Goal: Information Seeking & Learning: Check status

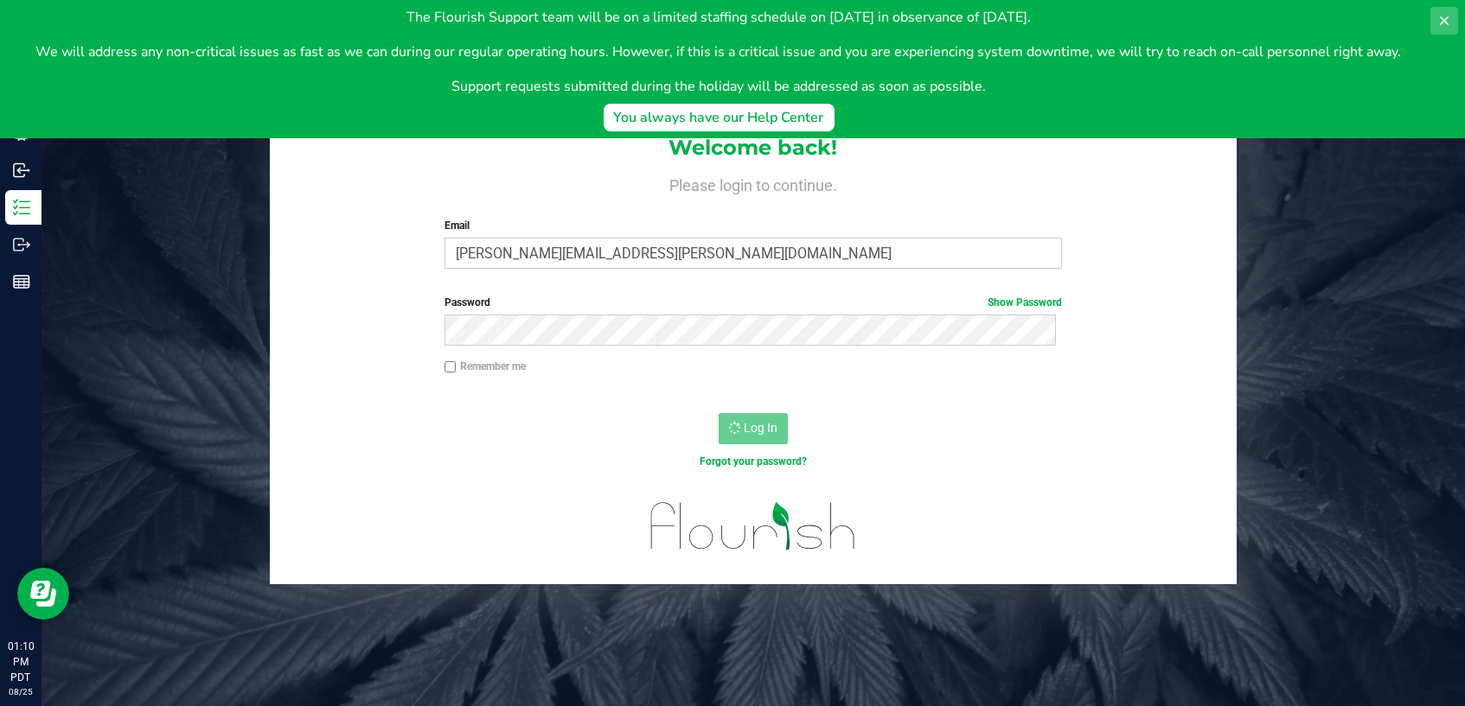
click at [1437, 22] on icon at bounding box center [1444, 21] width 14 height 14
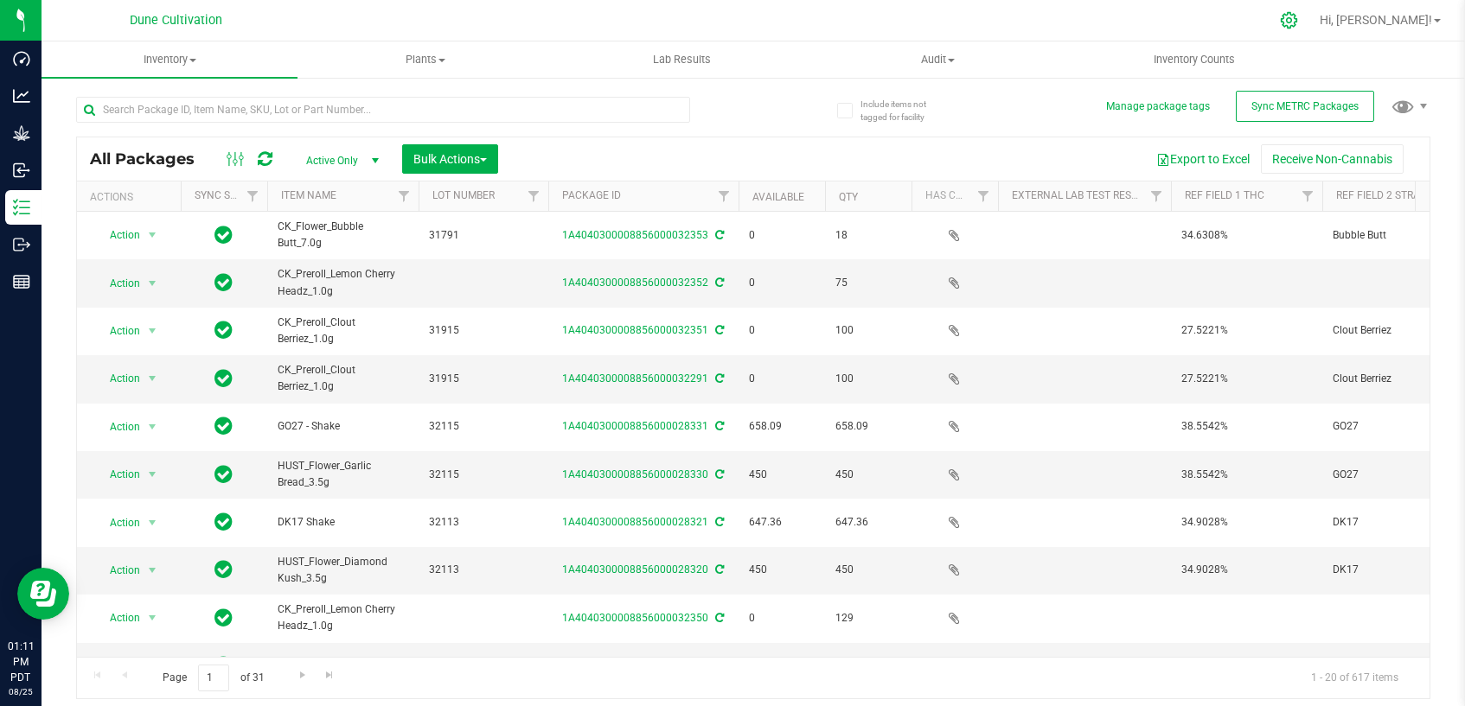
click at [1298, 16] on icon at bounding box center [1288, 20] width 18 height 18
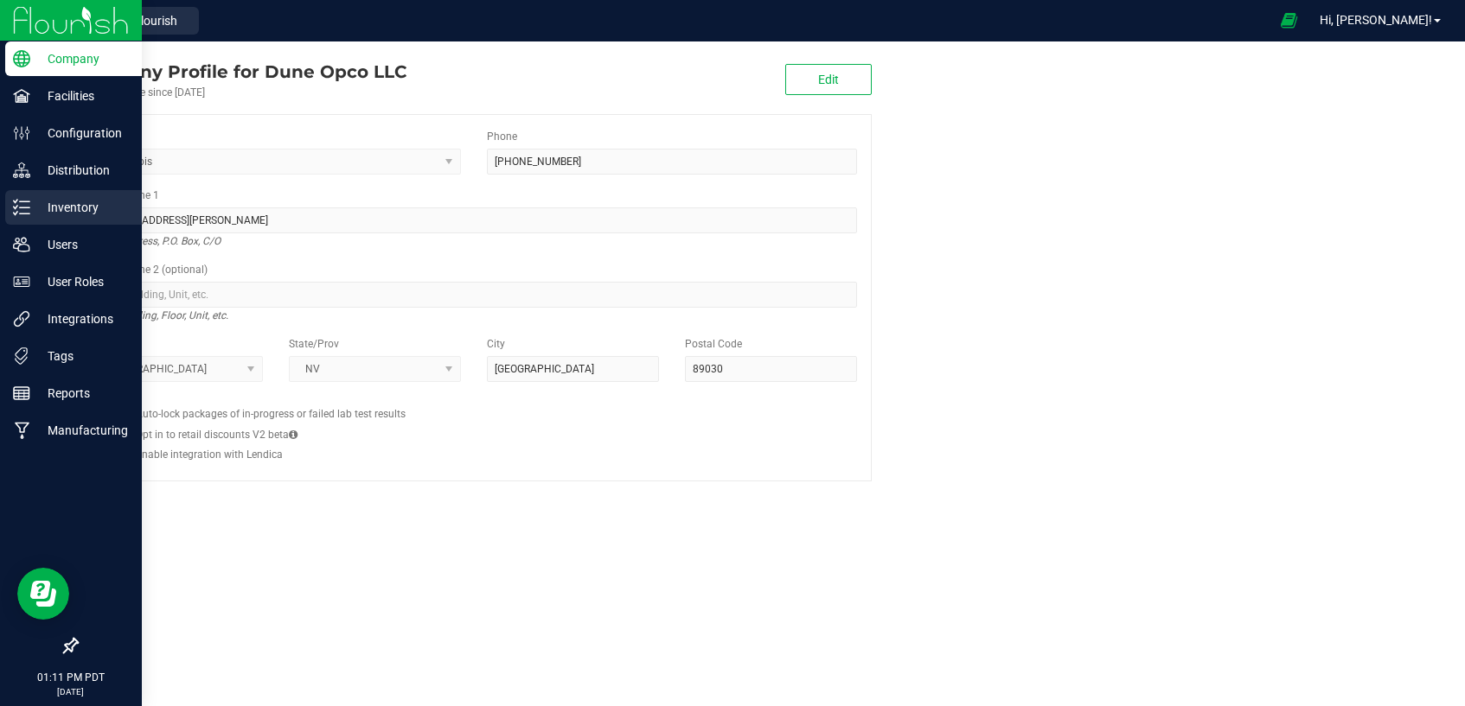
click at [58, 197] on p "Inventory" at bounding box center [82, 207] width 104 height 21
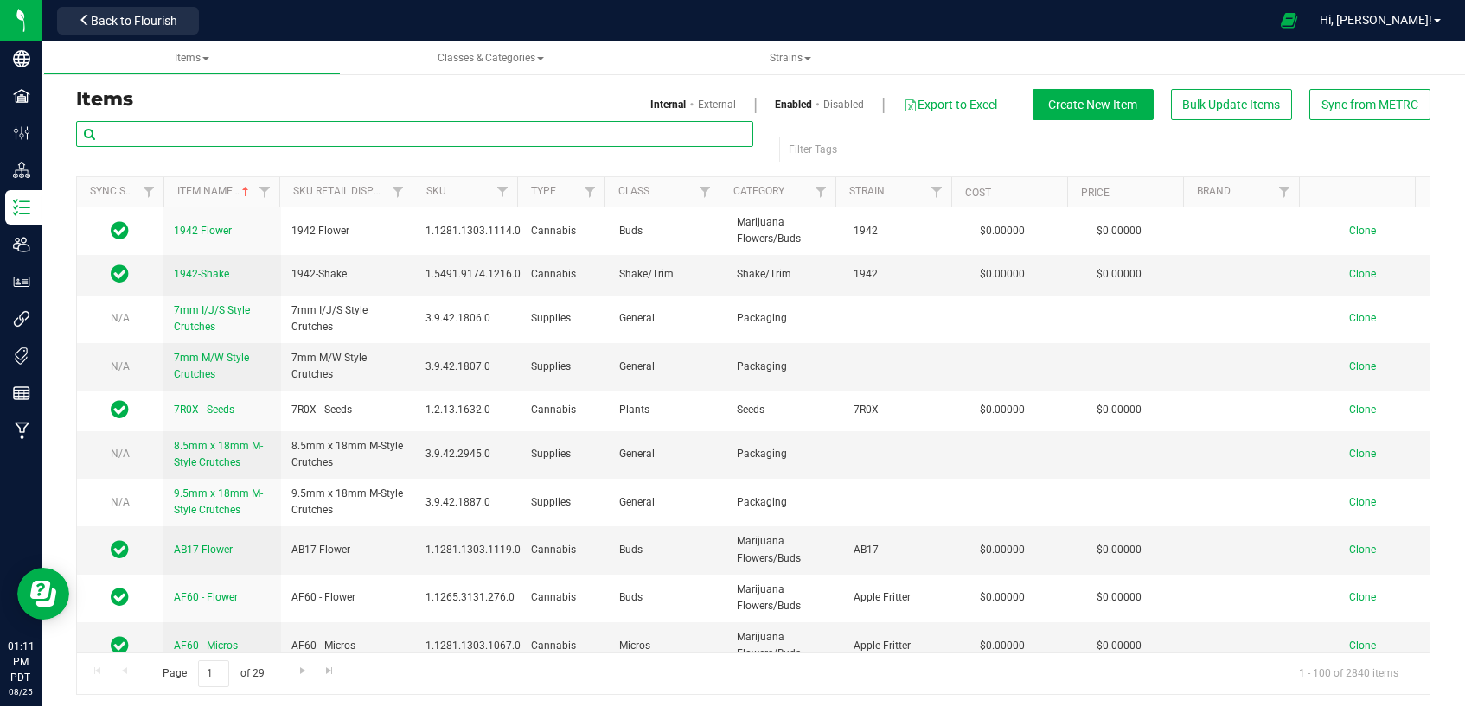
click at [520, 135] on input "text" at bounding box center [414, 134] width 677 height 26
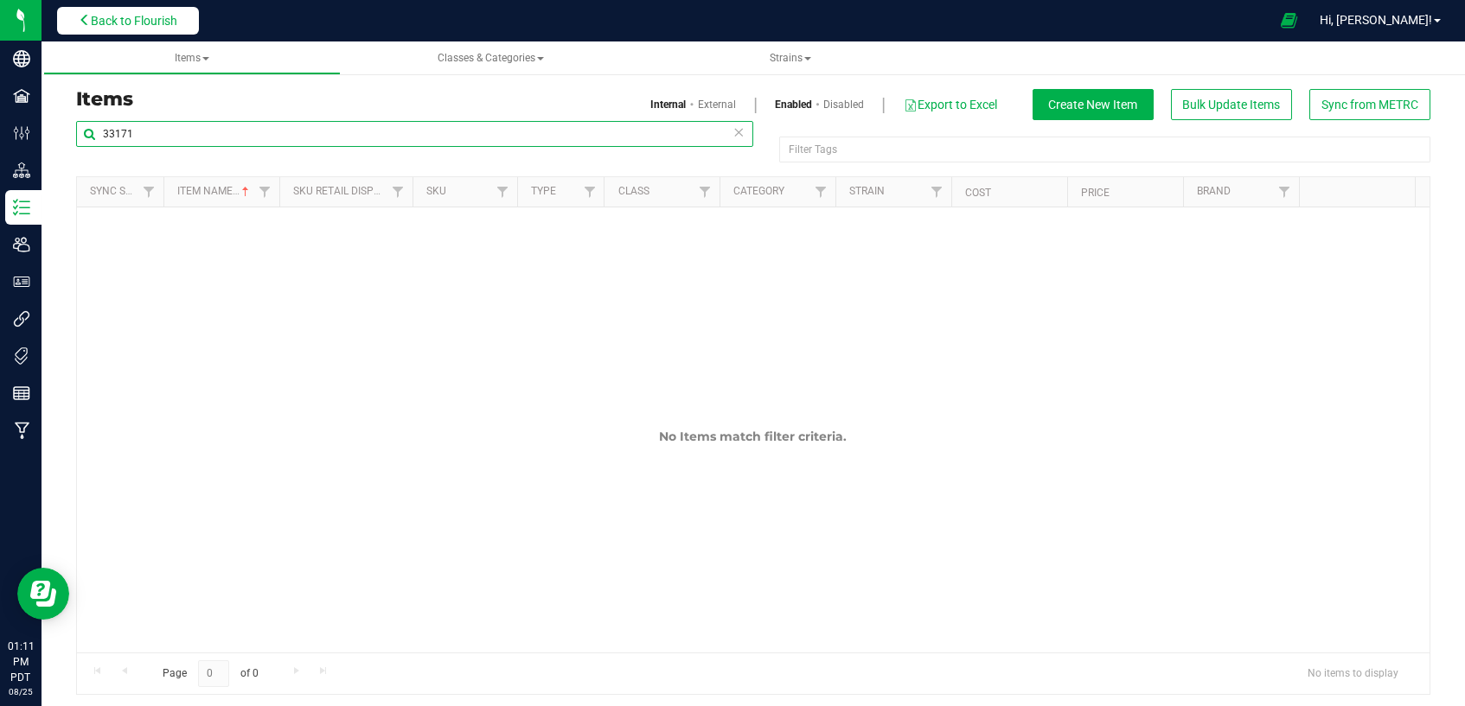
type input "33171"
click at [192, 17] on button "Back to Flourish" at bounding box center [128, 21] width 142 height 28
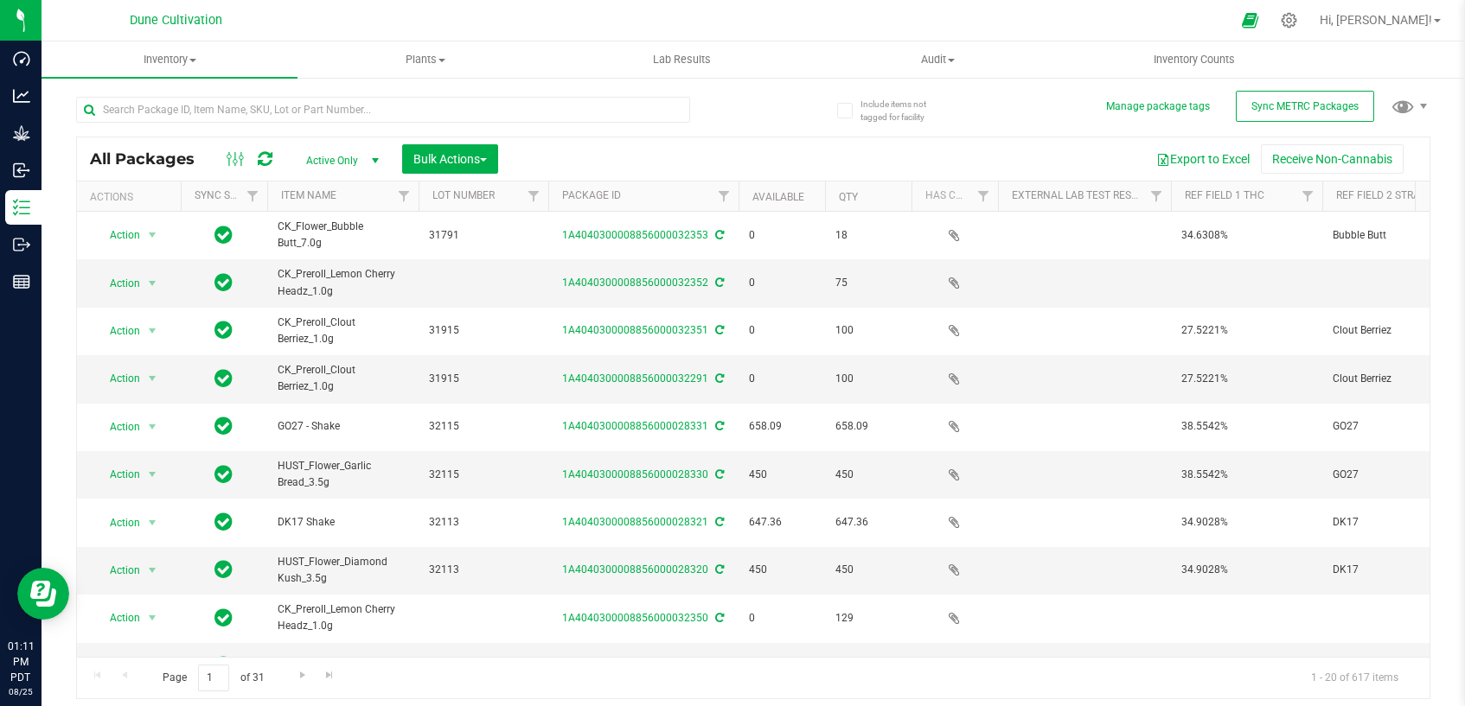
click at [372, 156] on span "select" at bounding box center [375, 161] width 14 height 14
click at [339, 265] on li "All" at bounding box center [337, 265] width 93 height 26
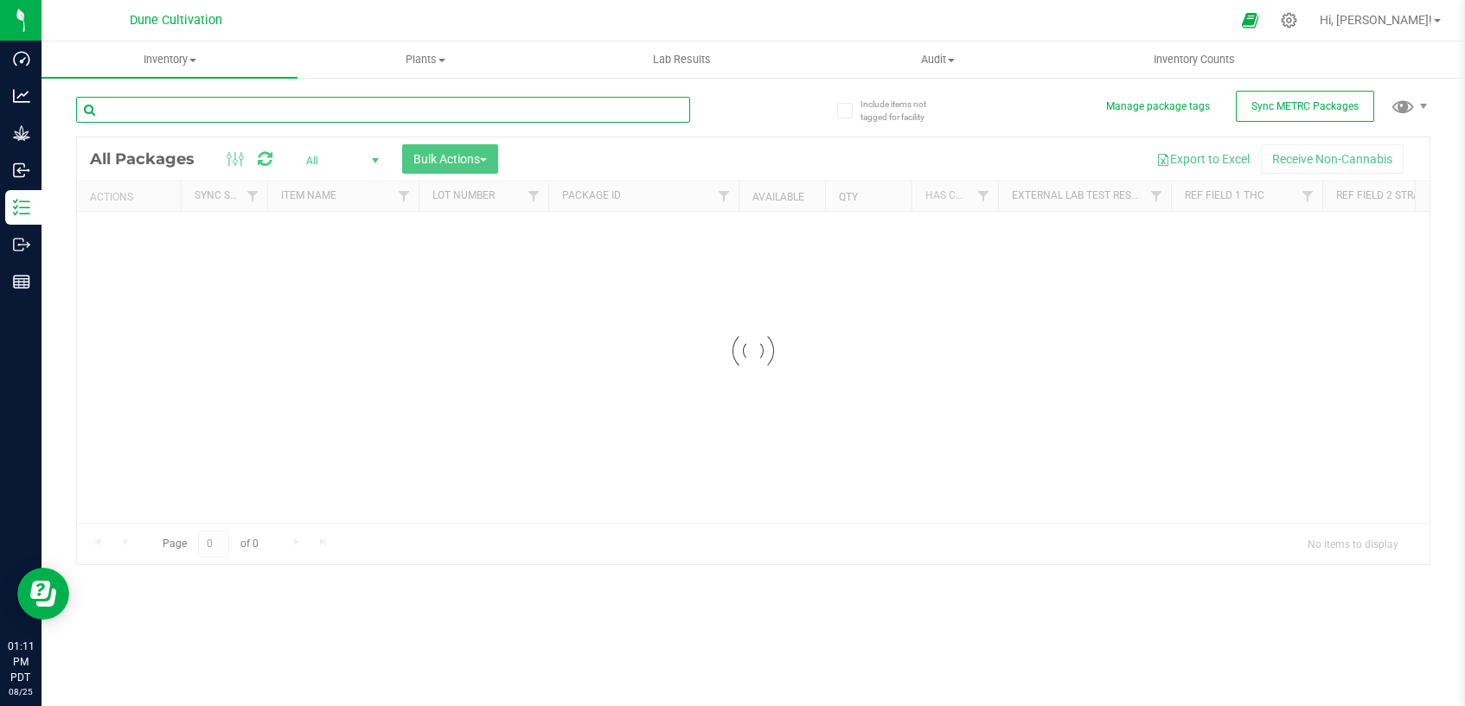
click at [367, 110] on input "text" at bounding box center [383, 110] width 614 height 26
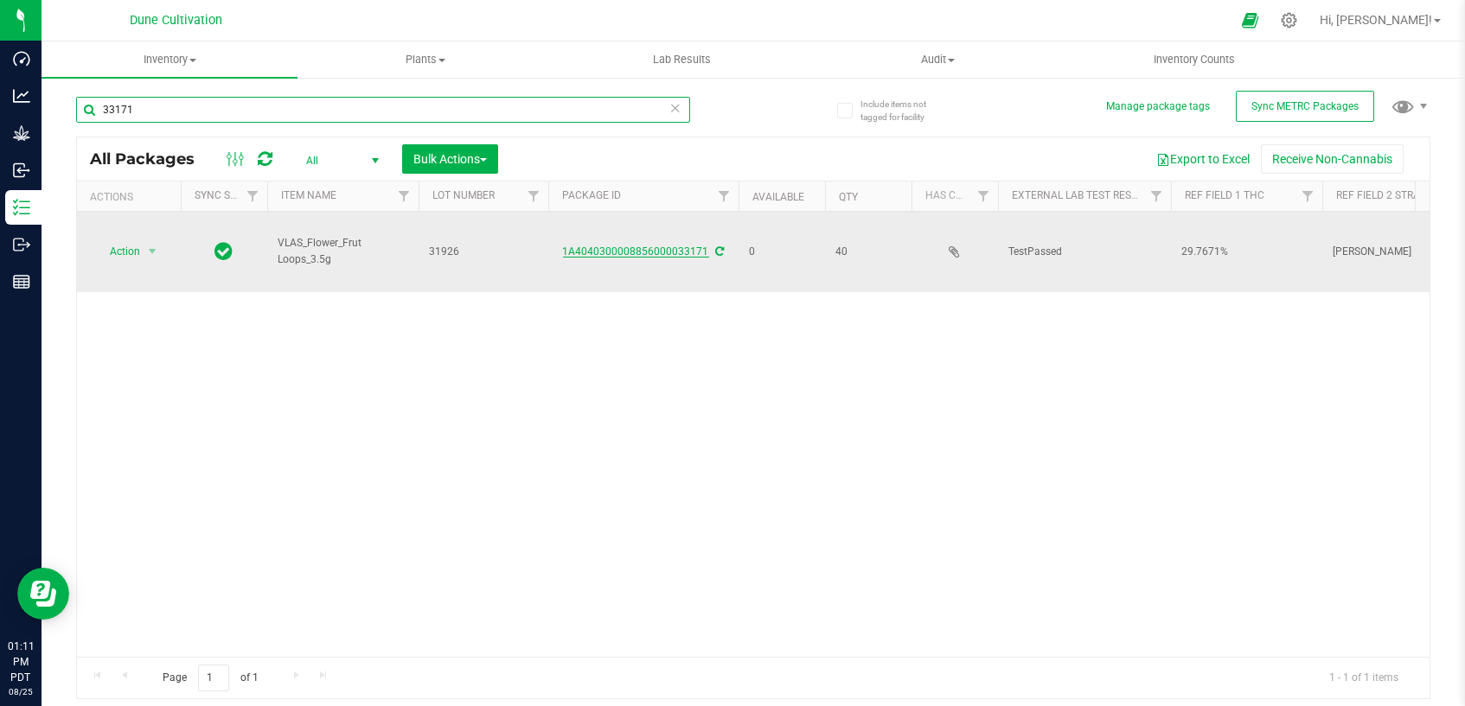
type input "33171"
click at [604, 253] on link "1A4040300008856000033171" at bounding box center [636, 252] width 146 height 12
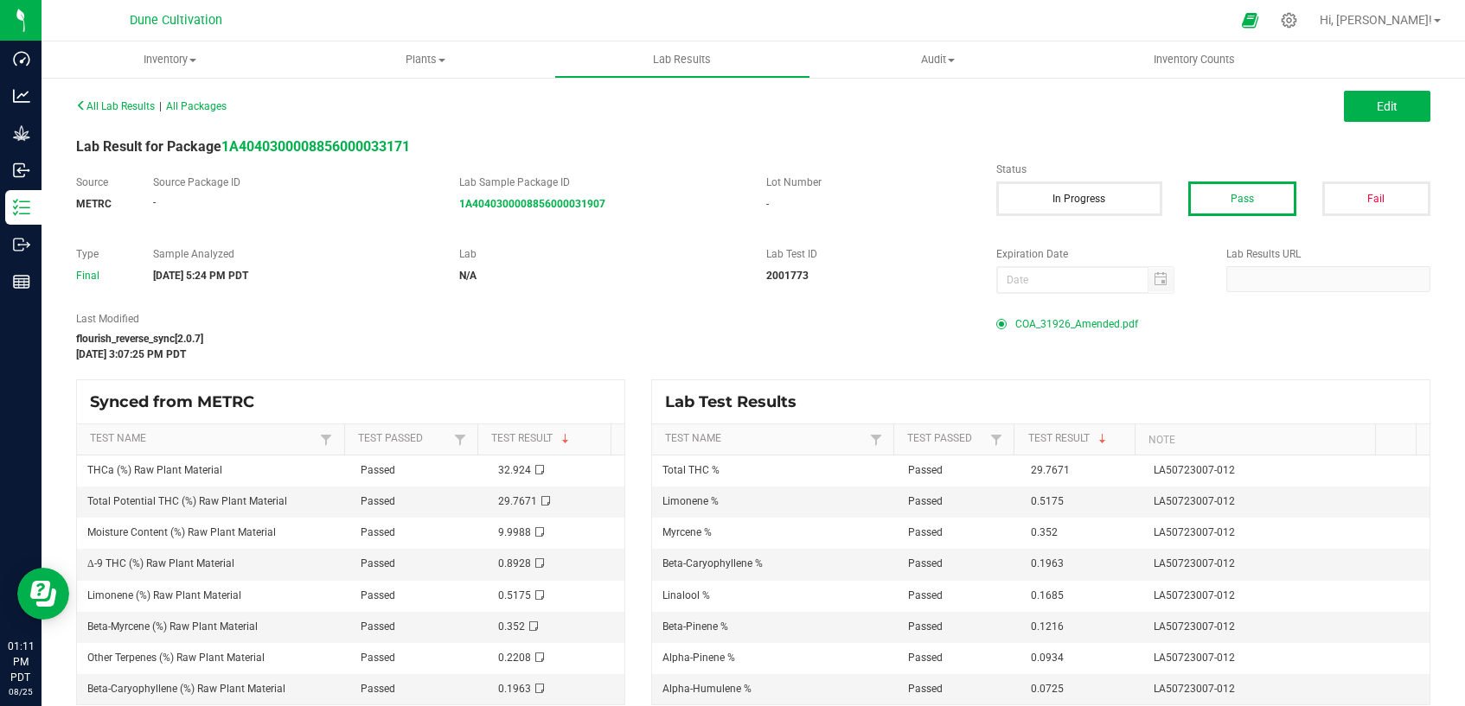
click at [1064, 320] on span "COA_31926_Amended.pdf" at bounding box center [1076, 324] width 123 height 26
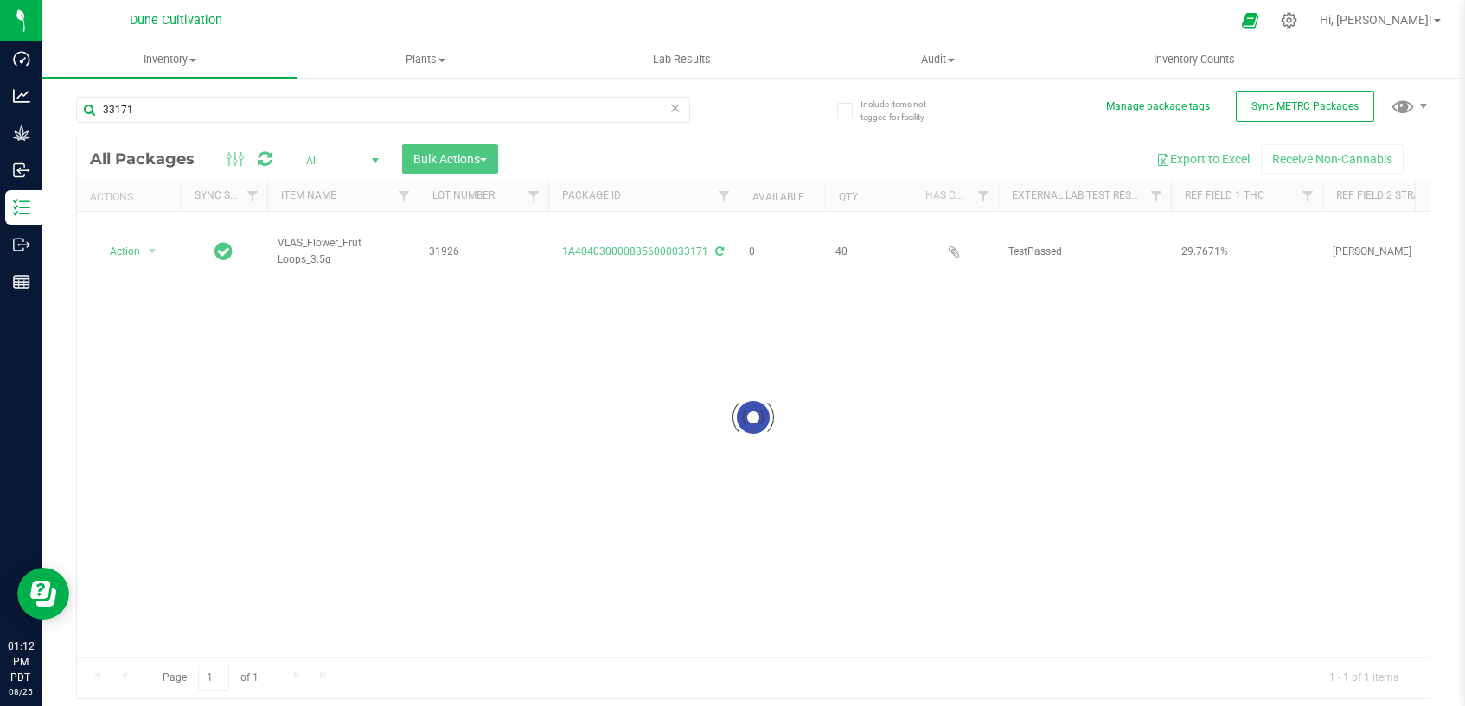
click at [150, 253] on div at bounding box center [753, 417] width 1352 height 561
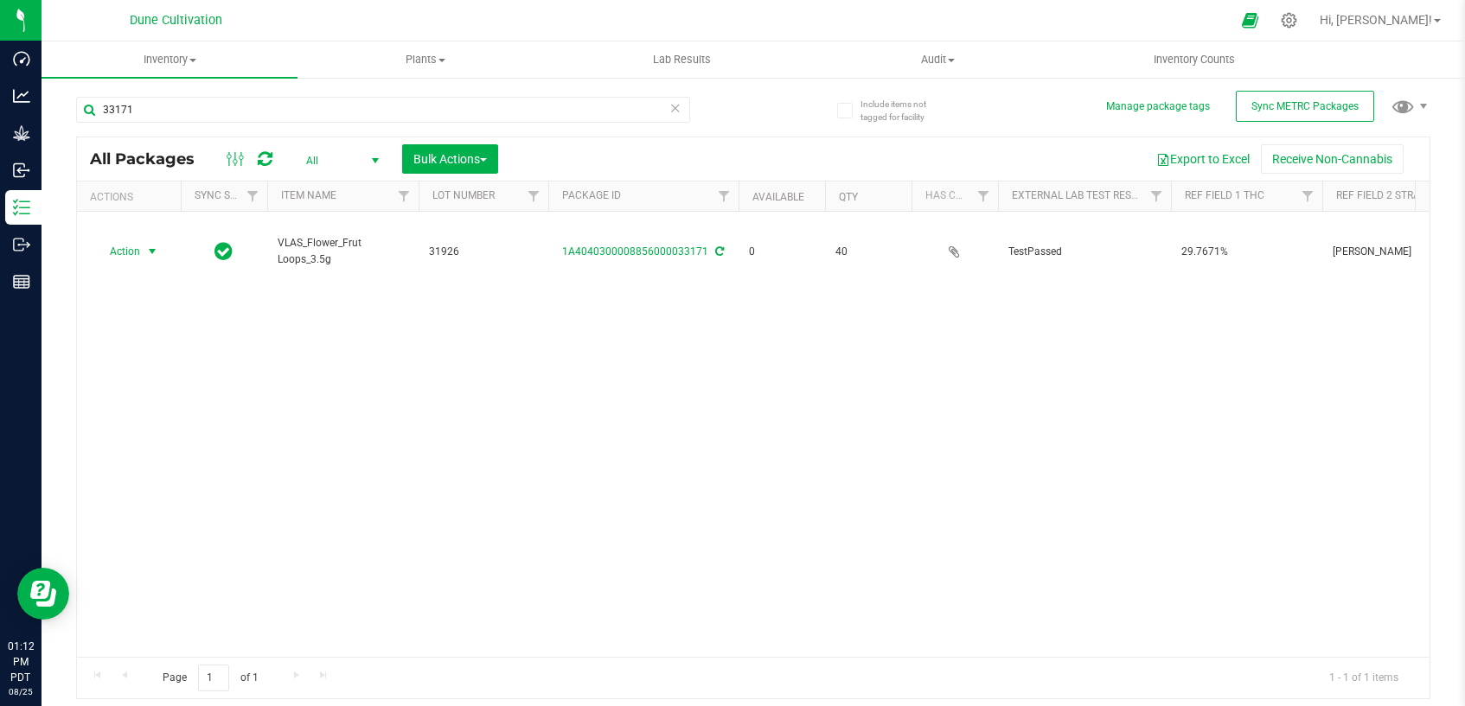
click at [145, 252] on span "select" at bounding box center [152, 252] width 14 height 14
click at [146, 276] on li "Edit attributes" at bounding box center [151, 280] width 112 height 26
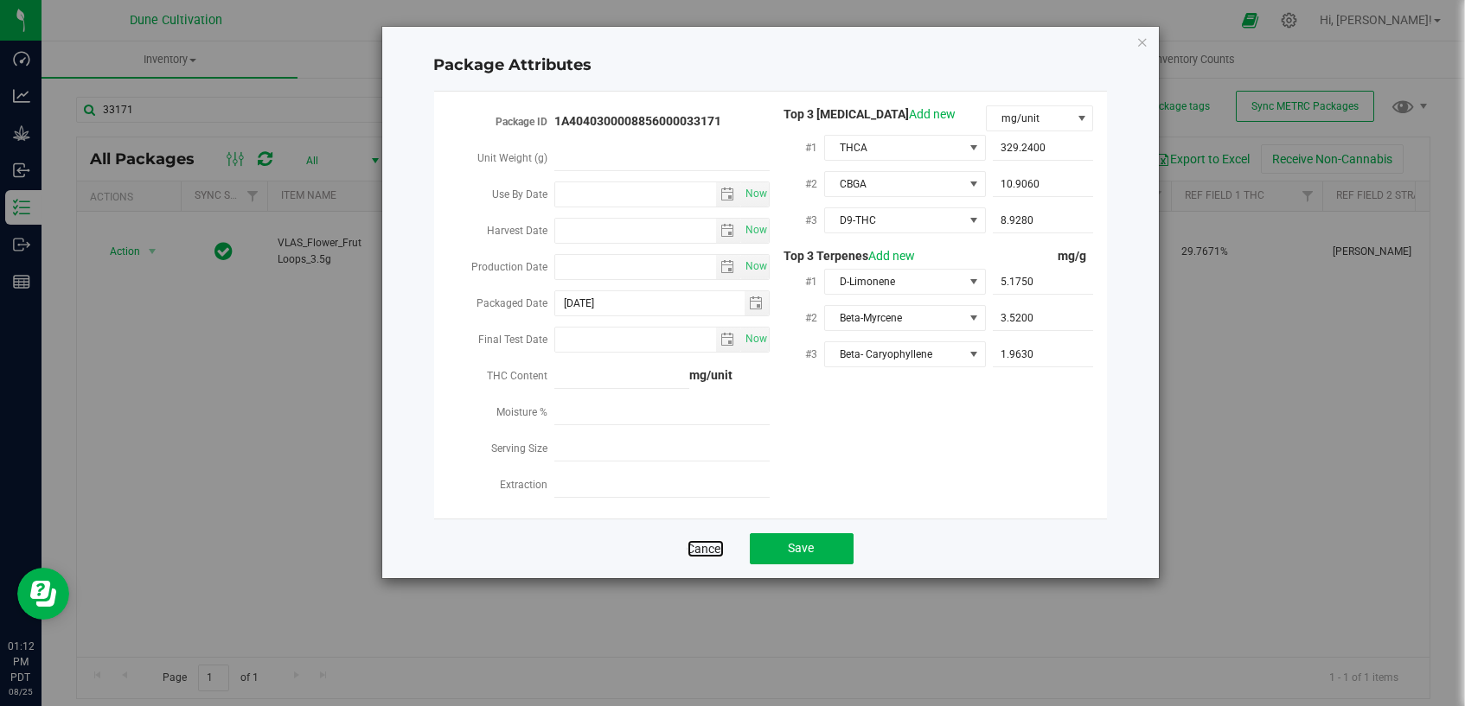
click at [699, 540] on link "Cancel" at bounding box center [705, 548] width 36 height 17
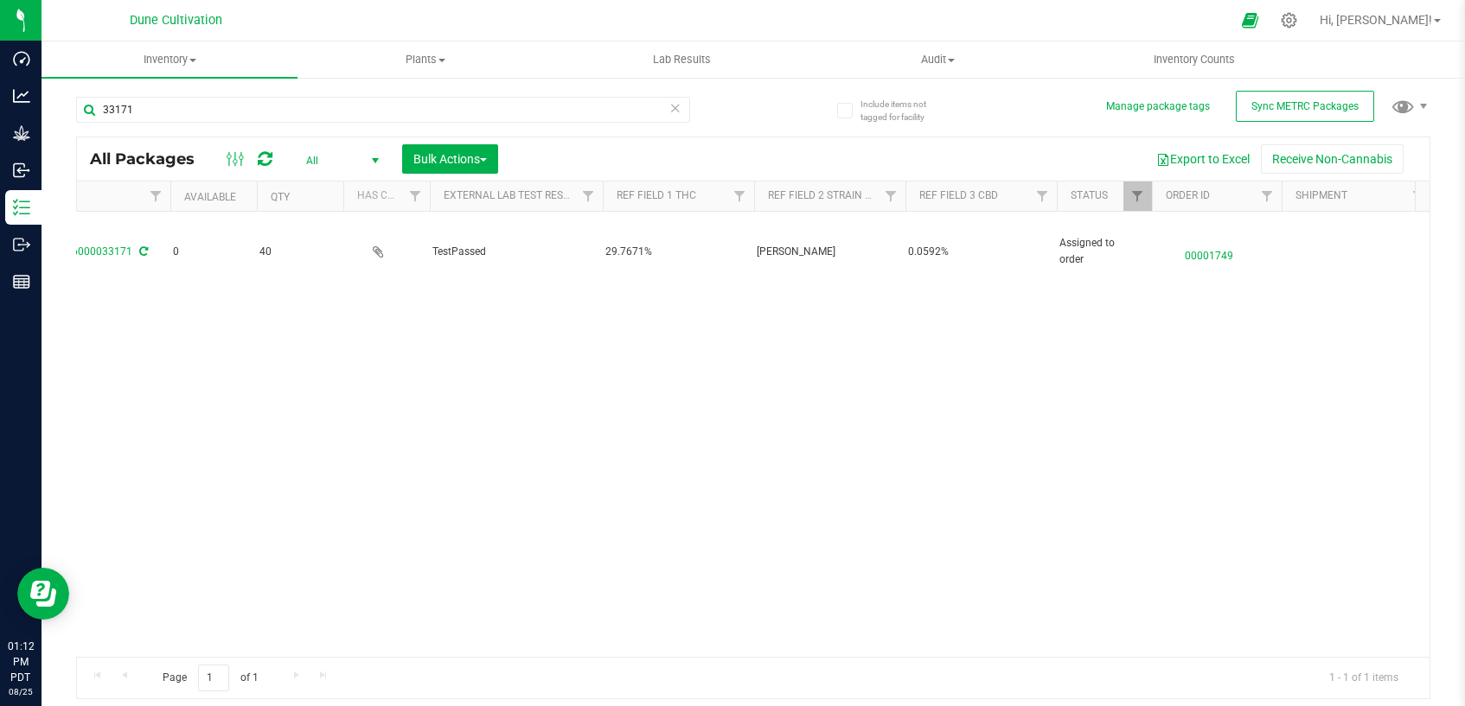
scroll to position [0, 576]
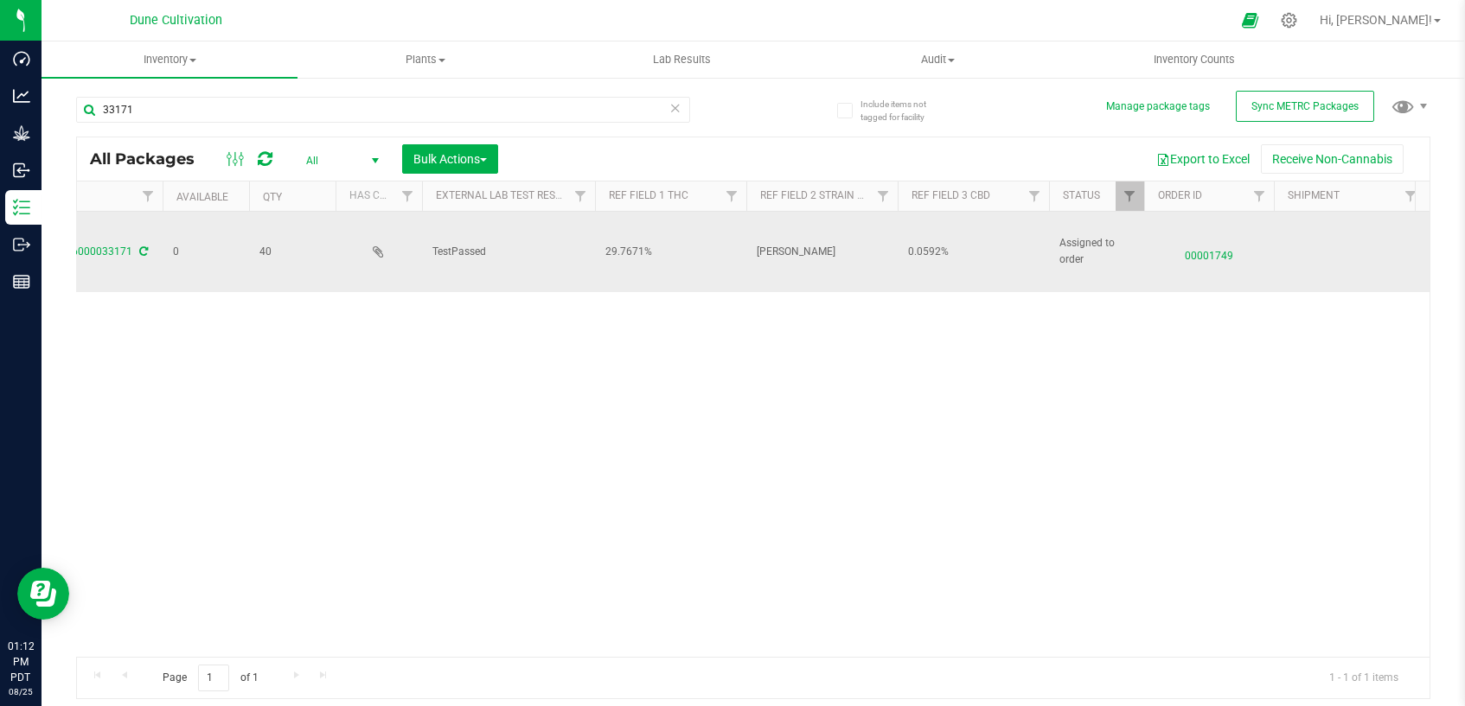
click at [928, 264] on td "0.0592%" at bounding box center [972, 252] width 151 height 80
click at [933, 252] on input "0.0592%" at bounding box center [969, 252] width 145 height 27
click at [962, 255] on input "0.0592%" at bounding box center [969, 252] width 145 height 27
click at [962, 254] on input "0.0592%" at bounding box center [969, 252] width 145 height 27
click at [962, 253] on input "0.0592%" at bounding box center [969, 252] width 145 height 27
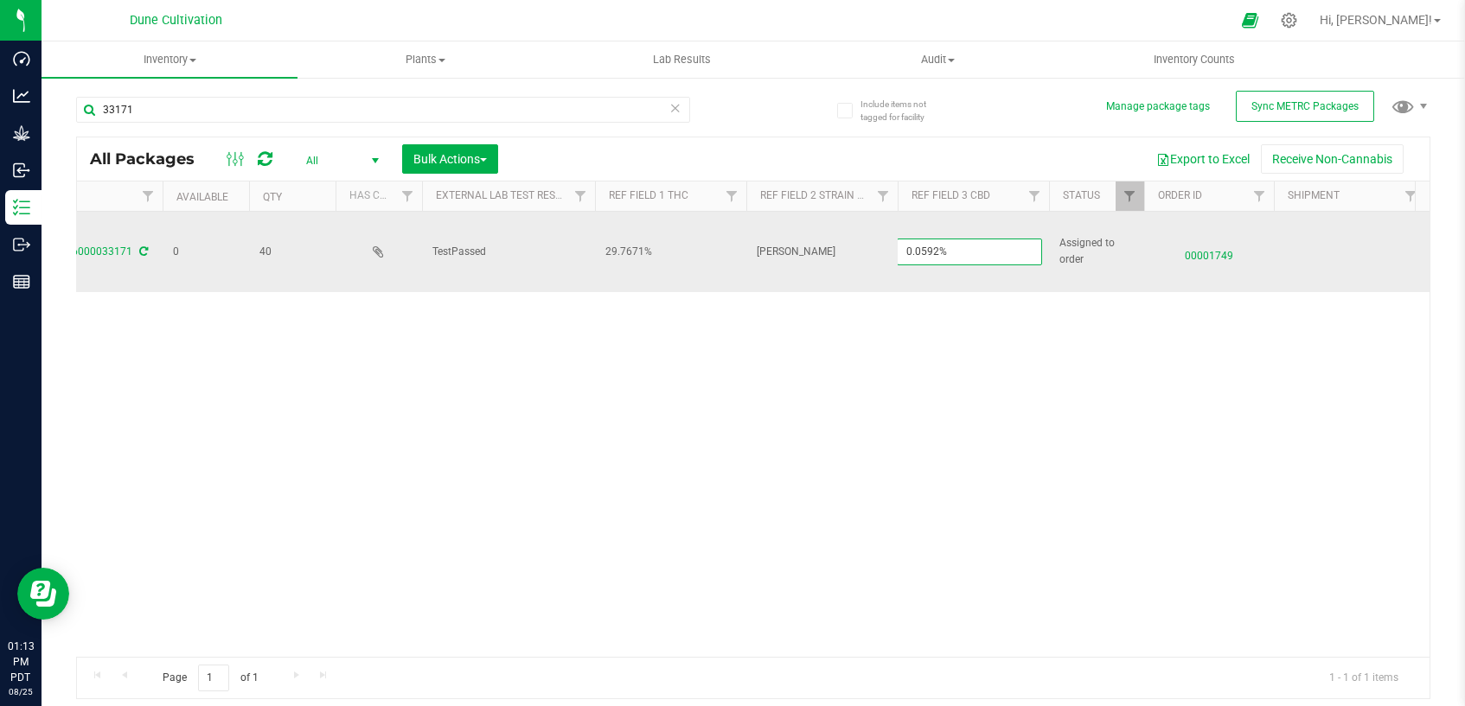
paste input "000"
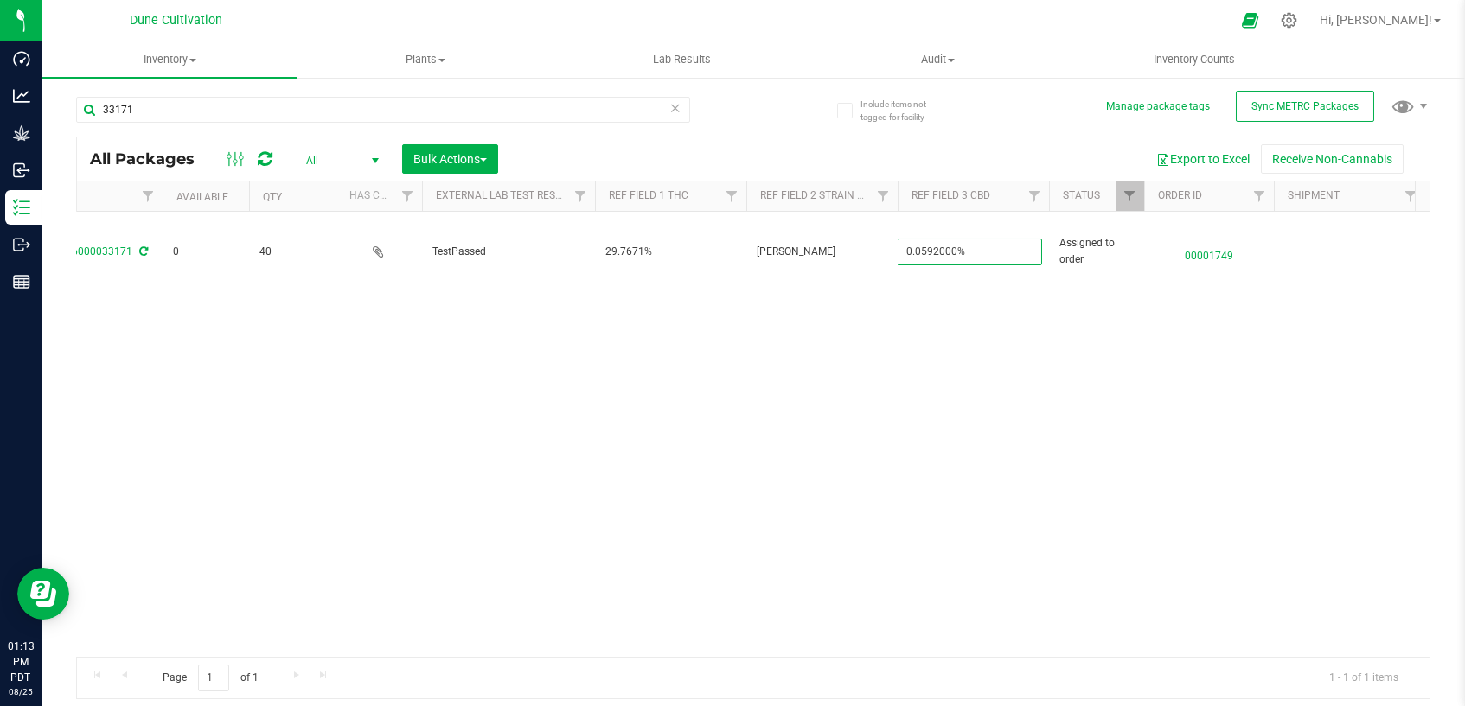
type input "0.0592000%"
click at [989, 405] on div "All Packages All Active Only Lab Samples Locked All External Internal Bulk Acti…" at bounding box center [753, 418] width 1354 height 563
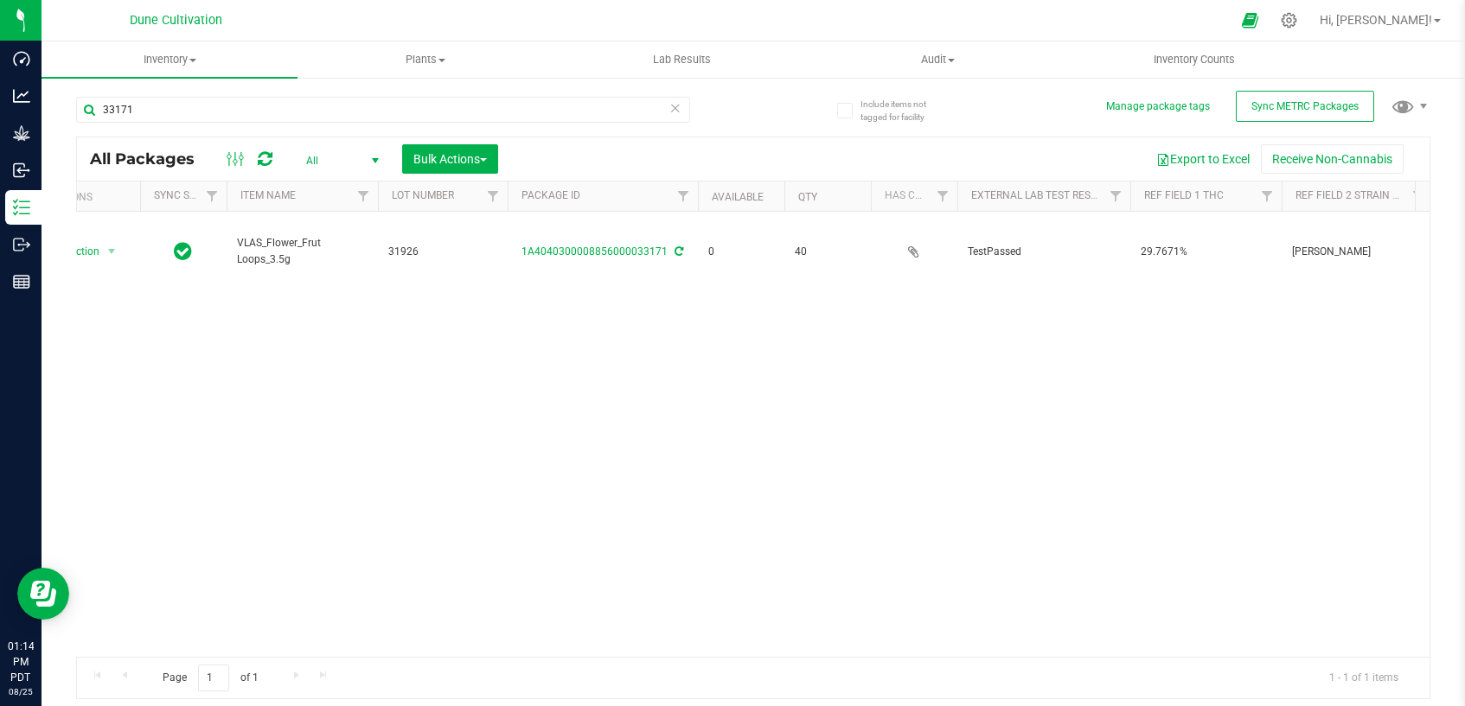
scroll to position [0, 0]
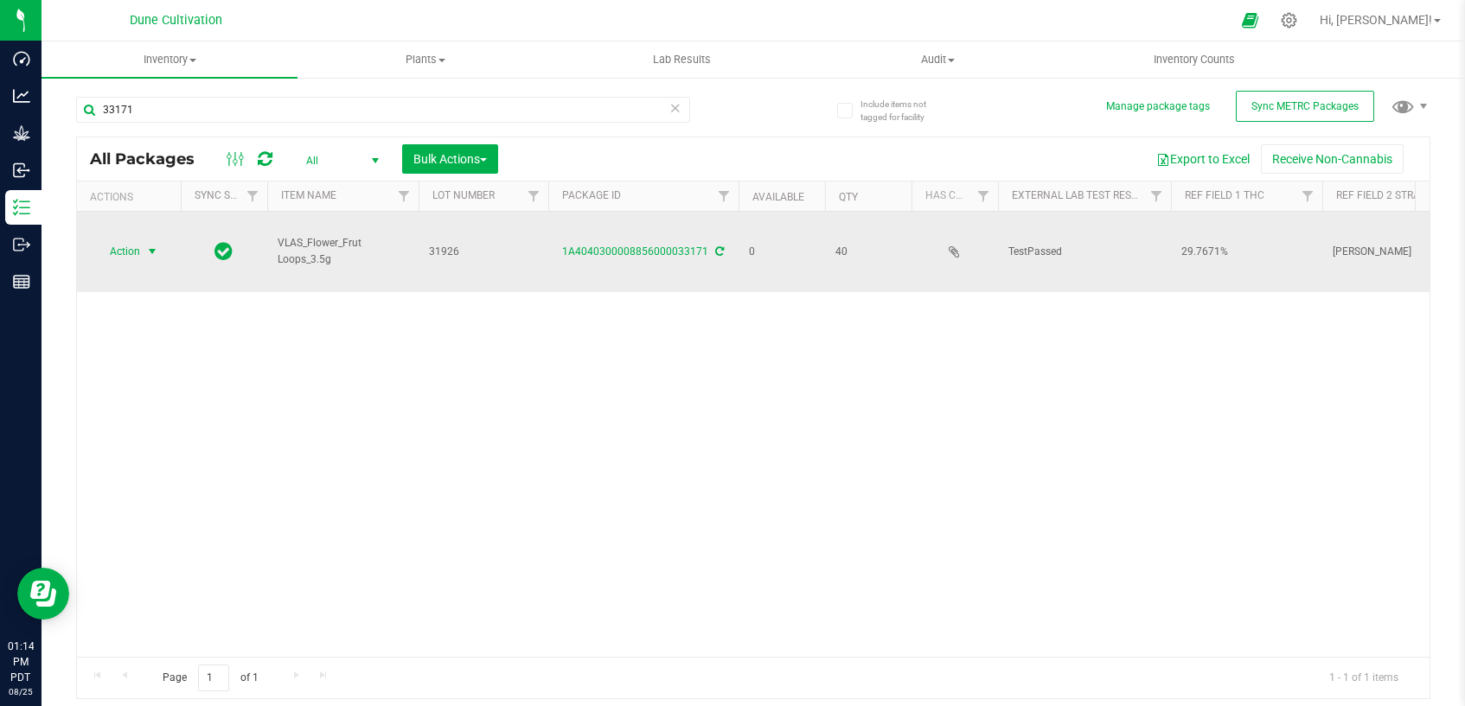
click at [146, 250] on span "select" at bounding box center [152, 252] width 14 height 14
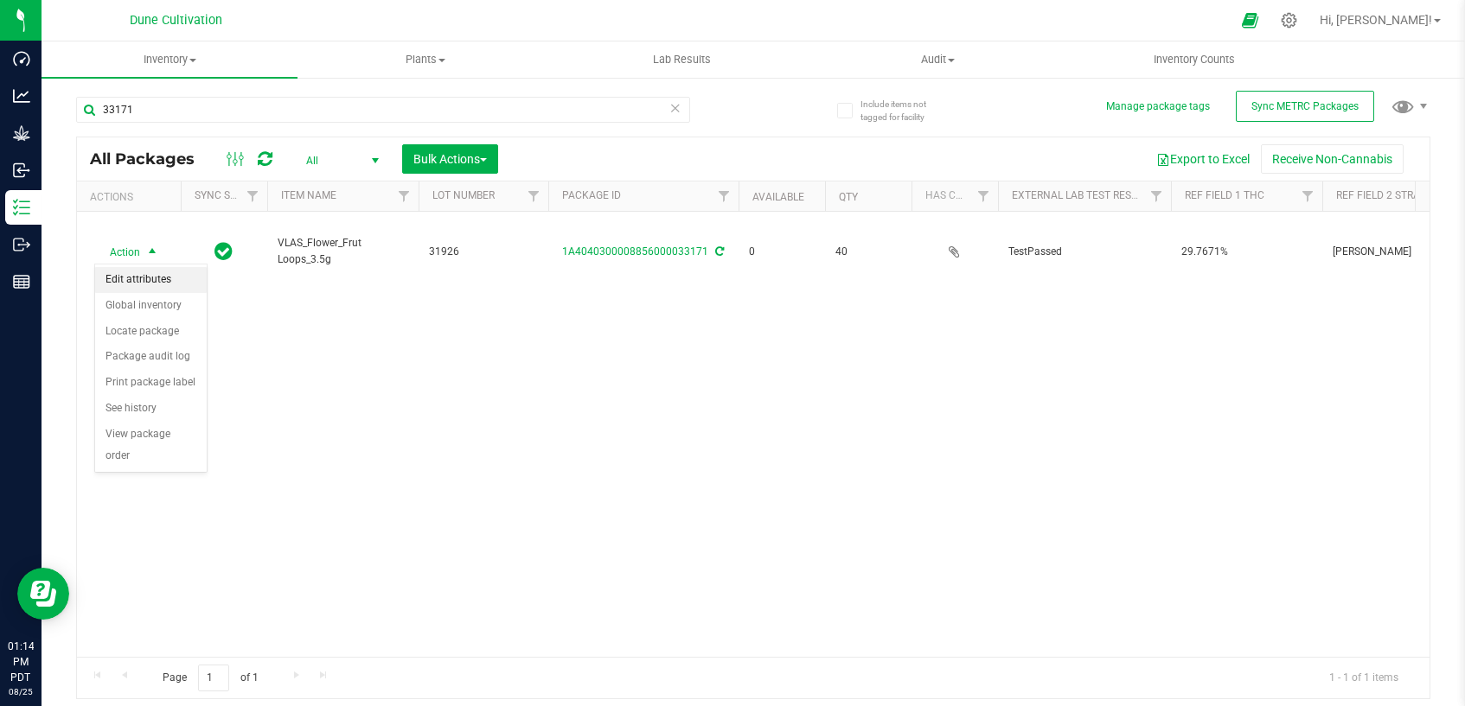
click at [155, 280] on li "Edit attributes" at bounding box center [151, 280] width 112 height 26
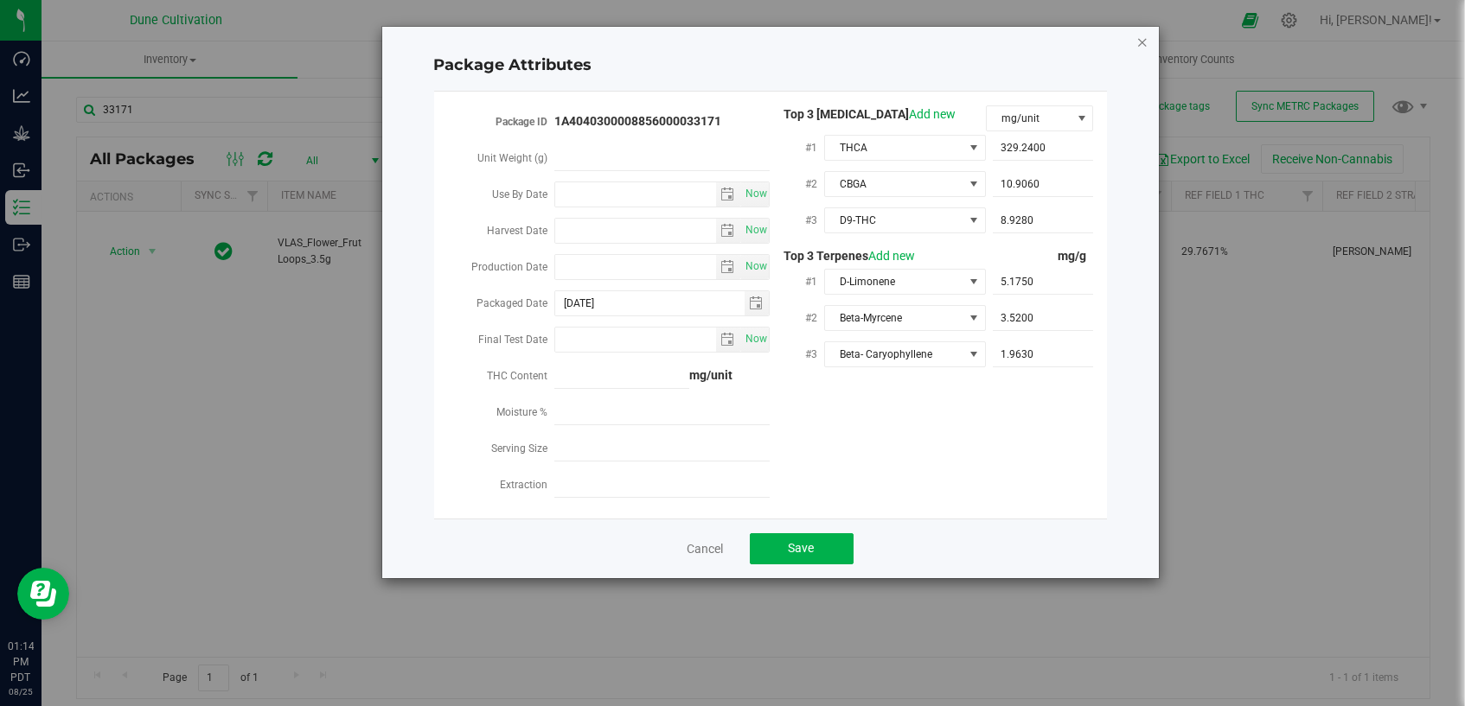
click at [1140, 49] on icon "Close modal" at bounding box center [1142, 41] width 12 height 21
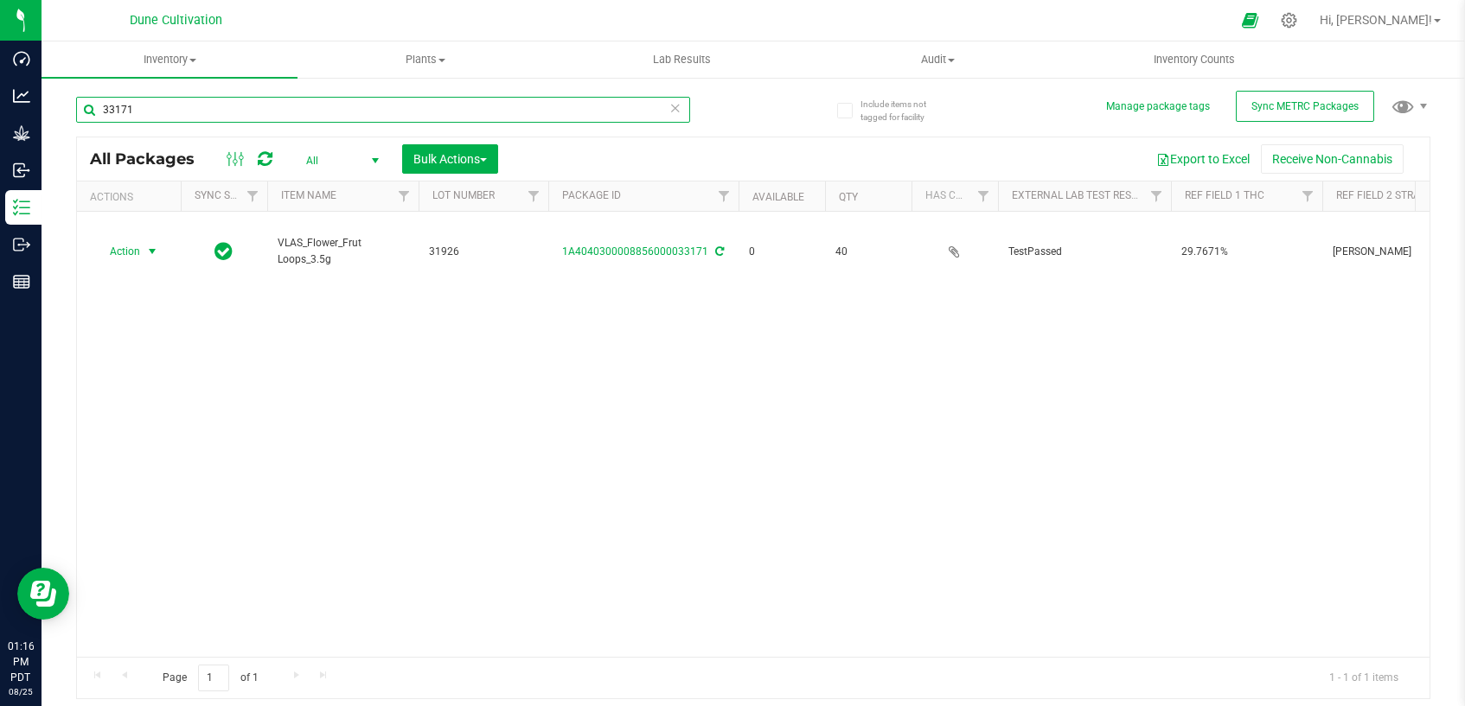
click at [546, 99] on input "33171" at bounding box center [383, 110] width 614 height 26
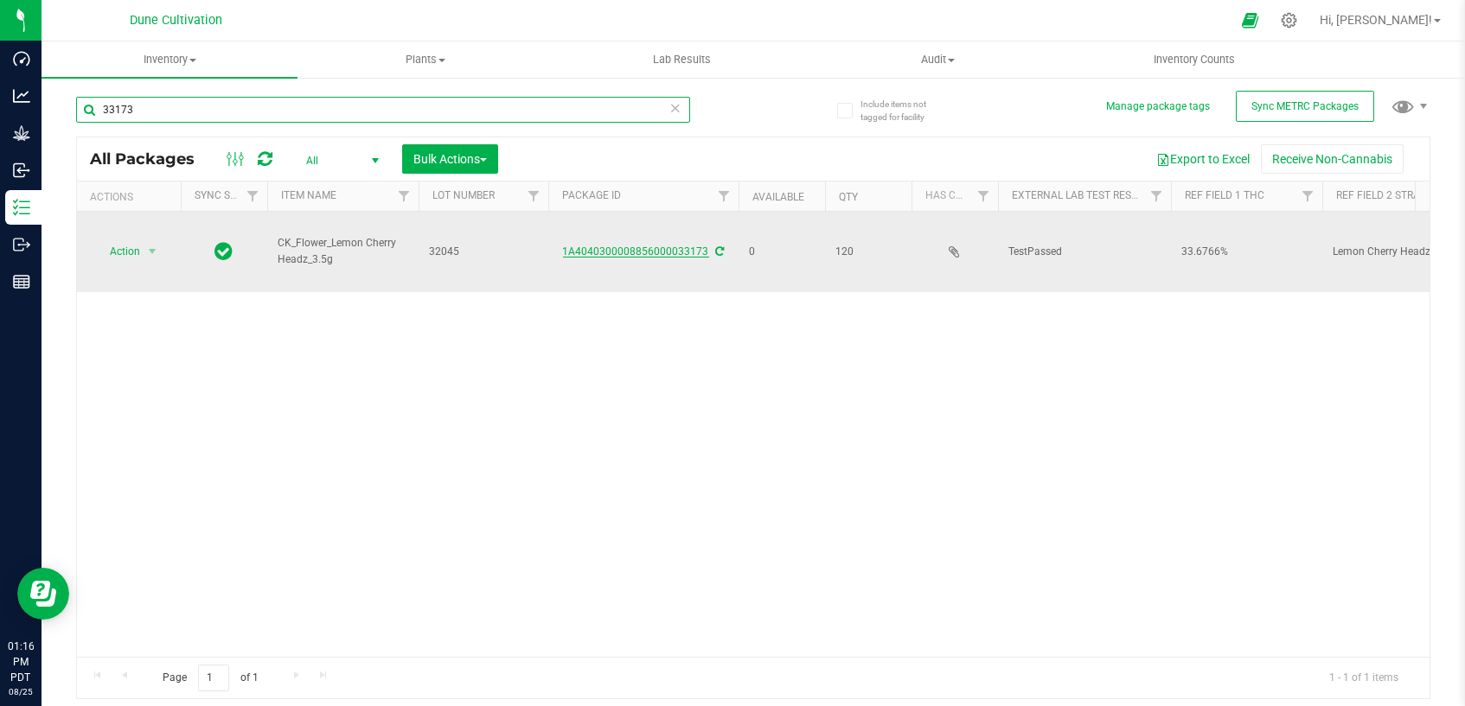
type input "33173"
click at [624, 247] on link "1A4040300008856000033173" at bounding box center [636, 252] width 146 height 12
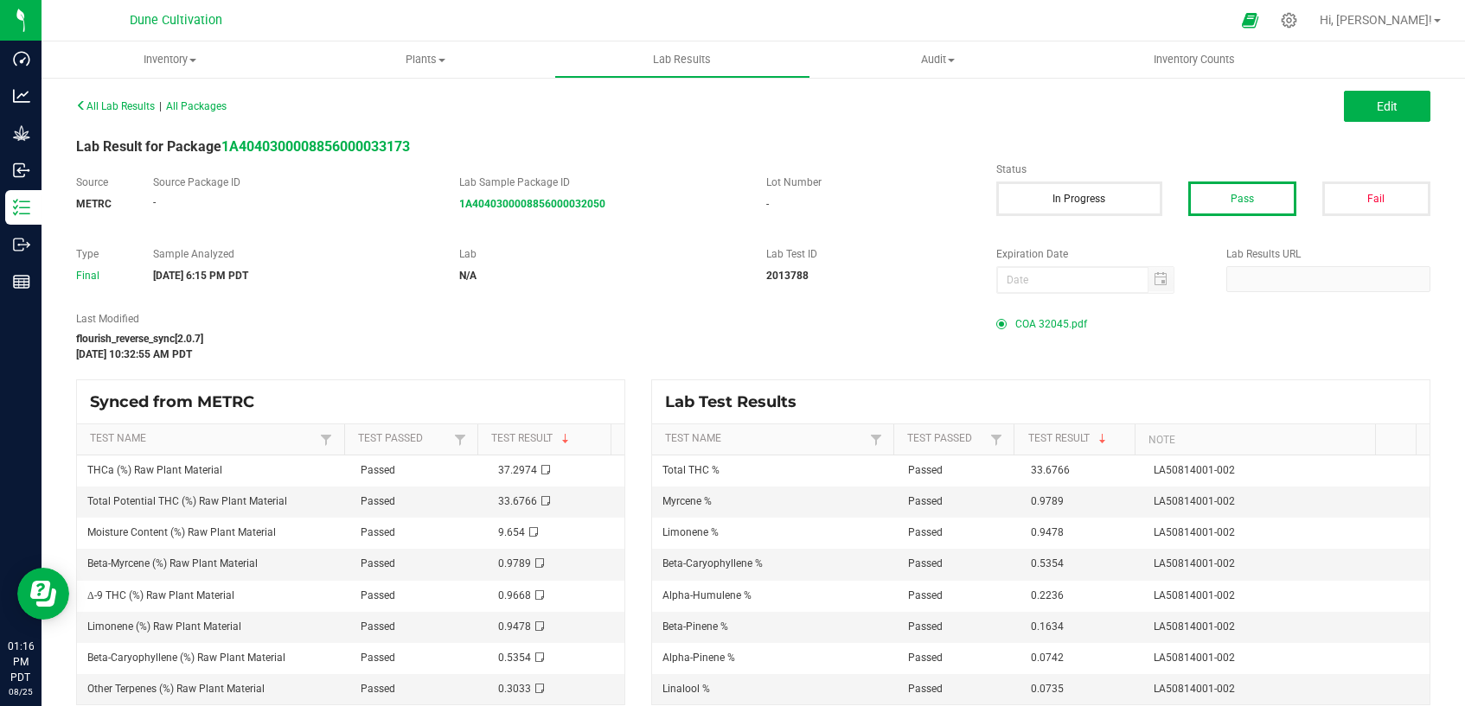
click at [1053, 322] on span "COA 32045.pdf" at bounding box center [1051, 324] width 72 height 26
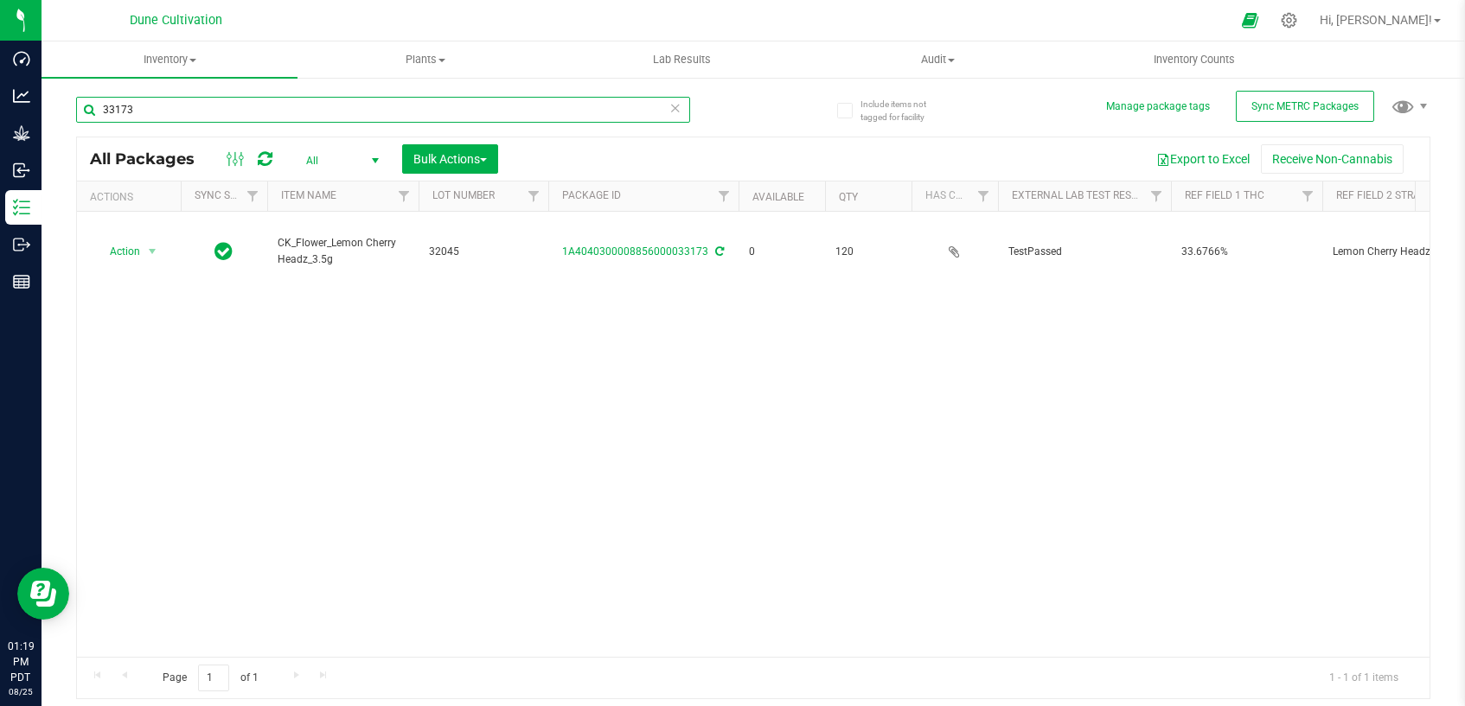
click at [351, 105] on input "33173" at bounding box center [383, 110] width 614 height 26
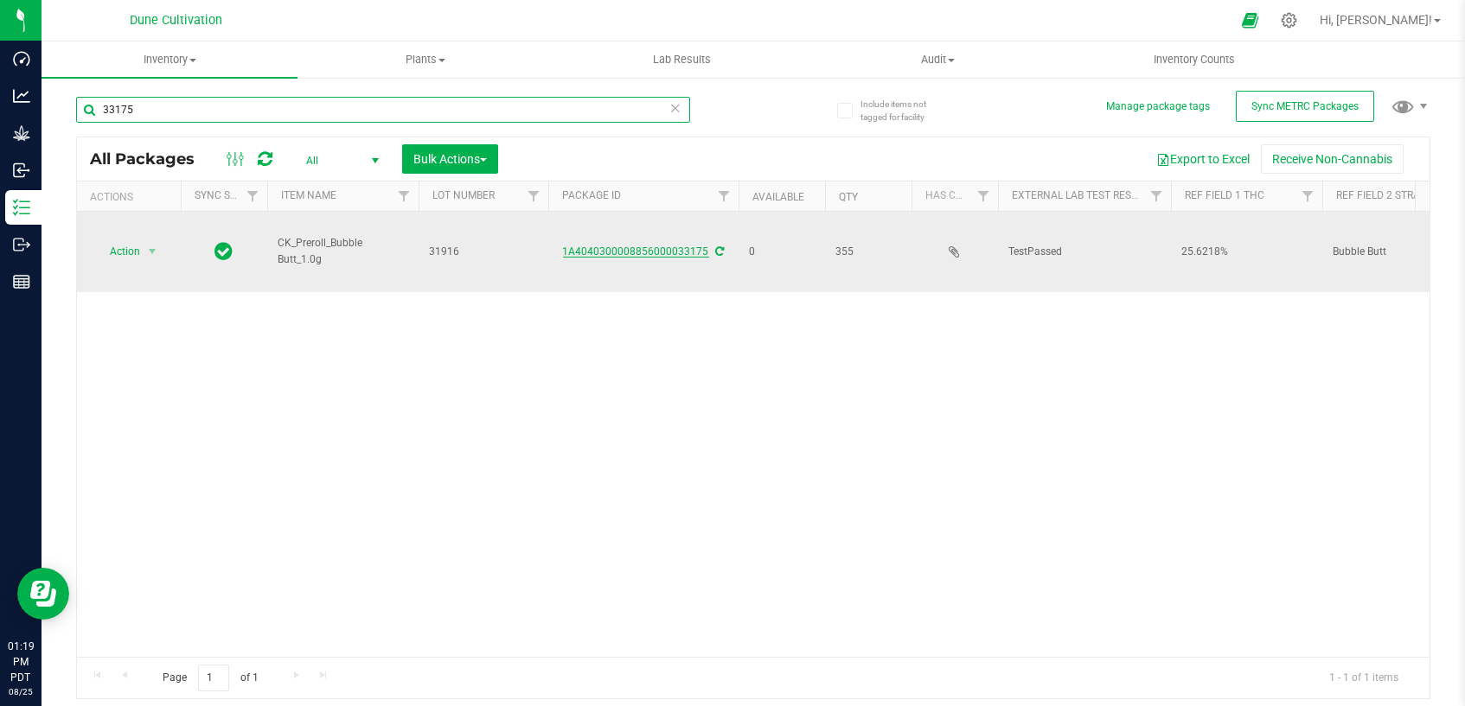
type input "33175"
click at [639, 254] on link "1A4040300008856000033175" at bounding box center [636, 252] width 146 height 12
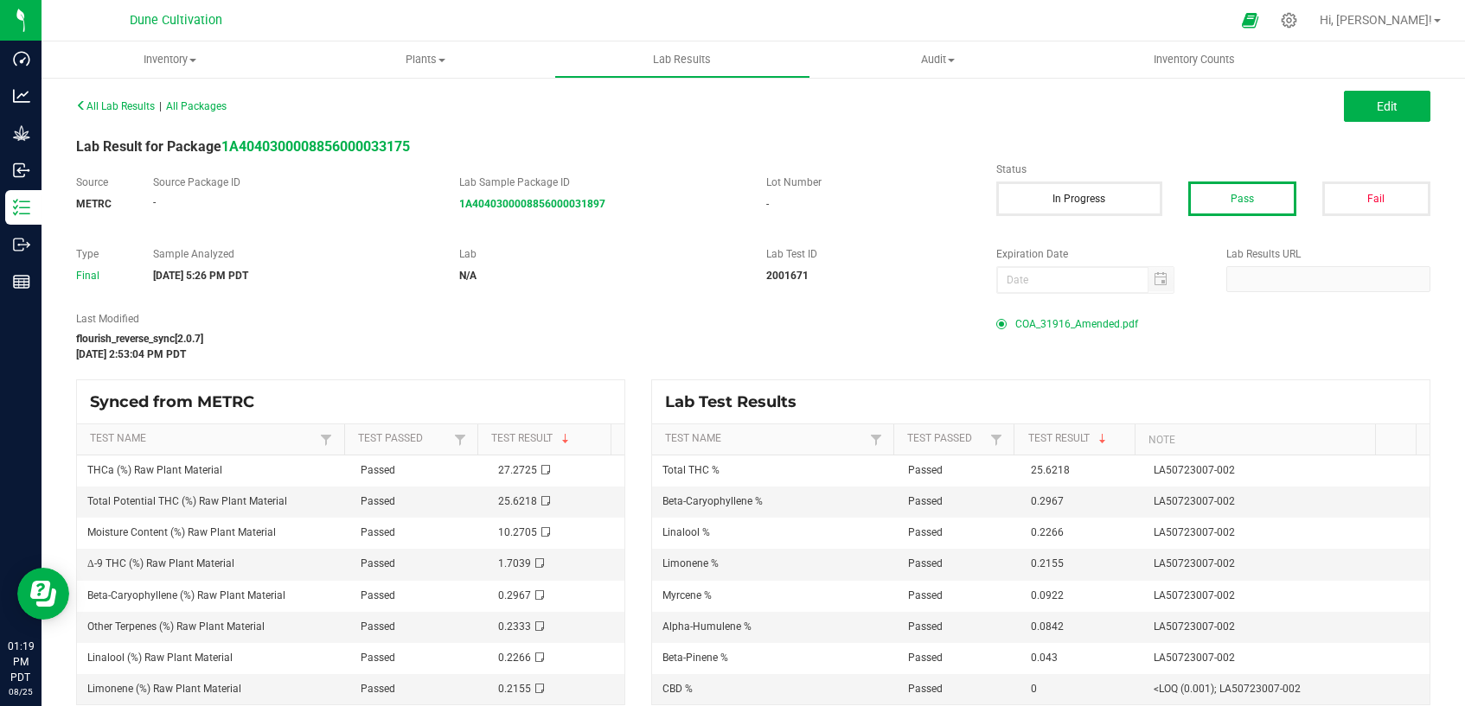
click at [1061, 319] on span "COA_31916_Amended.pdf" at bounding box center [1076, 324] width 123 height 26
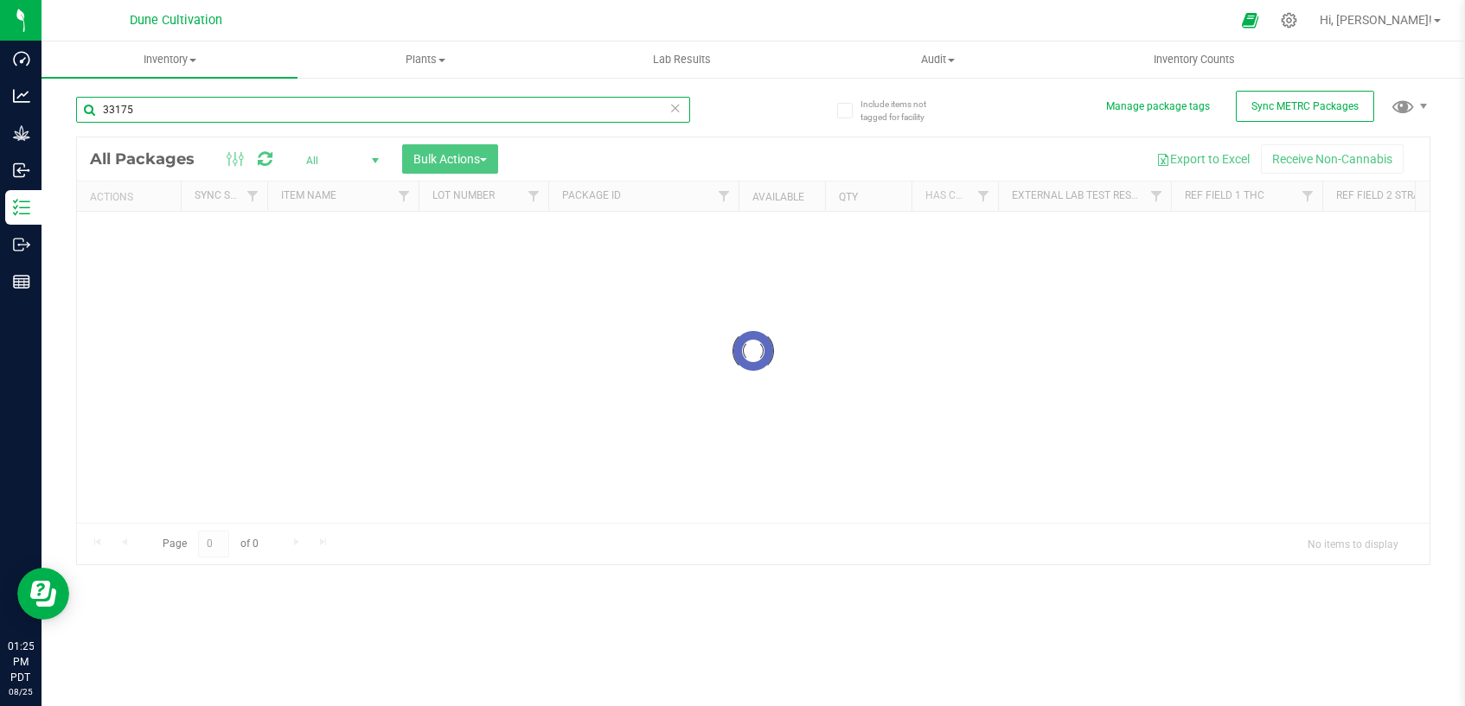
drag, startPoint x: 140, startPoint y: 16, endPoint x: 348, endPoint y: 107, distance: 227.6
click at [348, 107] on input "33175" at bounding box center [383, 110] width 614 height 26
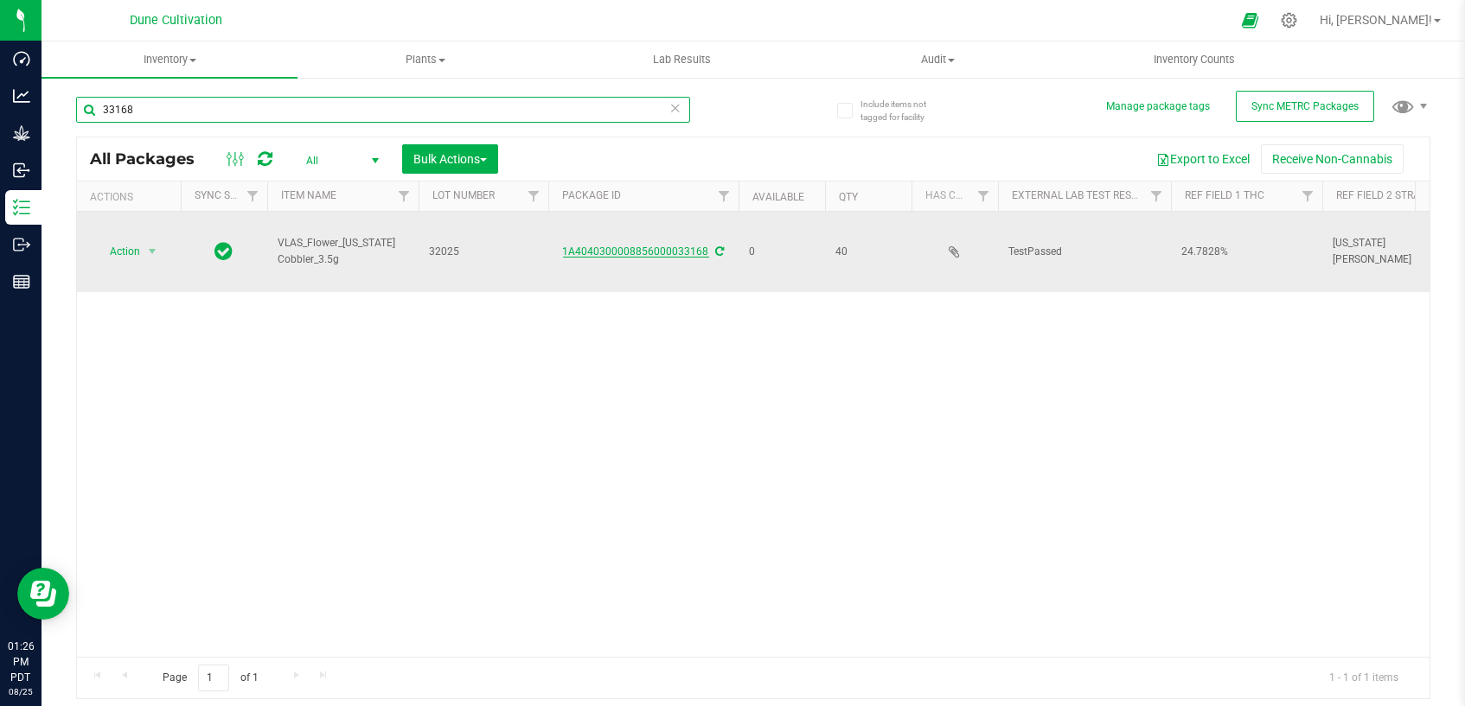
type input "33168"
click at [620, 255] on link "1A4040300008856000033168" at bounding box center [636, 252] width 146 height 12
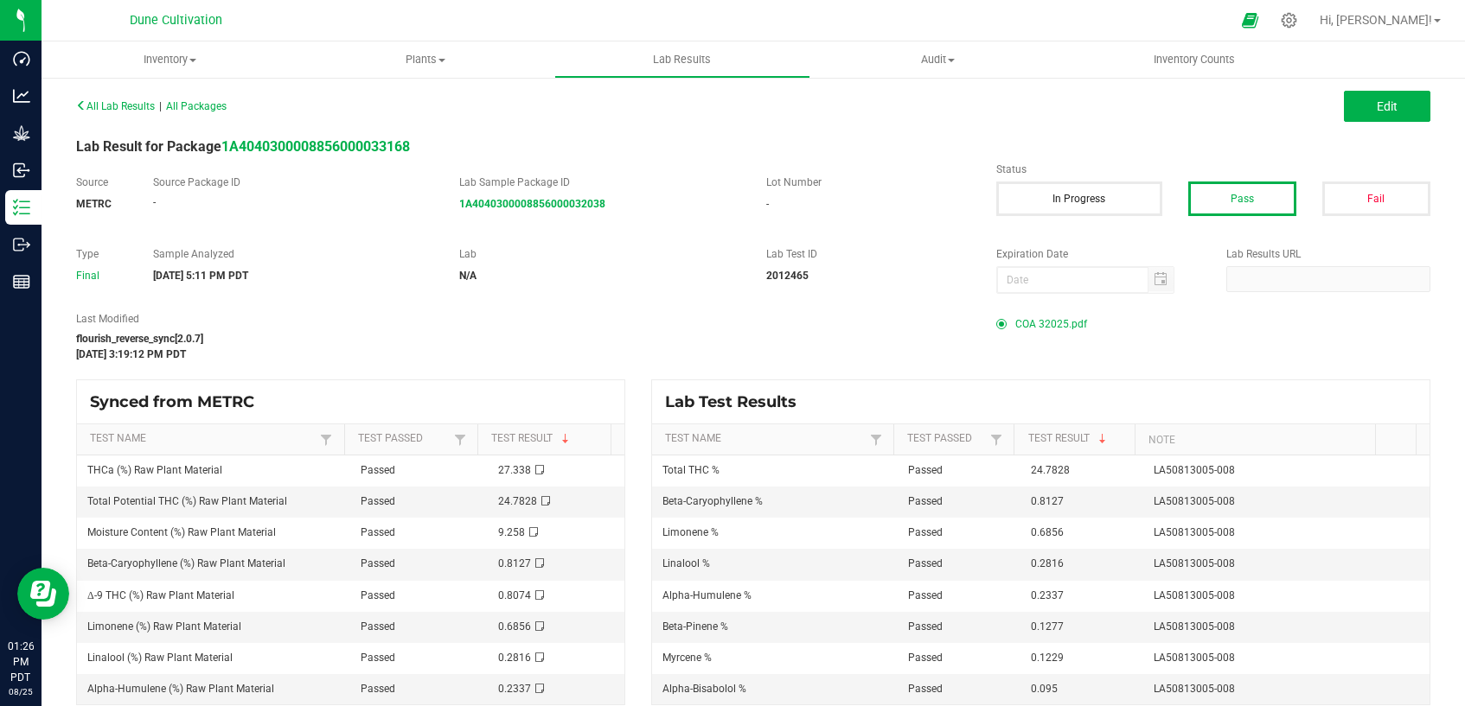
click at [1047, 332] on span "COA 32025.pdf" at bounding box center [1051, 324] width 72 height 26
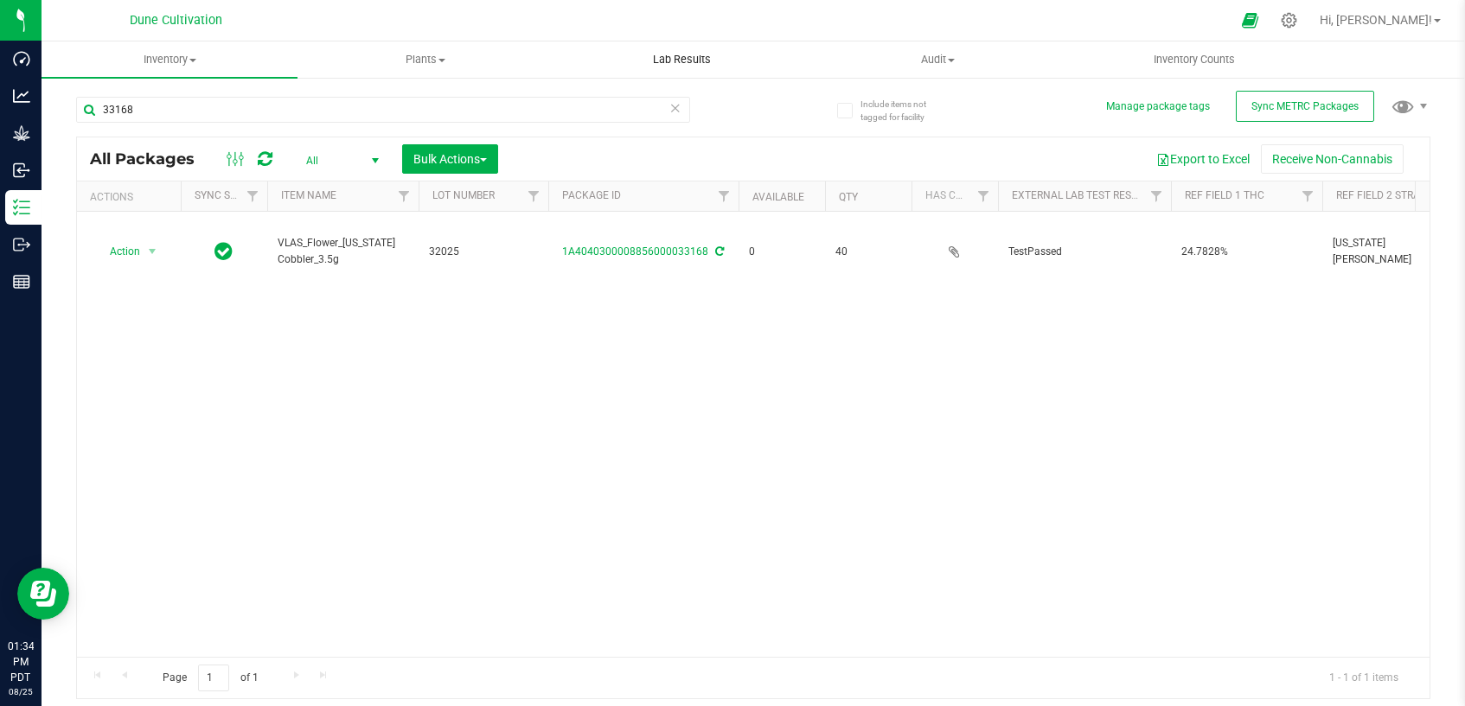
click at [789, 43] on uib-tab-heading "Lab Results" at bounding box center [682, 59] width 254 height 35
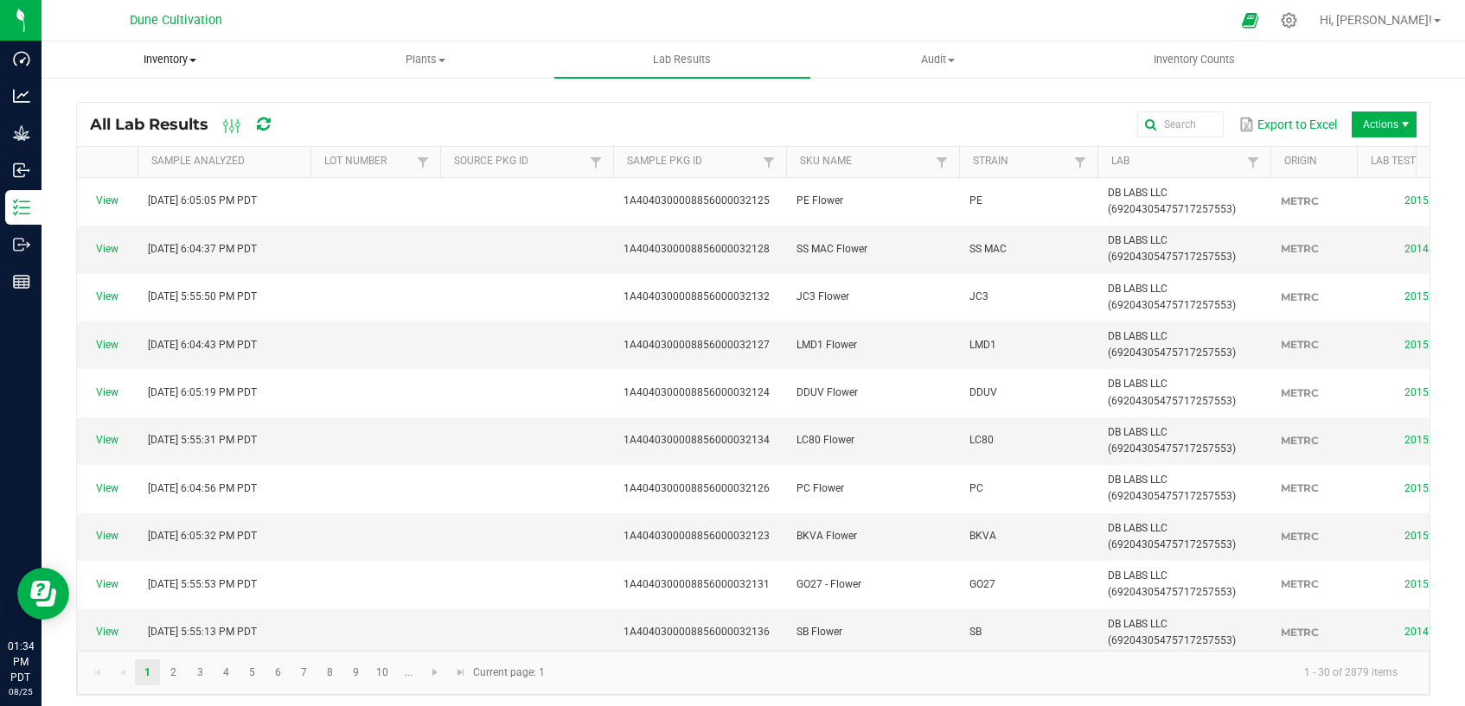
click at [169, 65] on span "Inventory" at bounding box center [169, 60] width 254 height 16
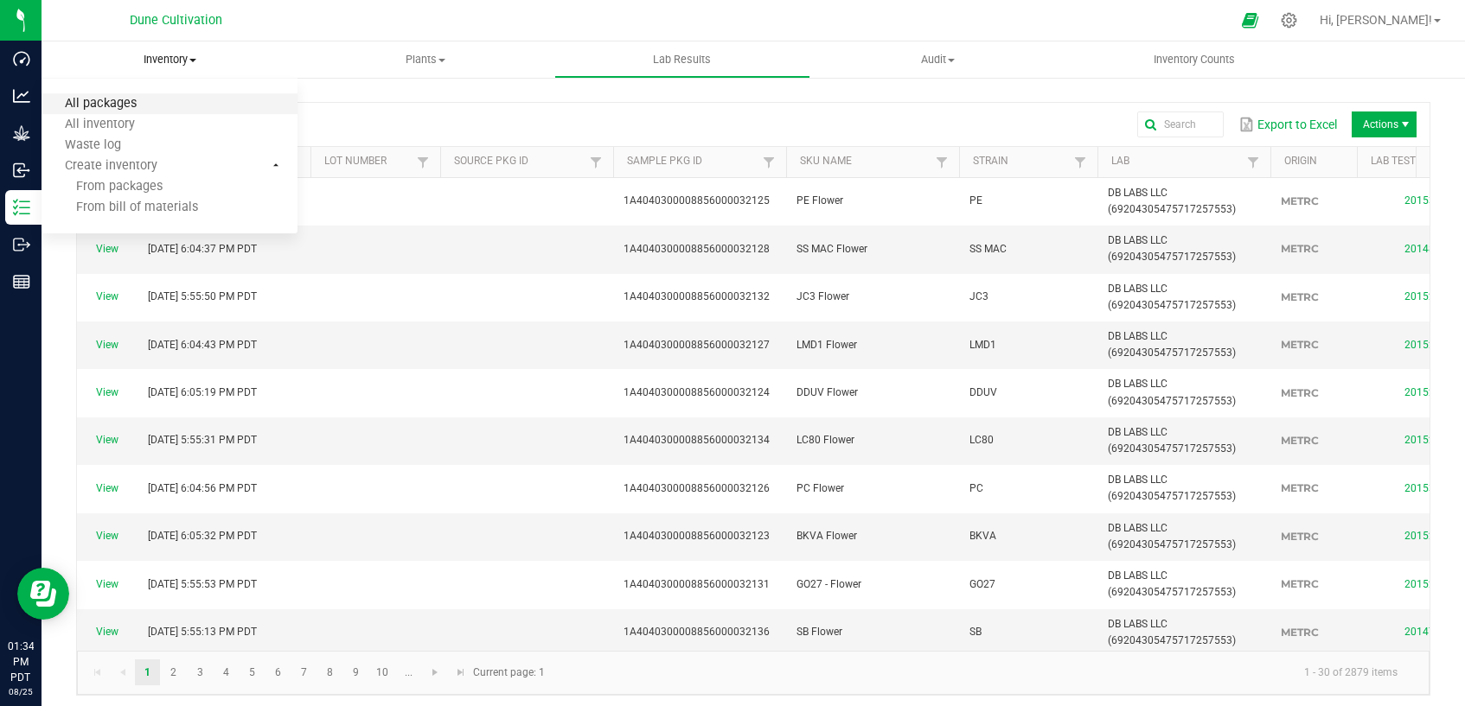
click at [141, 106] on span "All packages" at bounding box center [100, 104] width 118 height 15
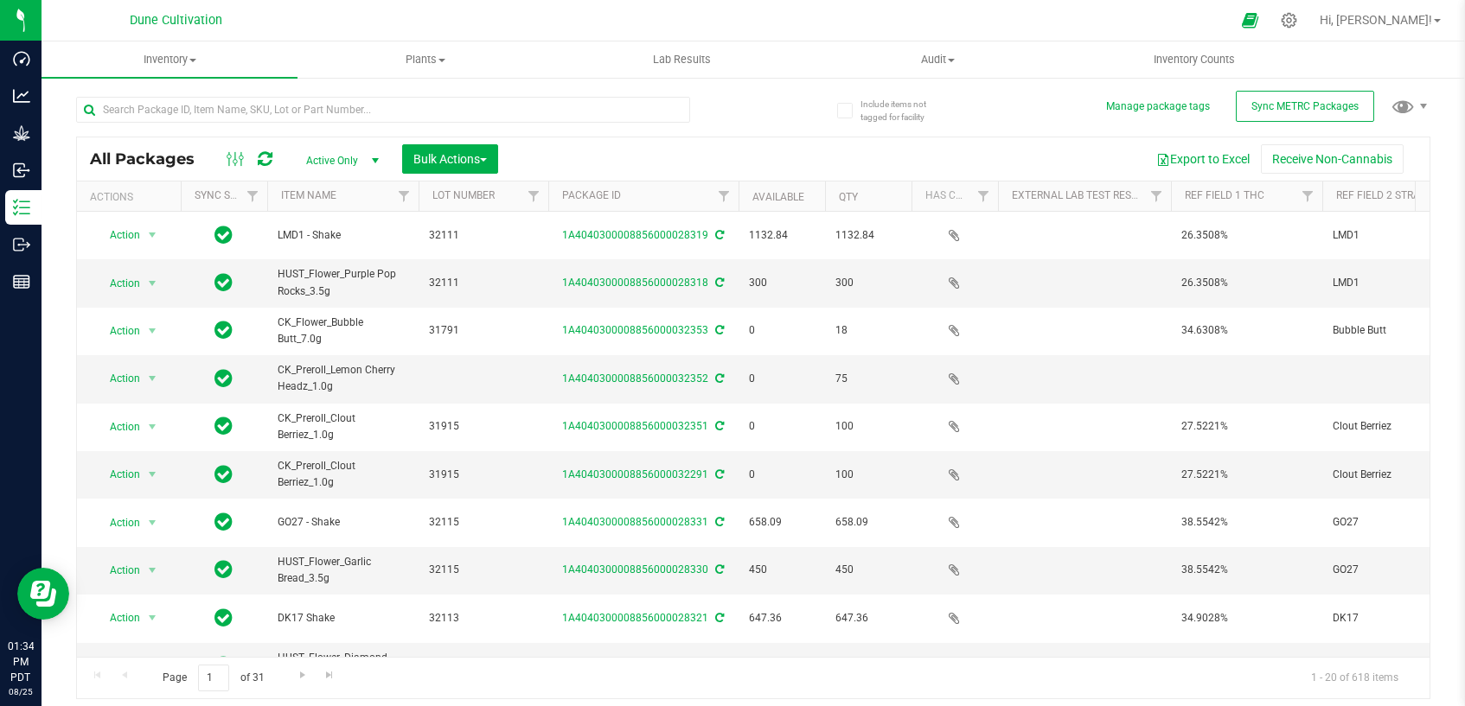
click at [372, 158] on span "select" at bounding box center [375, 161] width 14 height 14
click at [361, 266] on li "All" at bounding box center [337, 265] width 93 height 26
click at [578, 112] on input "text" at bounding box center [383, 110] width 614 height 26
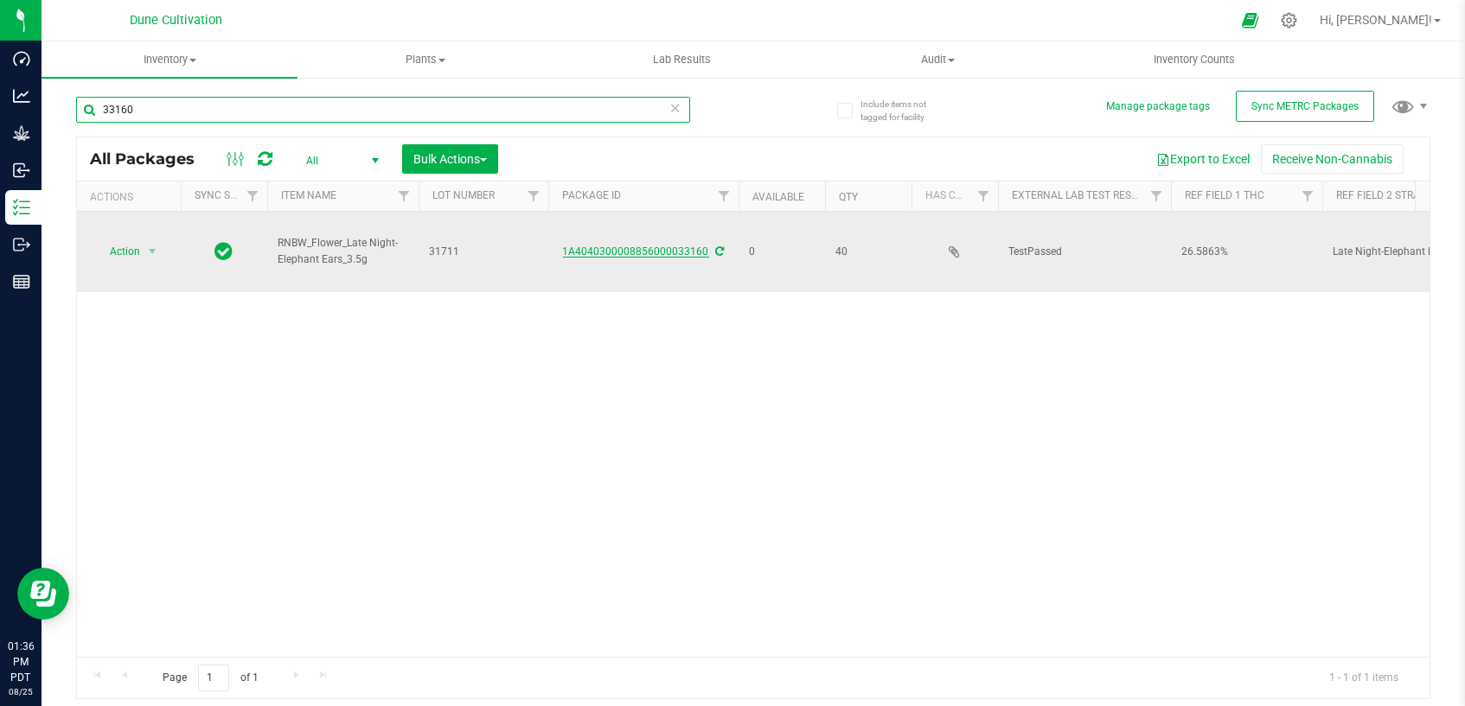
type input "33160"
click at [616, 255] on link "1A4040300008856000033160" at bounding box center [636, 252] width 146 height 12
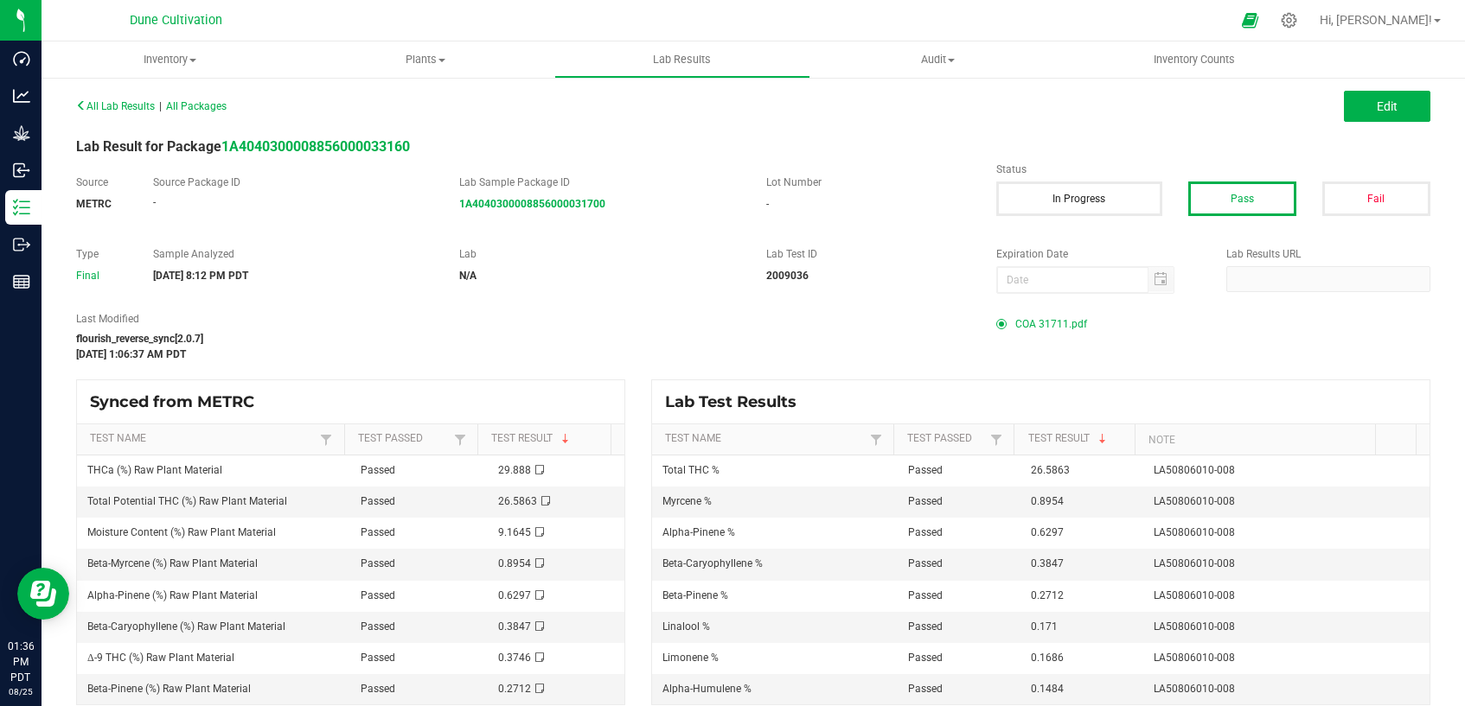
click at [1043, 326] on span "COA 31711.pdf" at bounding box center [1051, 324] width 72 height 26
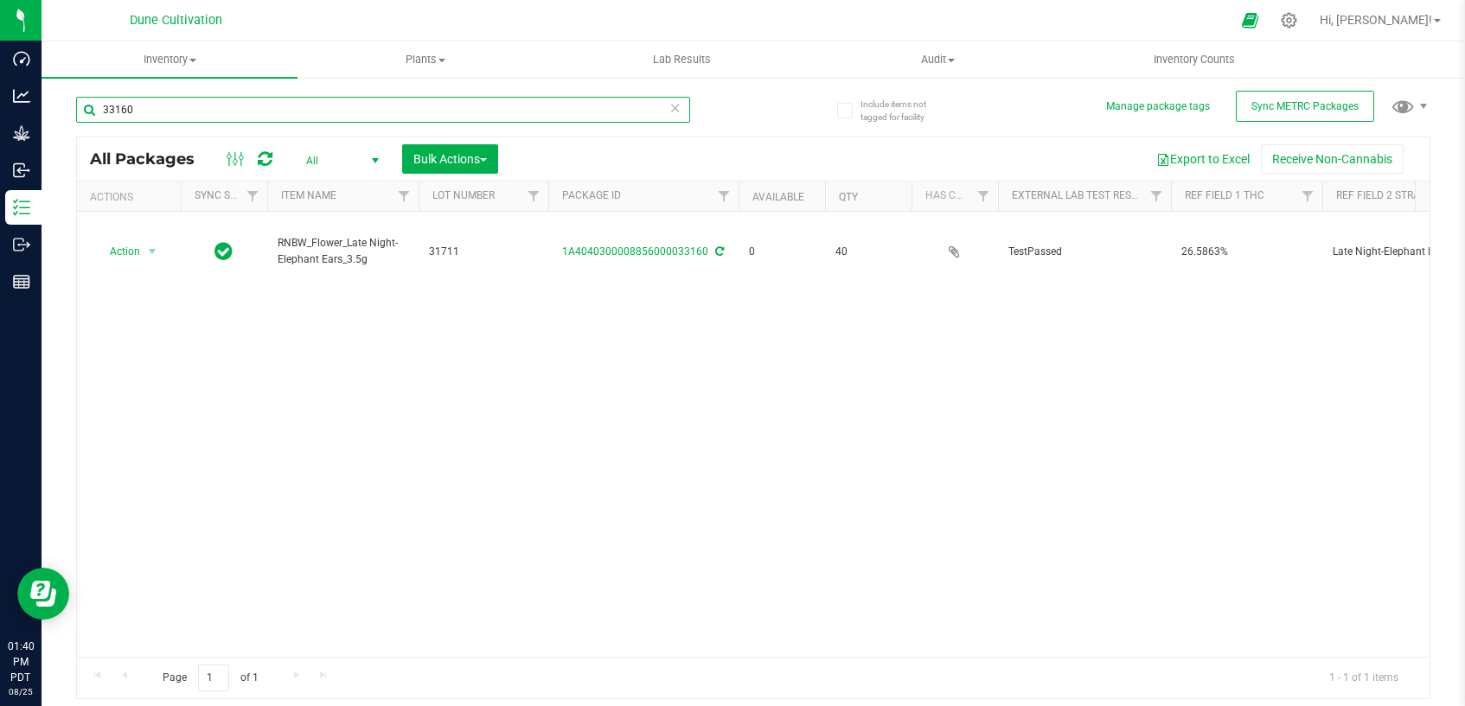
click at [580, 119] on input "33160" at bounding box center [383, 110] width 614 height 26
type input "33170"
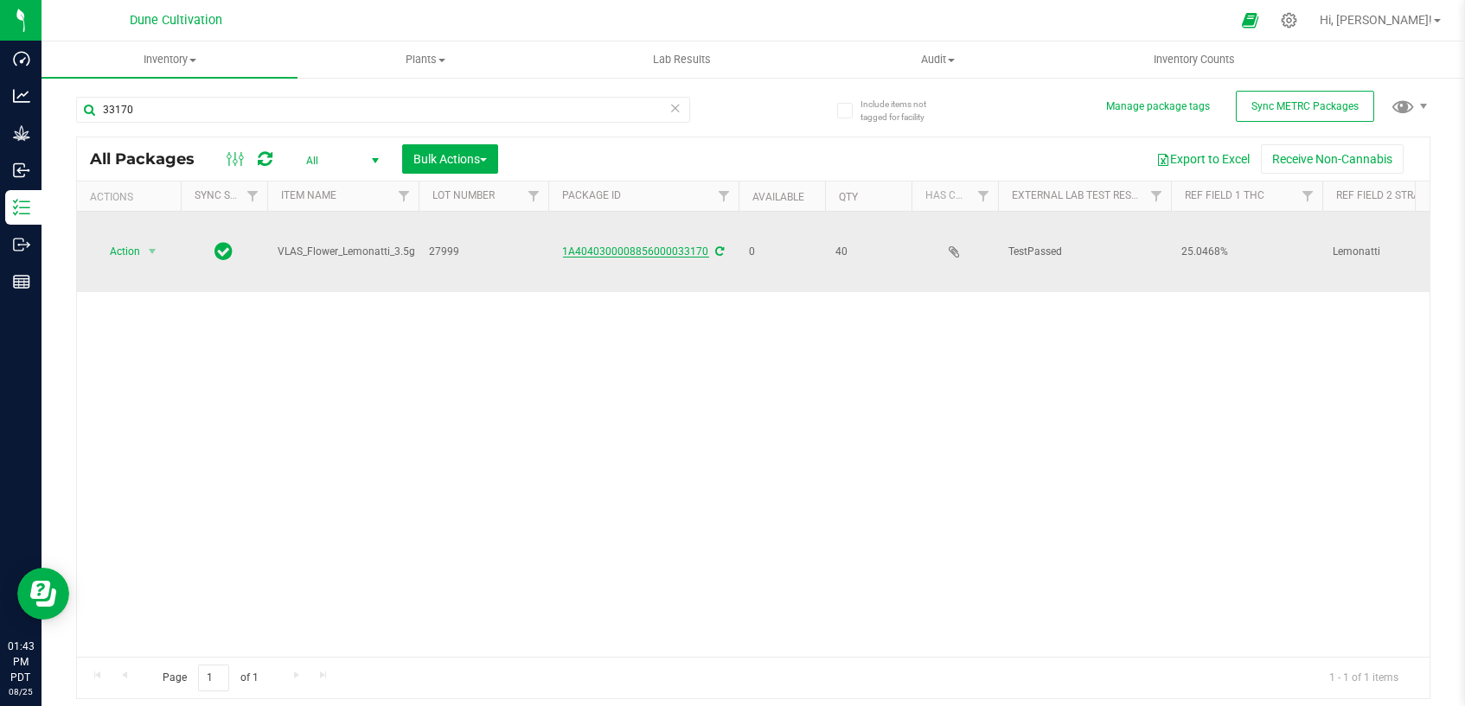
click at [636, 251] on link "1A4040300008856000033170" at bounding box center [636, 252] width 146 height 12
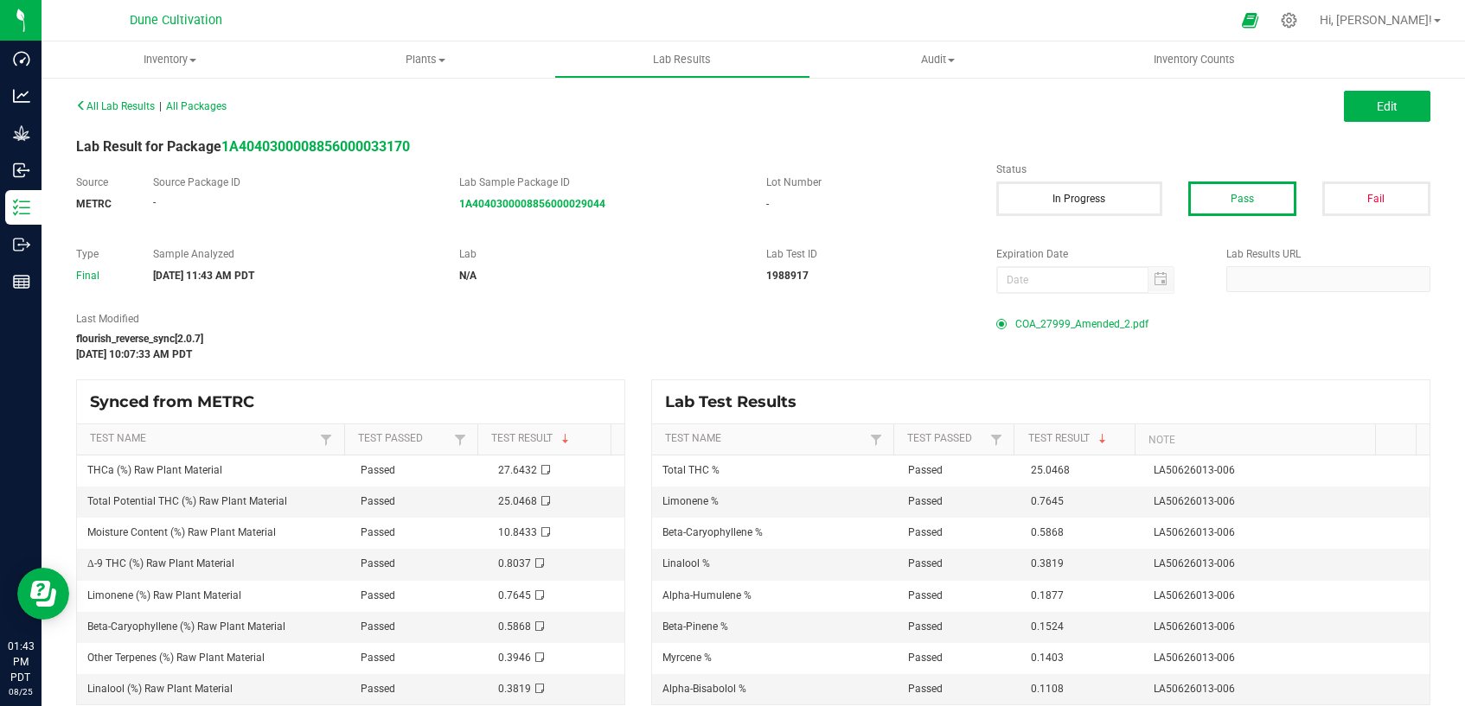
click at [1061, 322] on span "COA_27999_Amended_2.pdf" at bounding box center [1081, 324] width 133 height 26
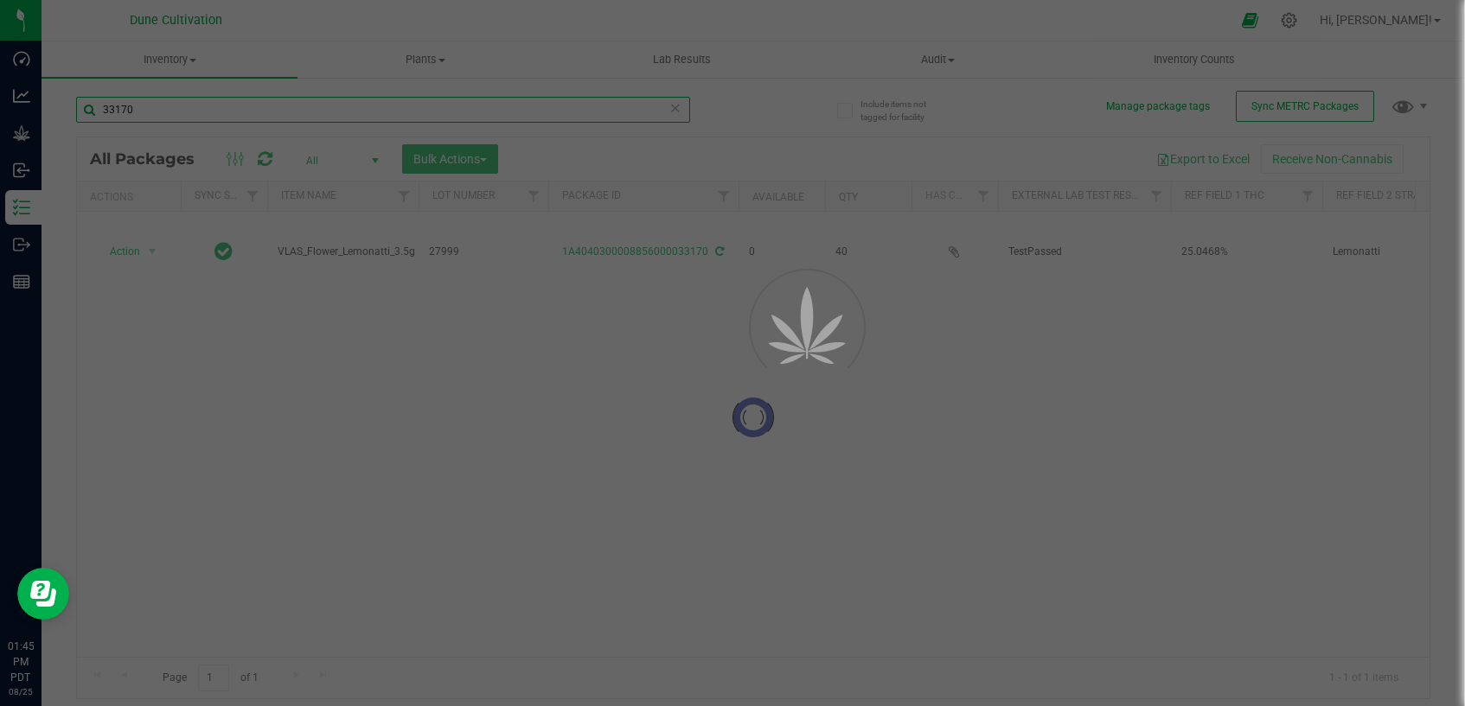
click at [304, 112] on input "33170" at bounding box center [383, 110] width 614 height 26
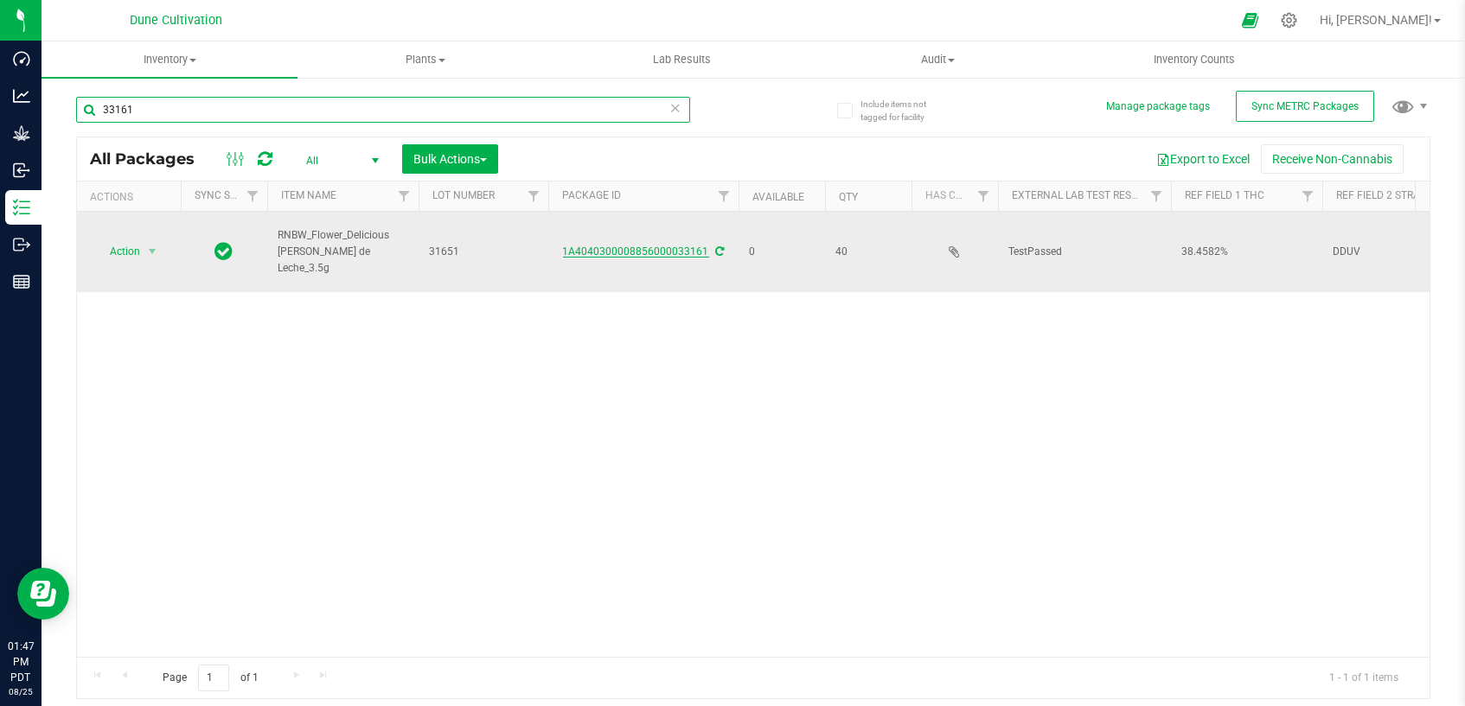
type input "33161"
click at [629, 254] on link "1A4040300008856000033161" at bounding box center [636, 252] width 146 height 12
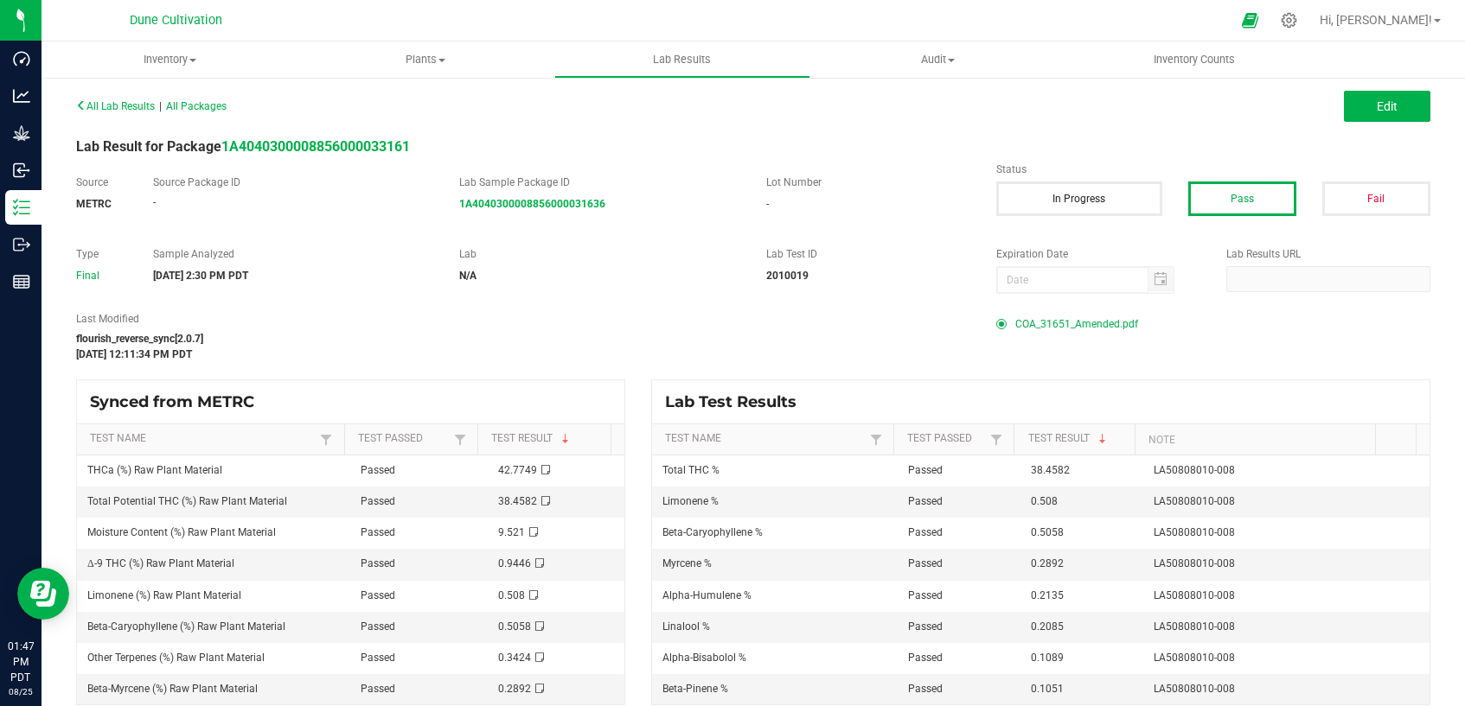
click at [1058, 322] on span "COA_31651_Amended.pdf" at bounding box center [1076, 324] width 123 height 26
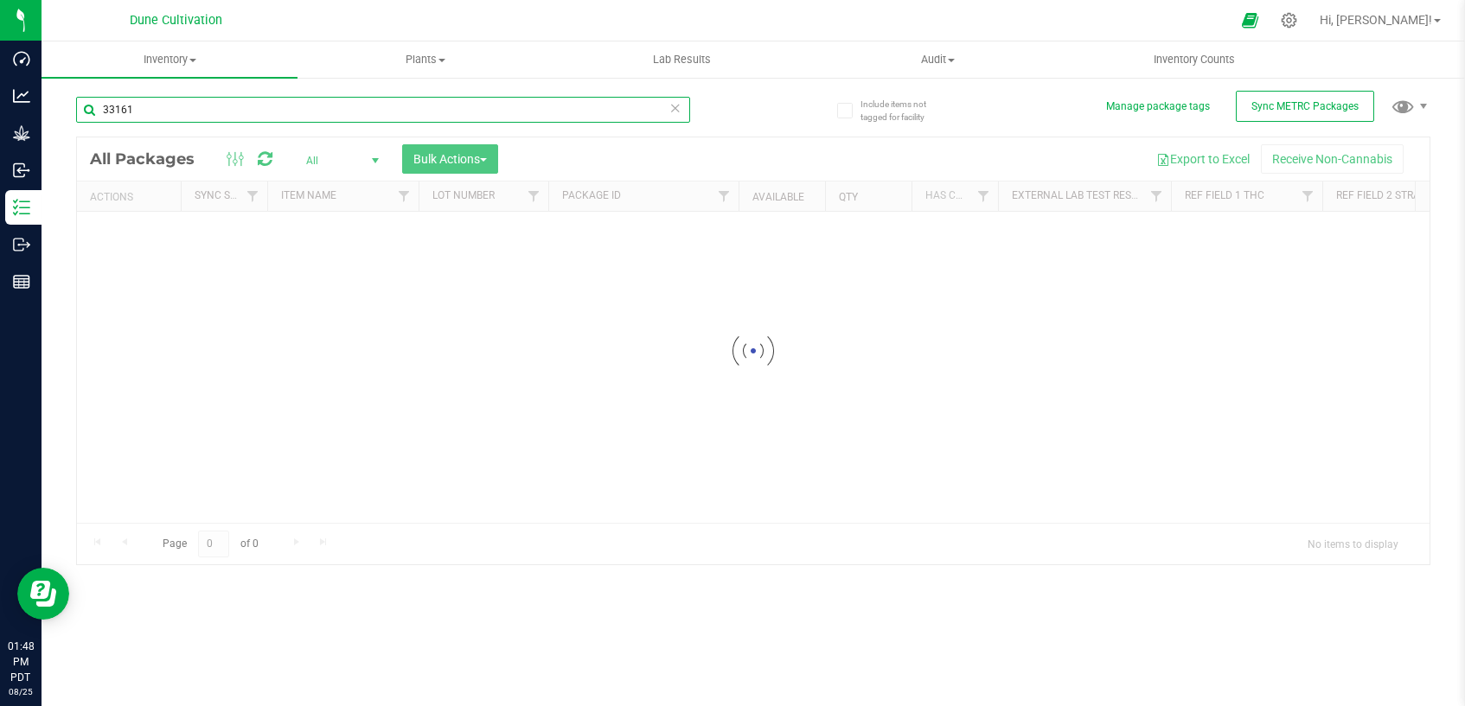
click at [354, 118] on input "33161" at bounding box center [383, 110] width 614 height 26
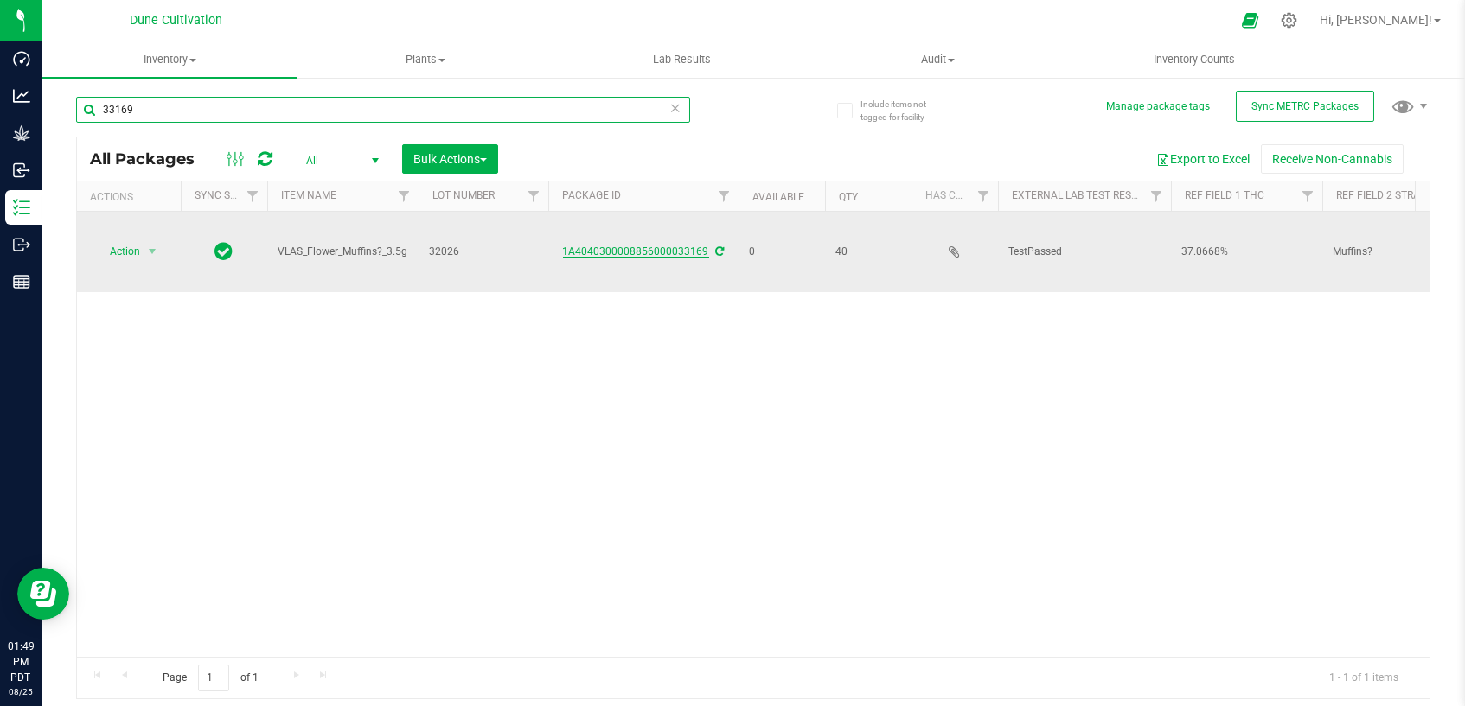
type input "33169"
click at [657, 248] on link "1A4040300008856000033169" at bounding box center [636, 252] width 146 height 12
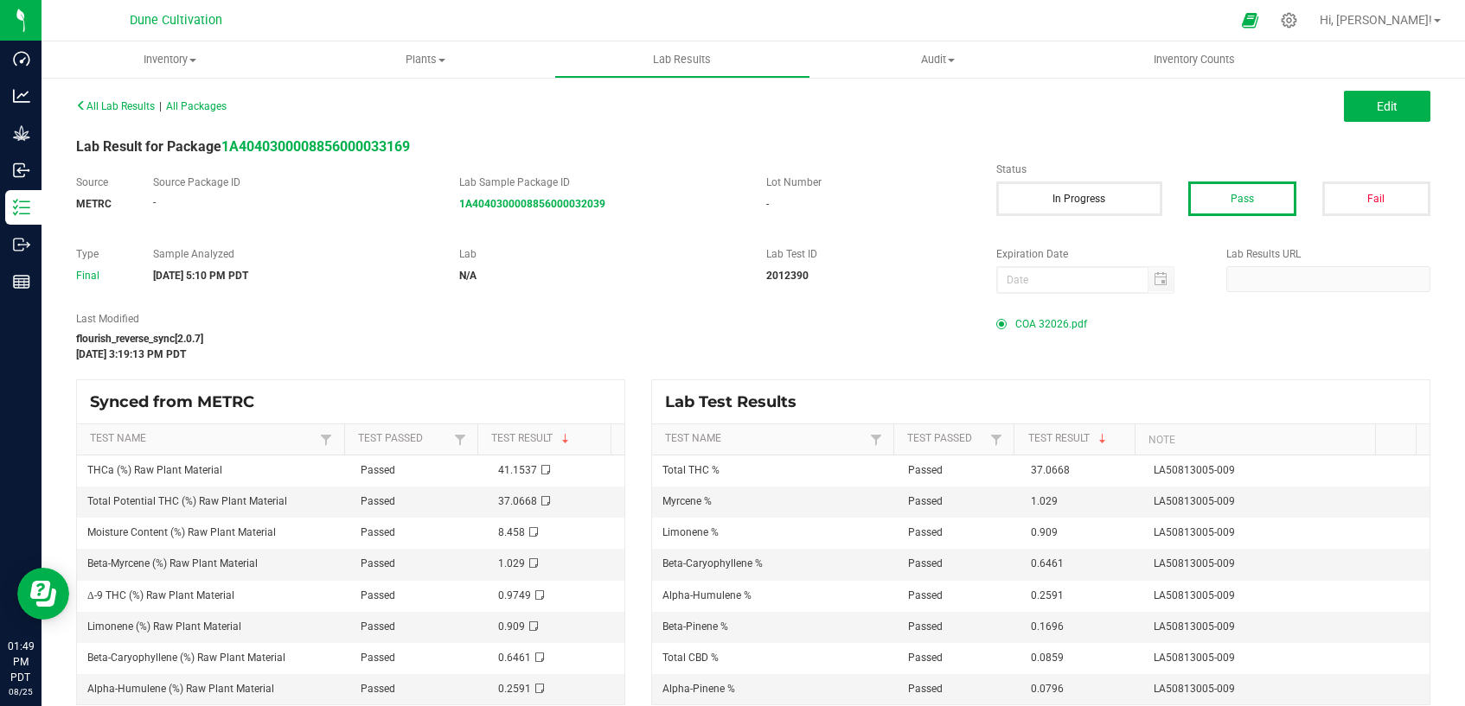
drag, startPoint x: 1023, startPoint y: 324, endPoint x: 1042, endPoint y: 322, distance: 19.1
click at [1037, 323] on span "COA 32026.pdf" at bounding box center [1051, 324] width 72 height 26
click at [902, 179] on label "Lot Number" at bounding box center [868, 183] width 204 height 16
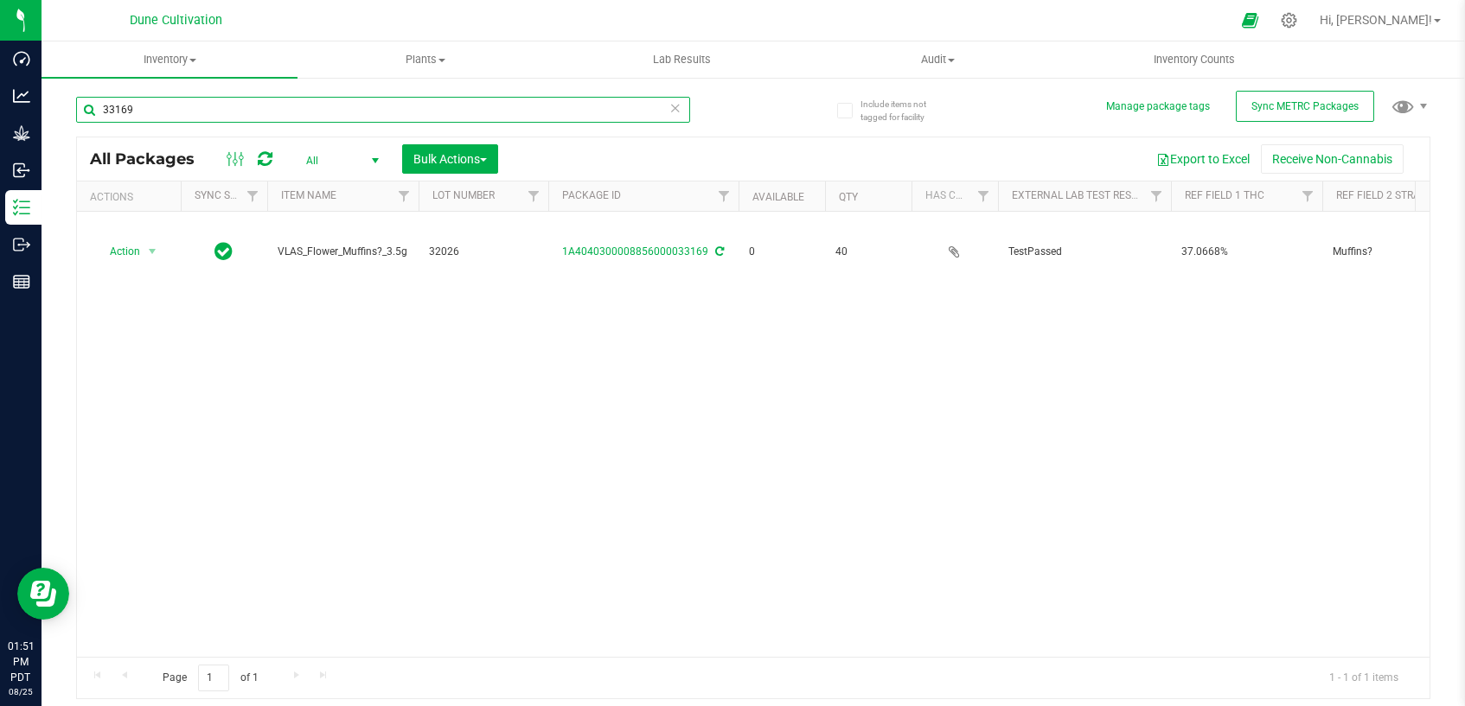
click at [123, 108] on input "33169" at bounding box center [383, 110] width 614 height 26
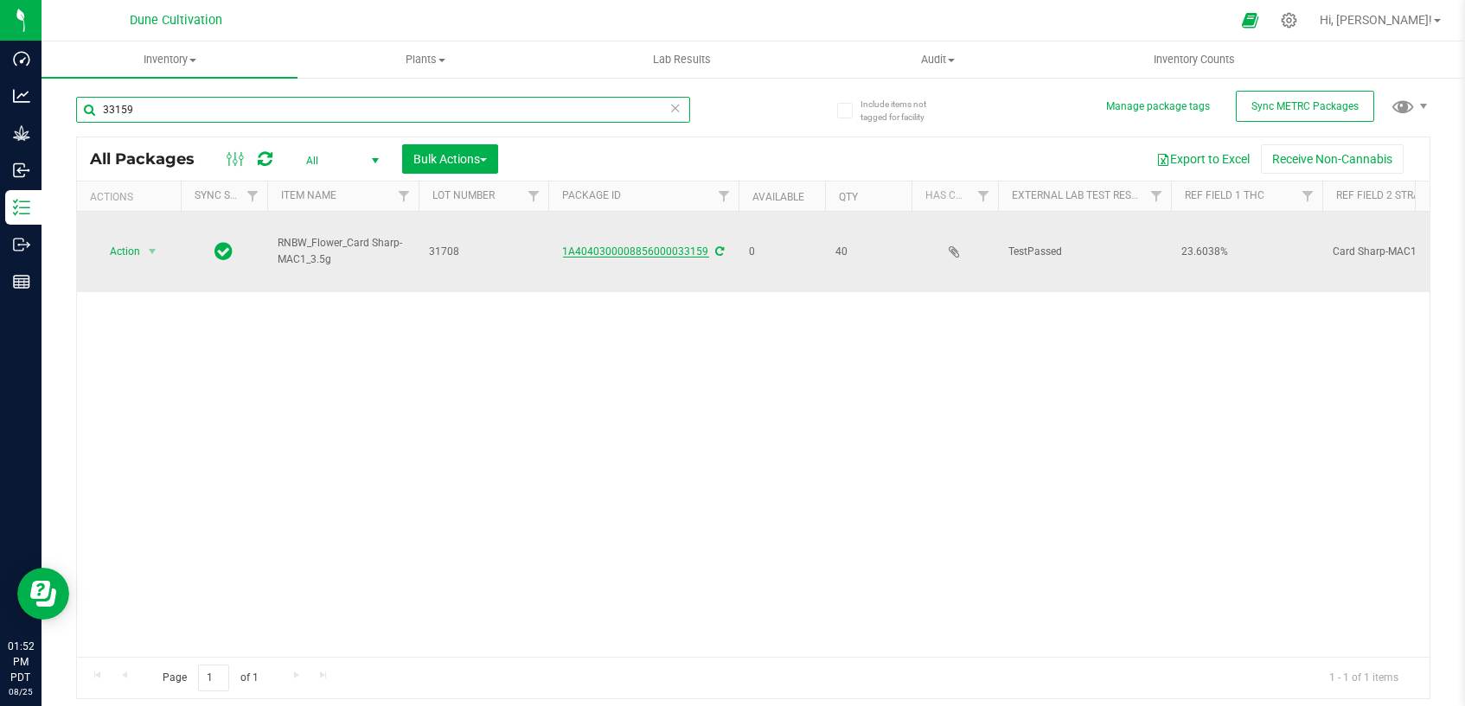
type input "33159"
click at [631, 248] on link "1A4040300008856000033159" at bounding box center [636, 252] width 146 height 12
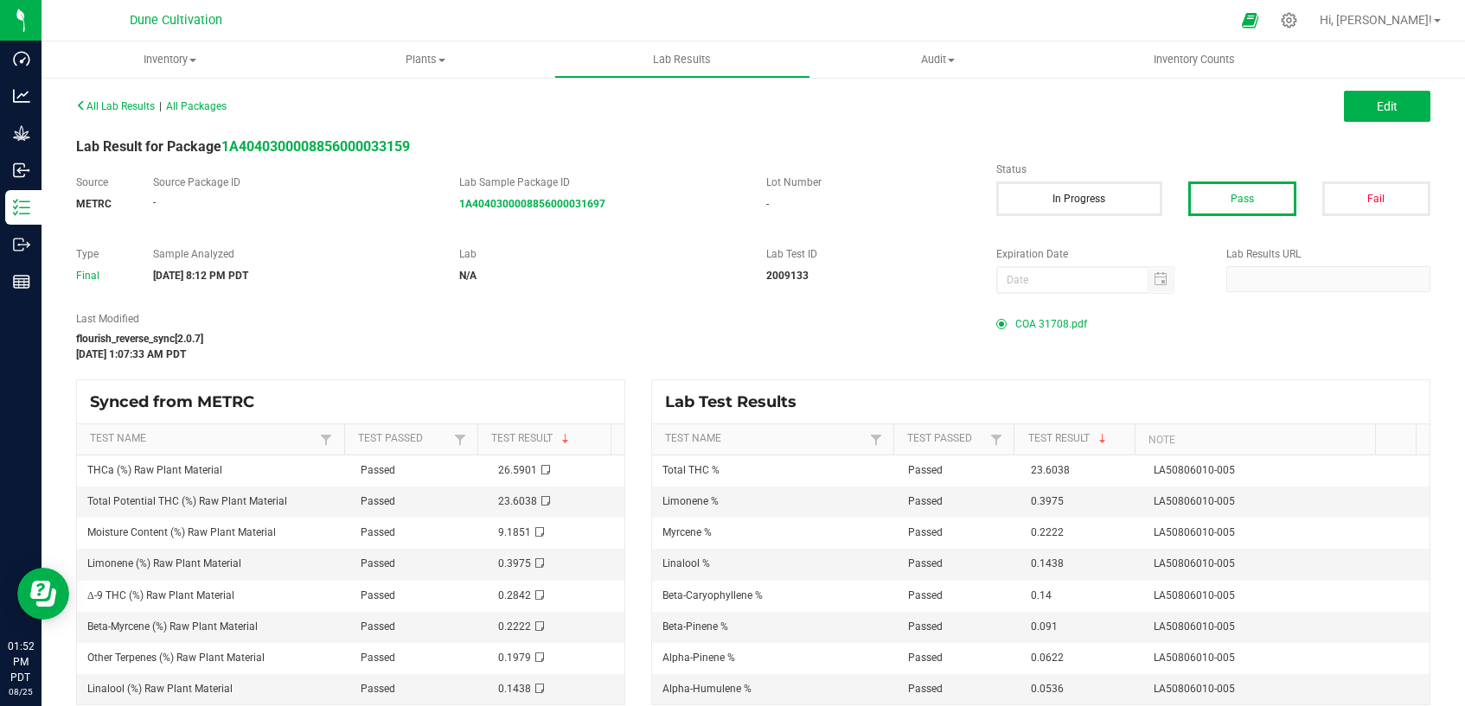
click at [1045, 326] on span "COA 31708.pdf" at bounding box center [1051, 324] width 72 height 26
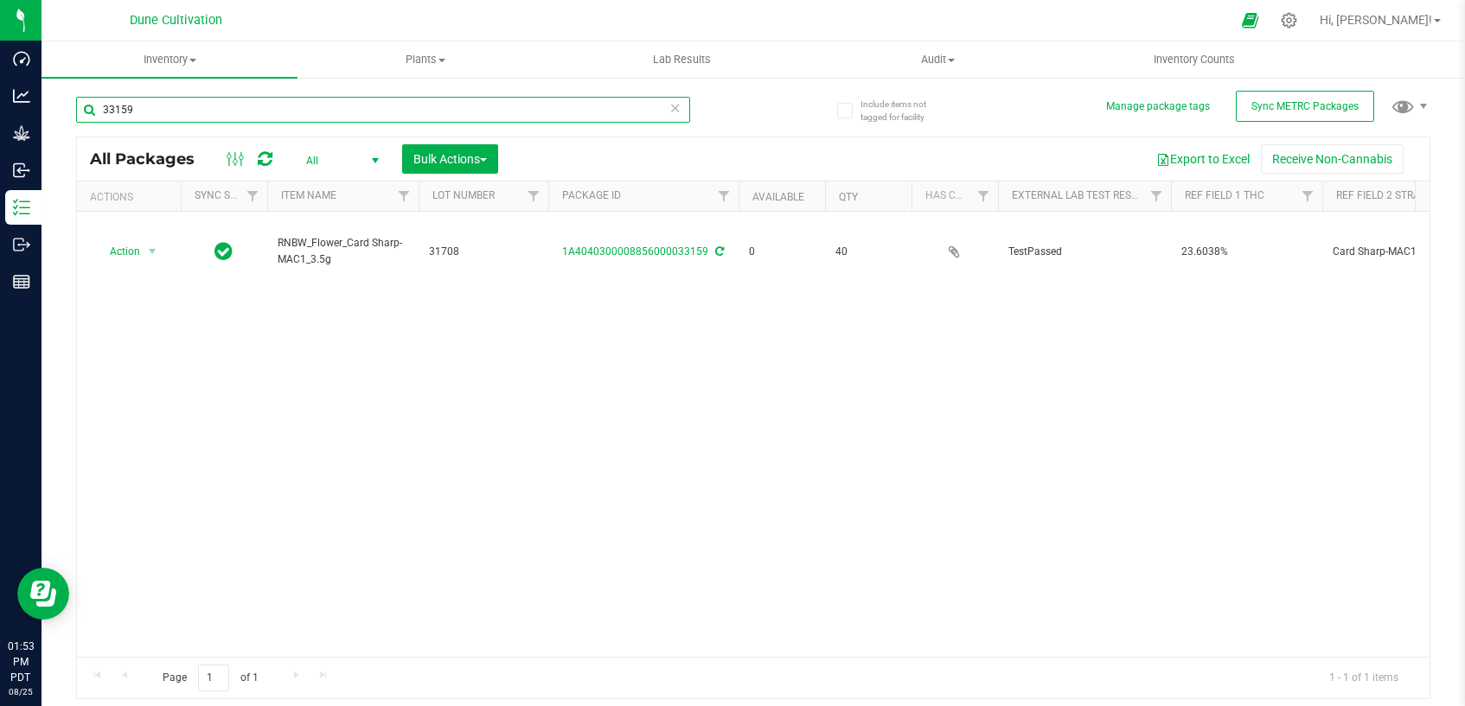
click at [205, 113] on input "33159" at bounding box center [383, 110] width 614 height 26
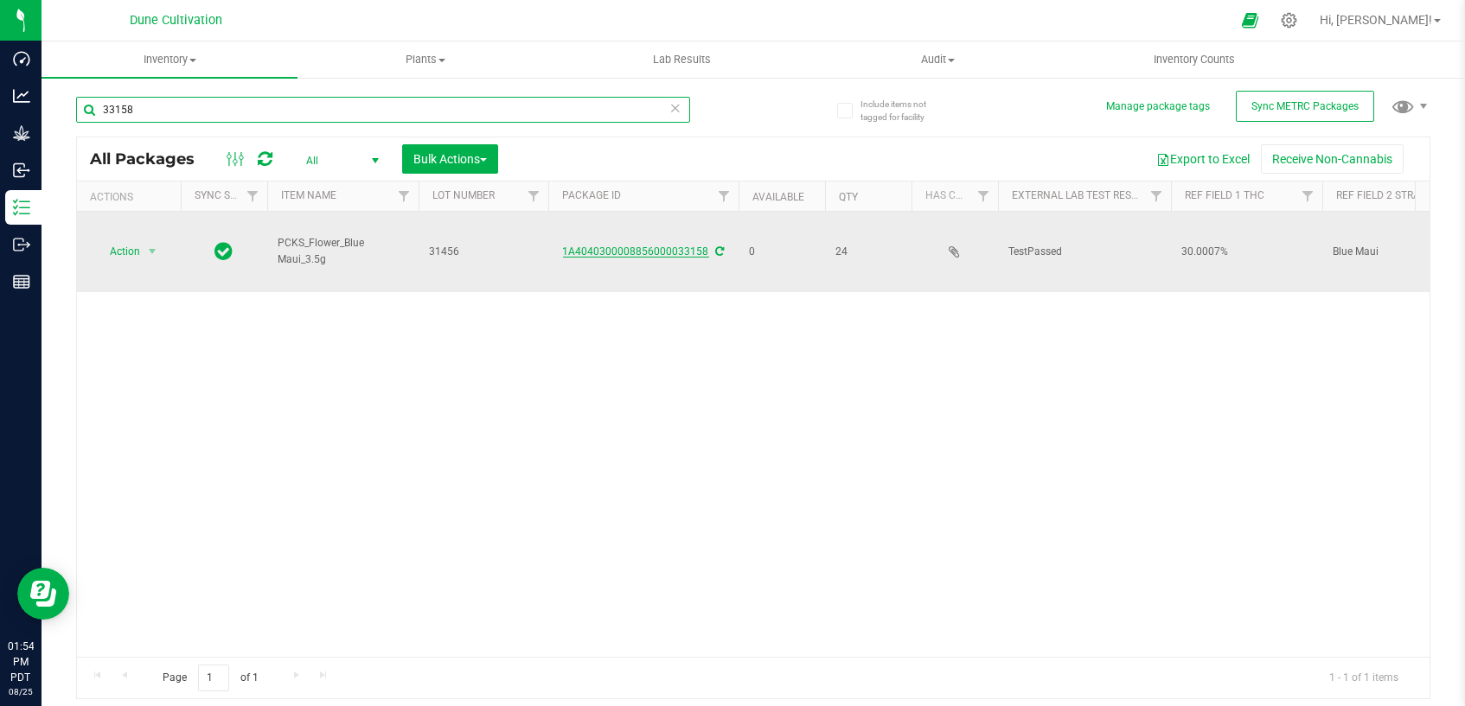
type input "33158"
click at [669, 248] on link "1A4040300008856000033158" at bounding box center [636, 252] width 146 height 12
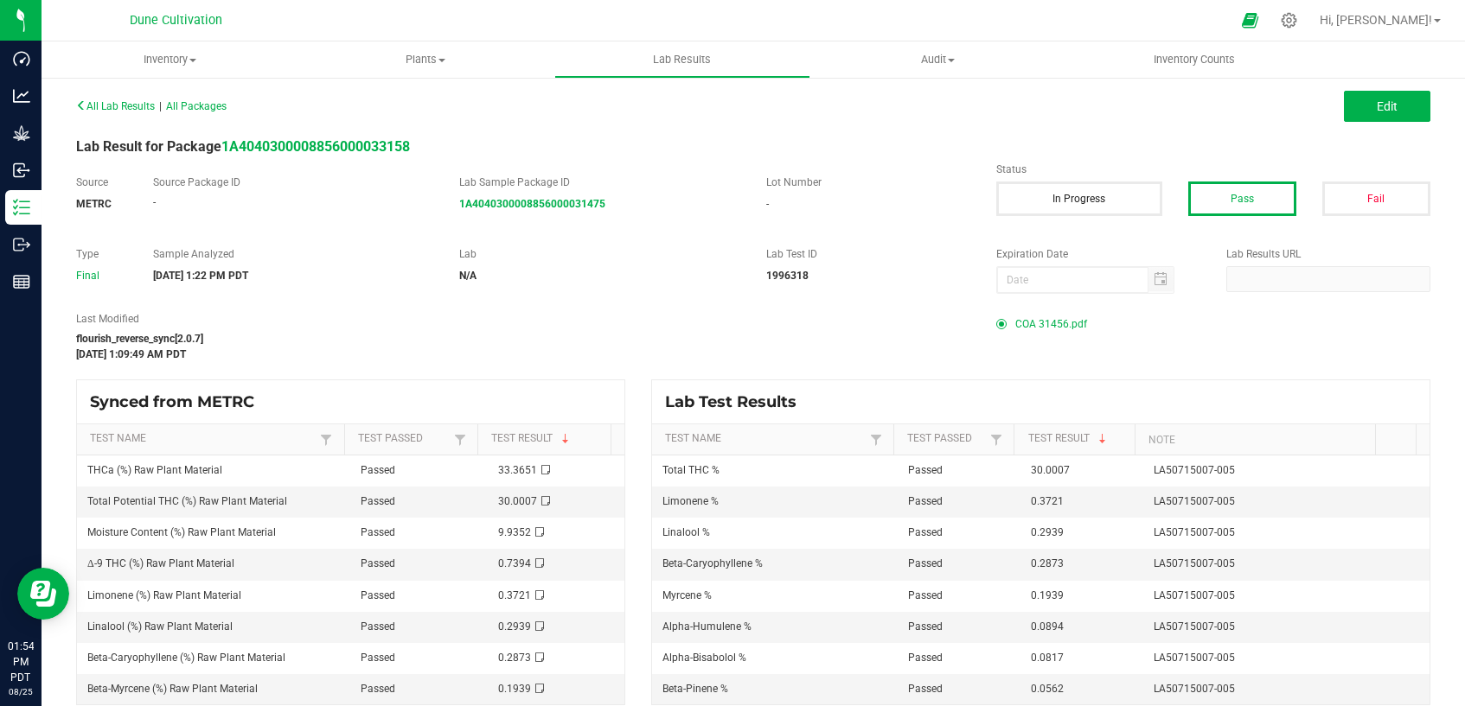
click at [1042, 327] on span "COA 31456.pdf" at bounding box center [1051, 324] width 72 height 26
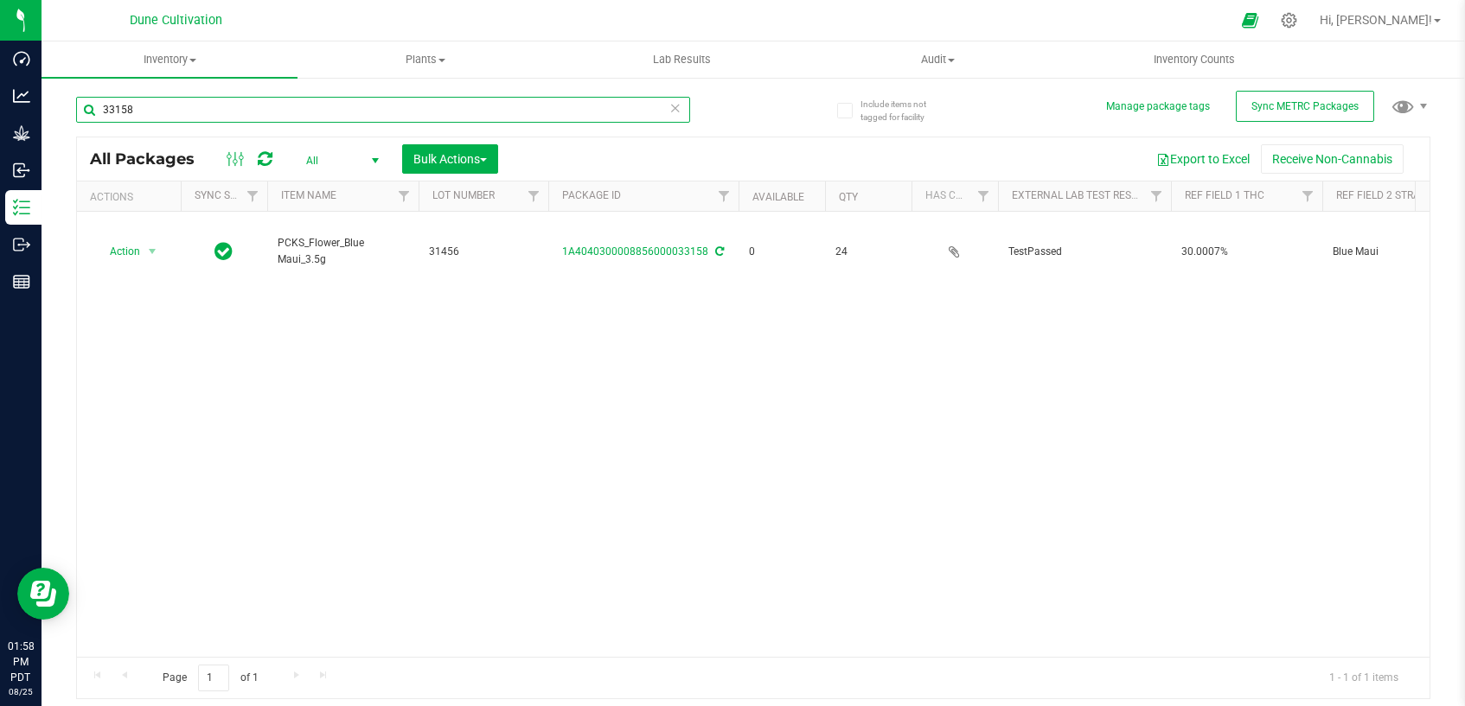
click at [619, 105] on input "33158" at bounding box center [383, 110] width 614 height 26
type input "33157"
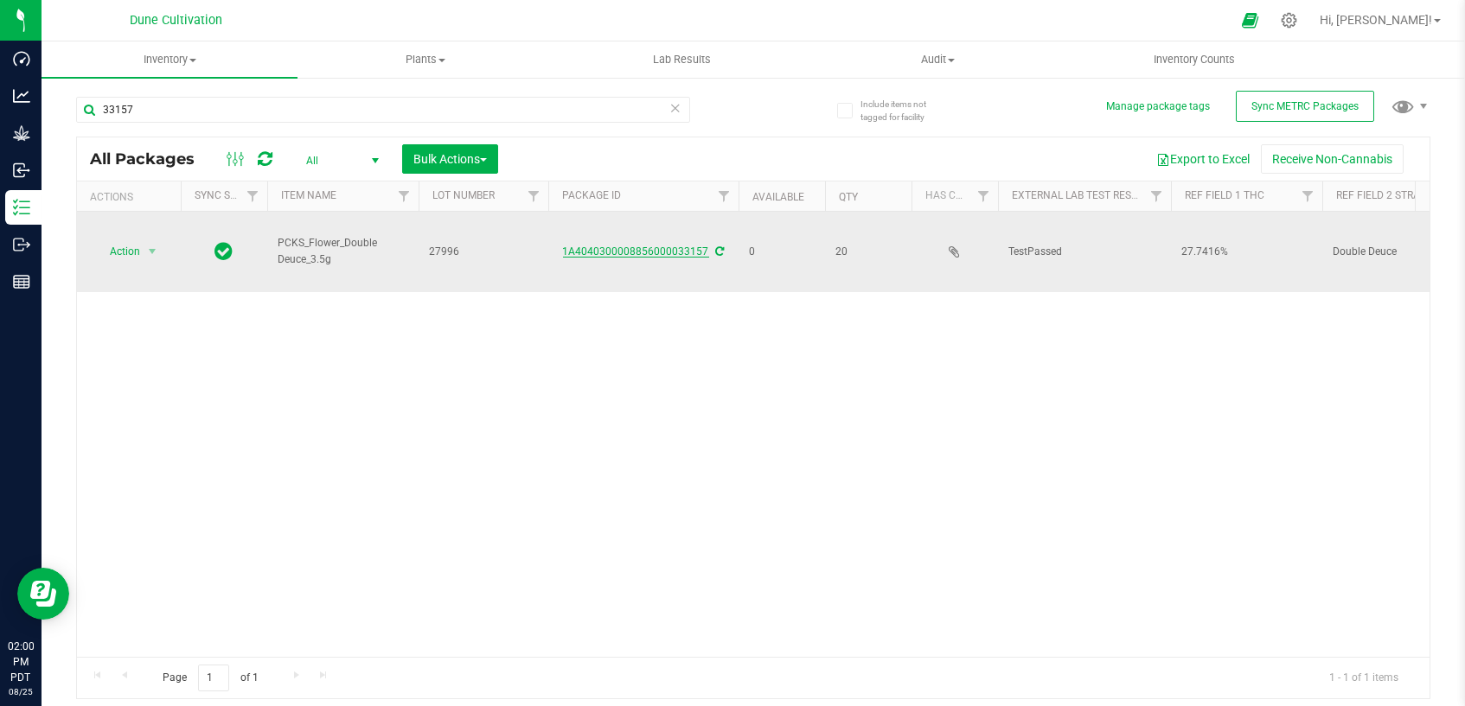
click at [679, 253] on link "1A4040300008856000033157" at bounding box center [636, 252] width 146 height 12
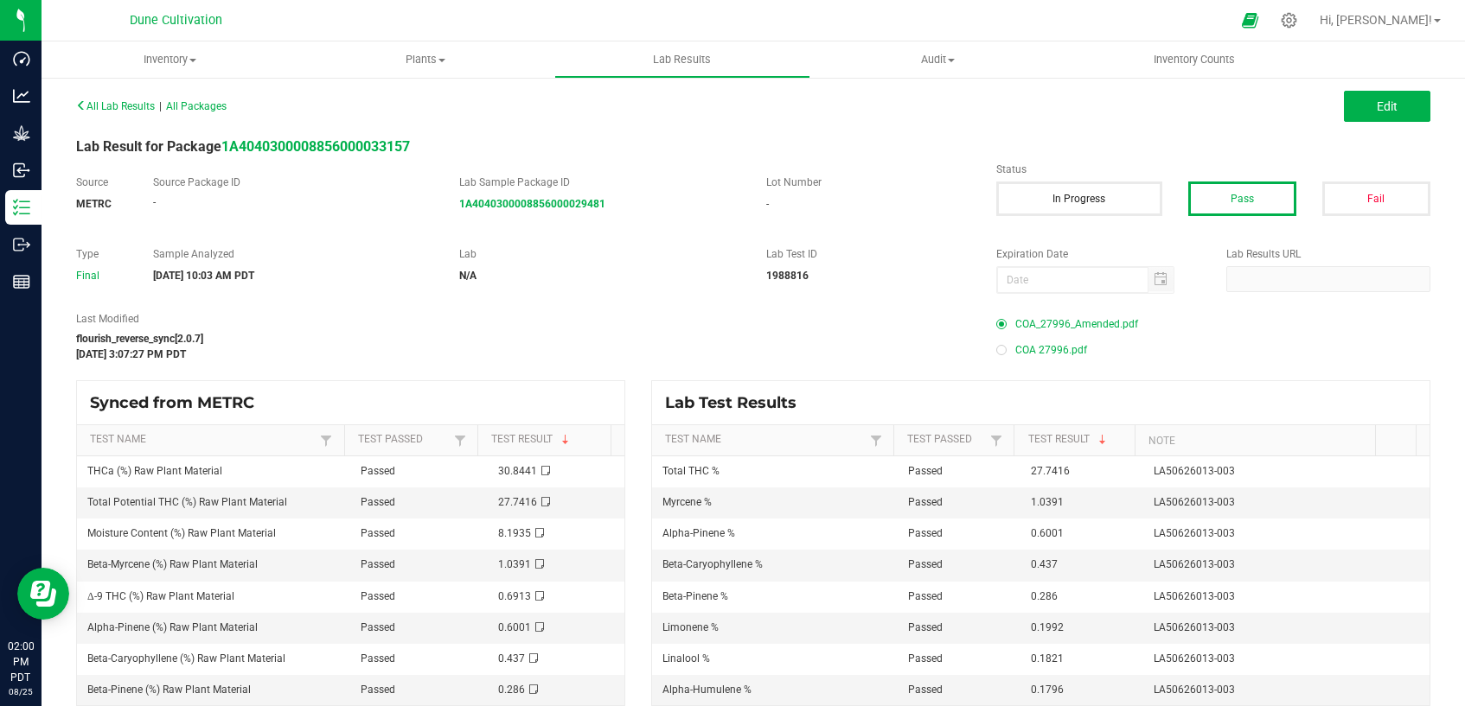
click at [1084, 326] on span "COA_27996_Amended.pdf" at bounding box center [1076, 324] width 123 height 26
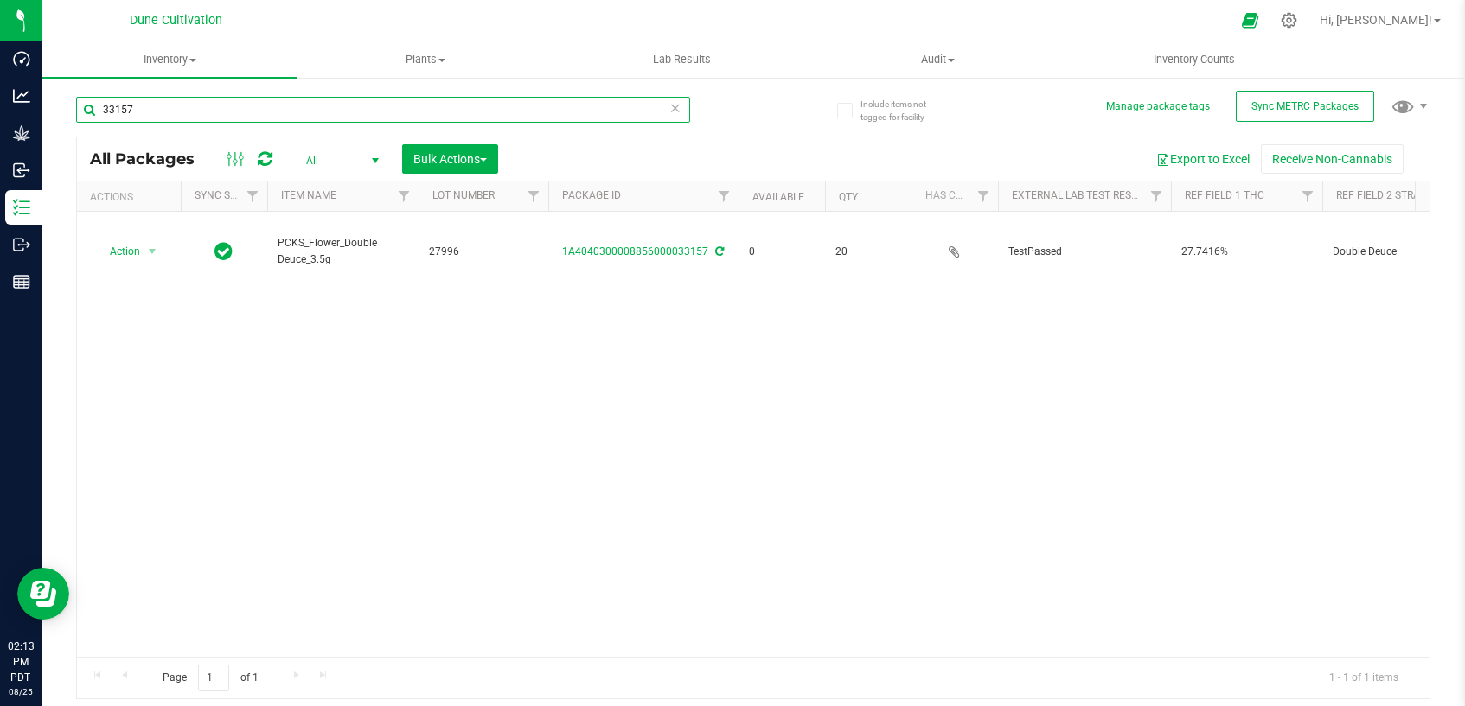
click at [570, 107] on input "33157" at bounding box center [383, 110] width 614 height 26
type input "33172"
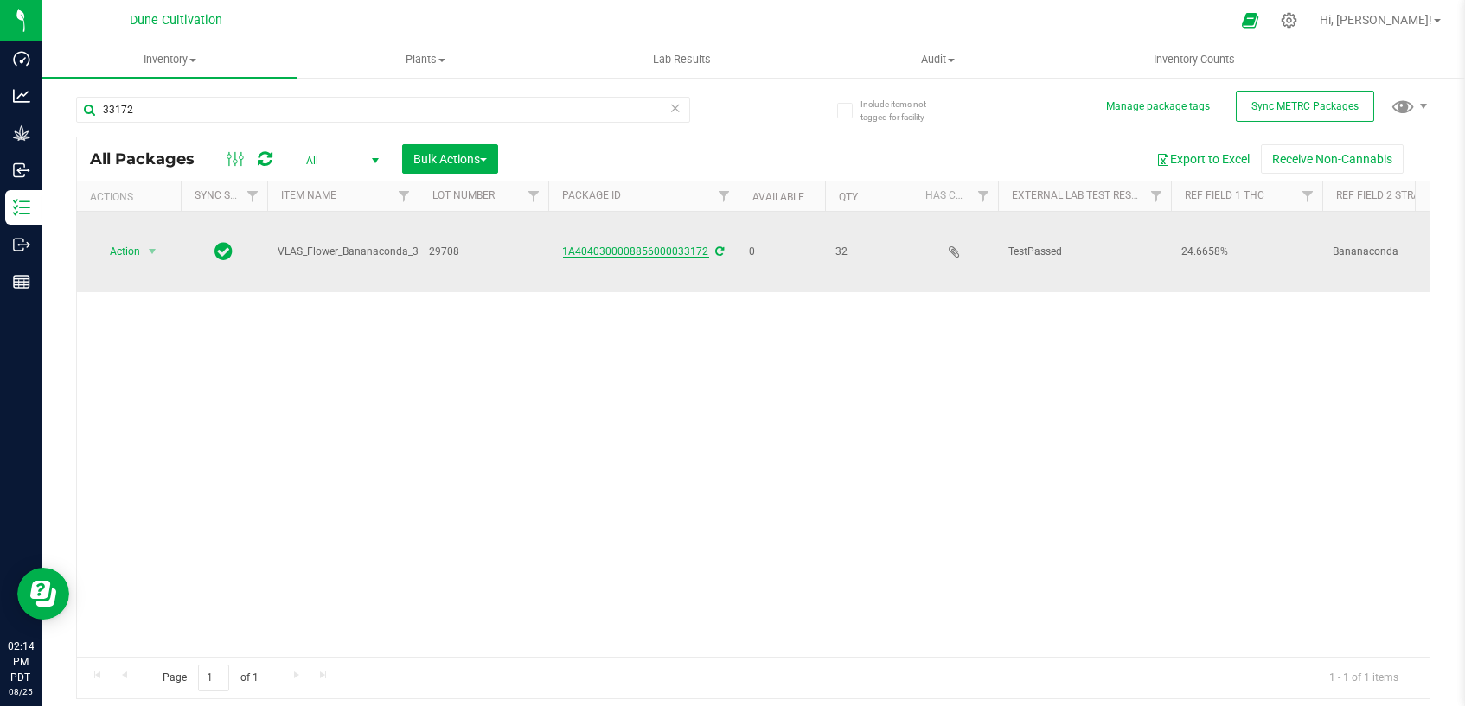
click at [655, 249] on link "1A4040300008856000033172" at bounding box center [636, 252] width 146 height 12
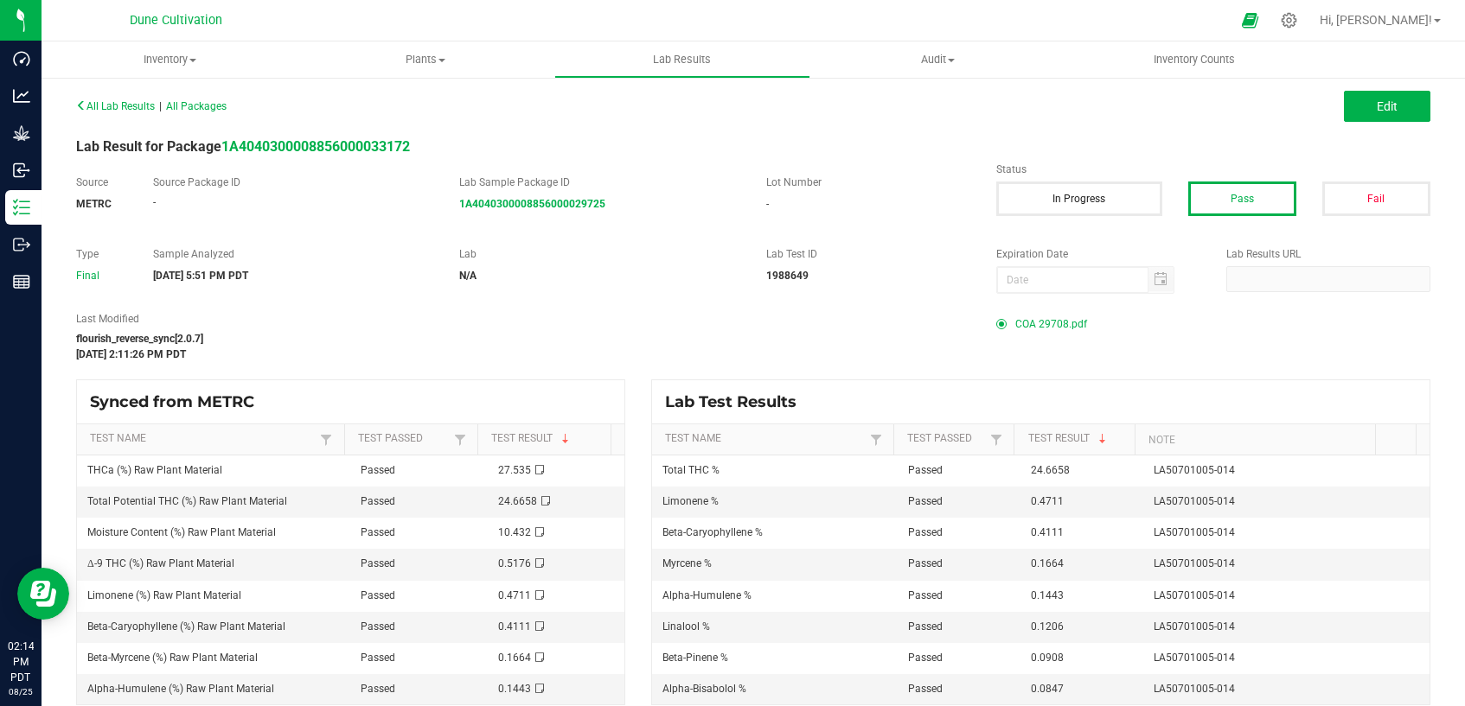
click at [1028, 323] on span "COA 29708.pdf" at bounding box center [1051, 324] width 72 height 26
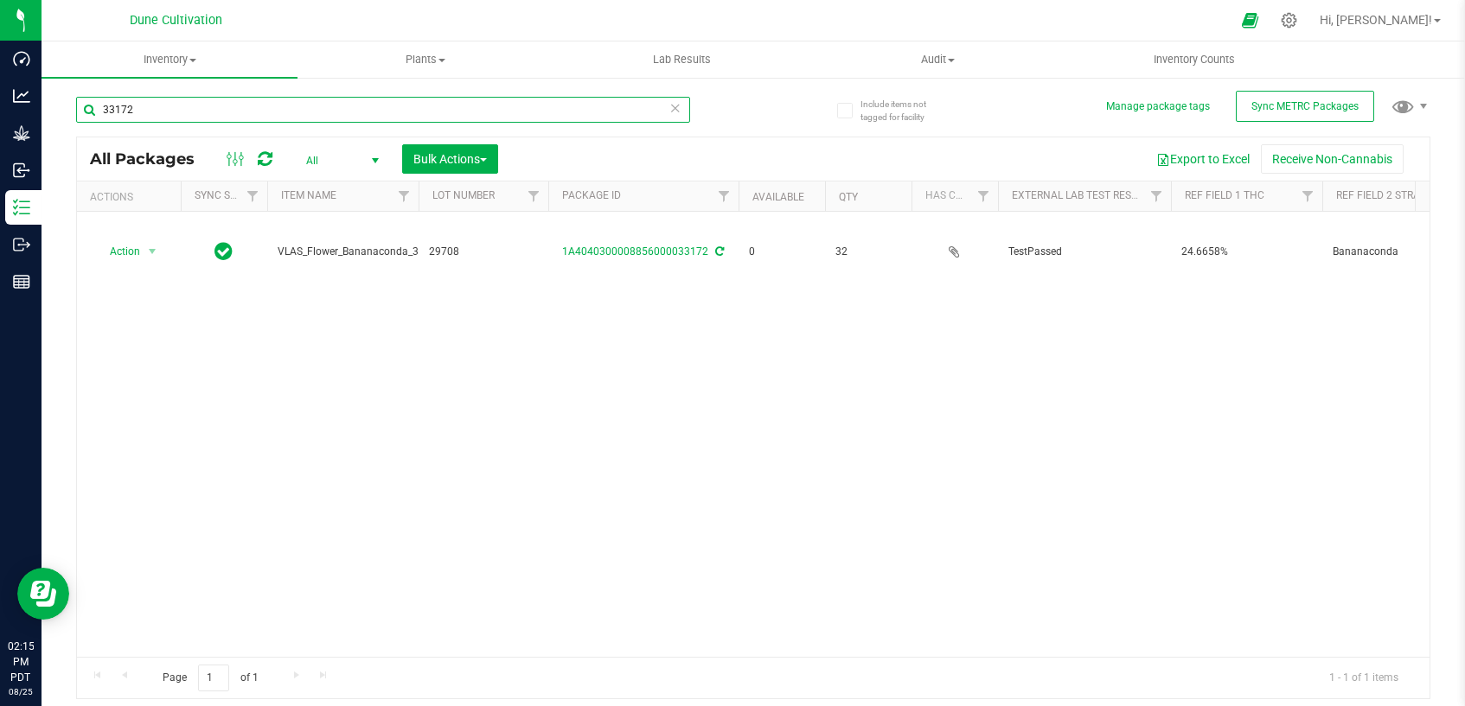
click at [125, 112] on input "33172" at bounding box center [383, 110] width 614 height 26
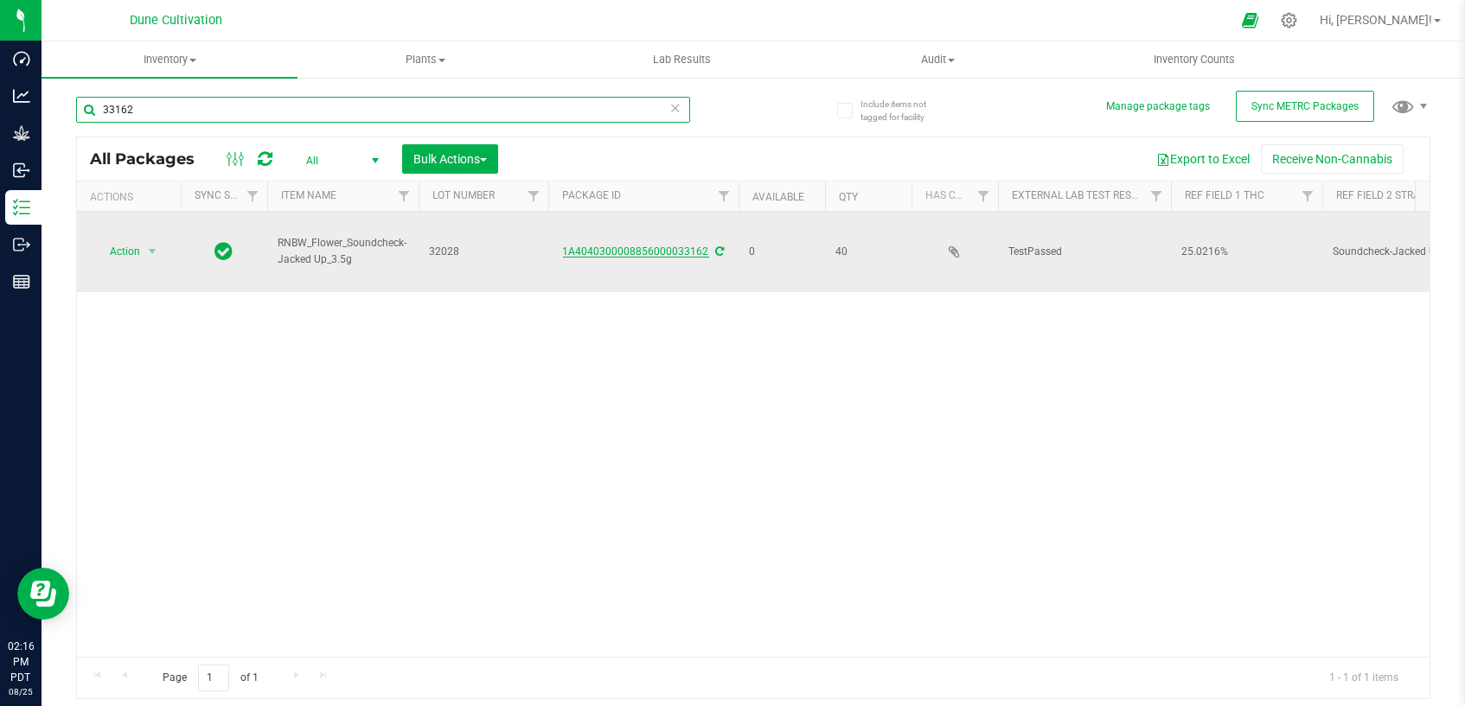
type input "33162"
click at [678, 252] on link "1A4040300008856000033162" at bounding box center [636, 252] width 146 height 12
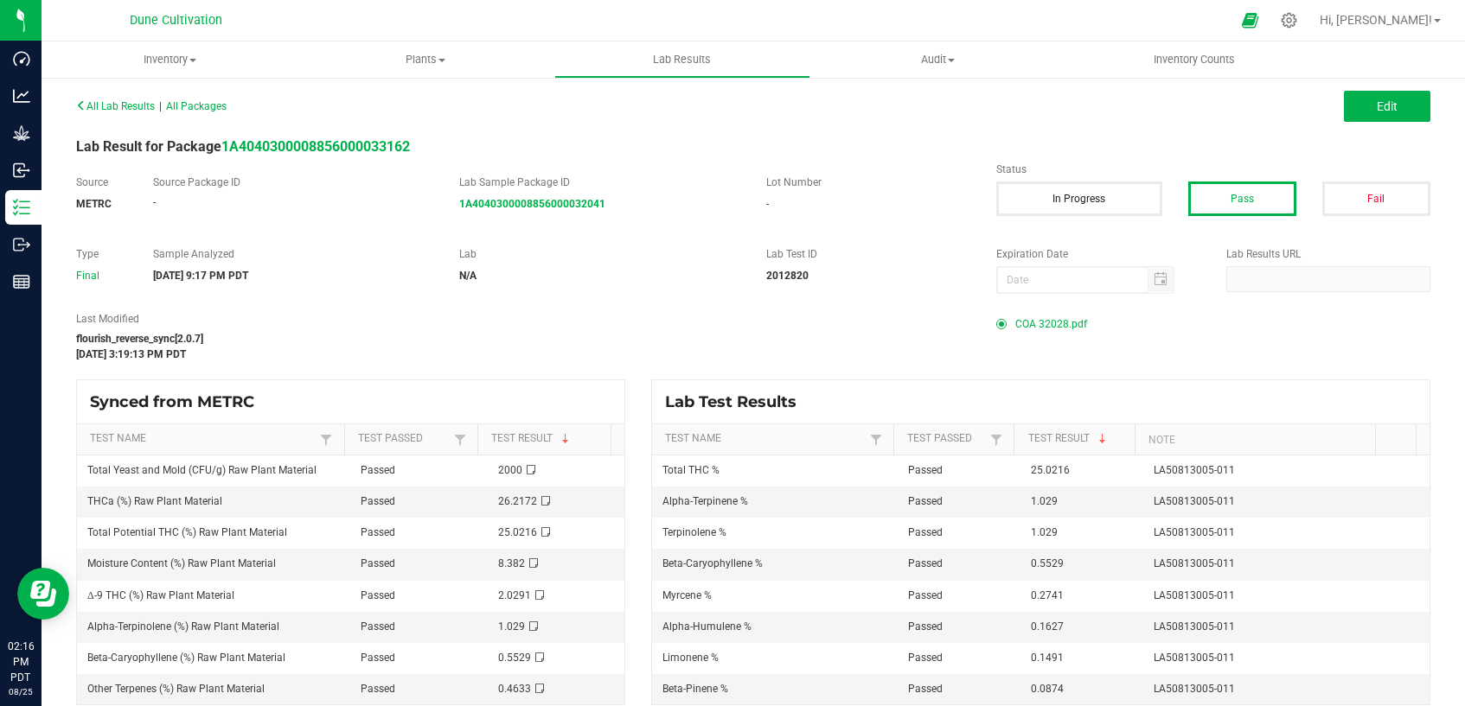
click at [1040, 321] on span "COA 32028.pdf" at bounding box center [1051, 324] width 72 height 26
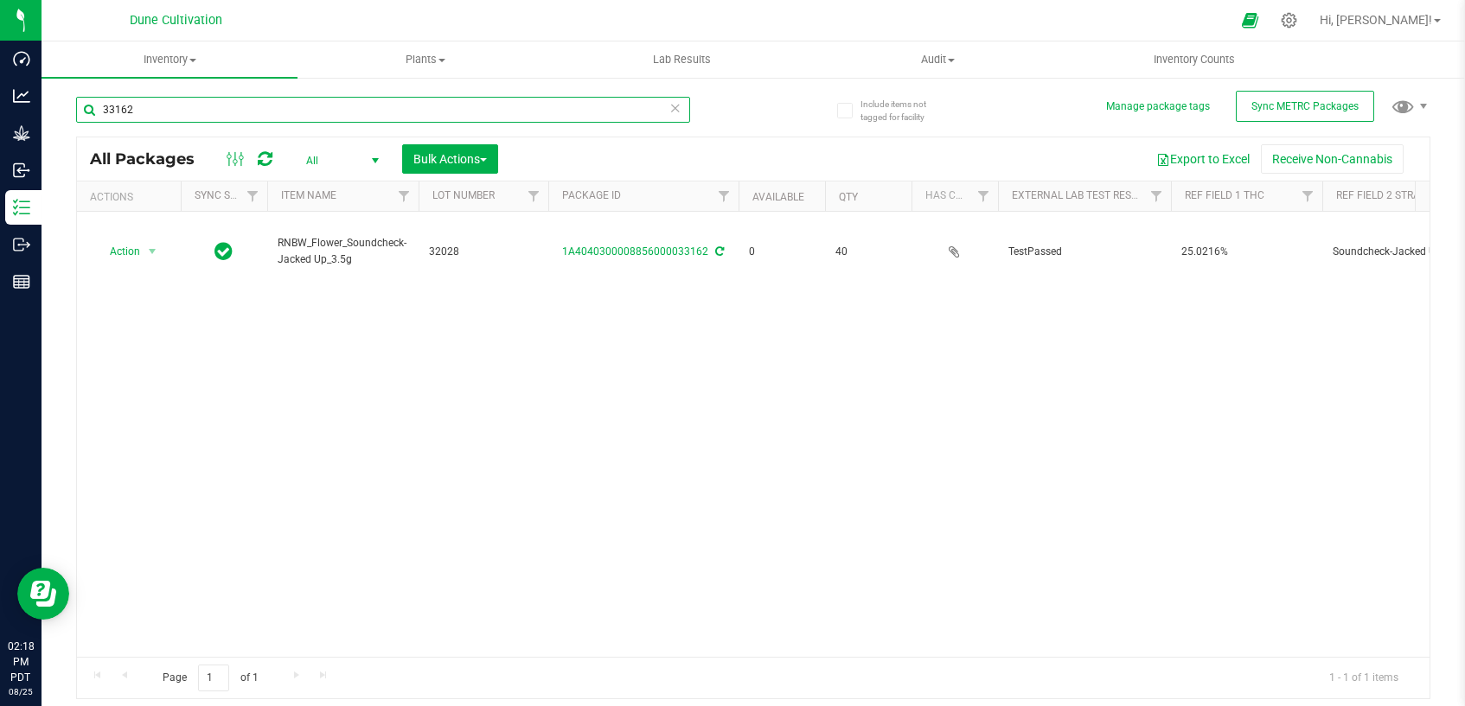
click at [608, 108] on input "33162" at bounding box center [383, 110] width 614 height 26
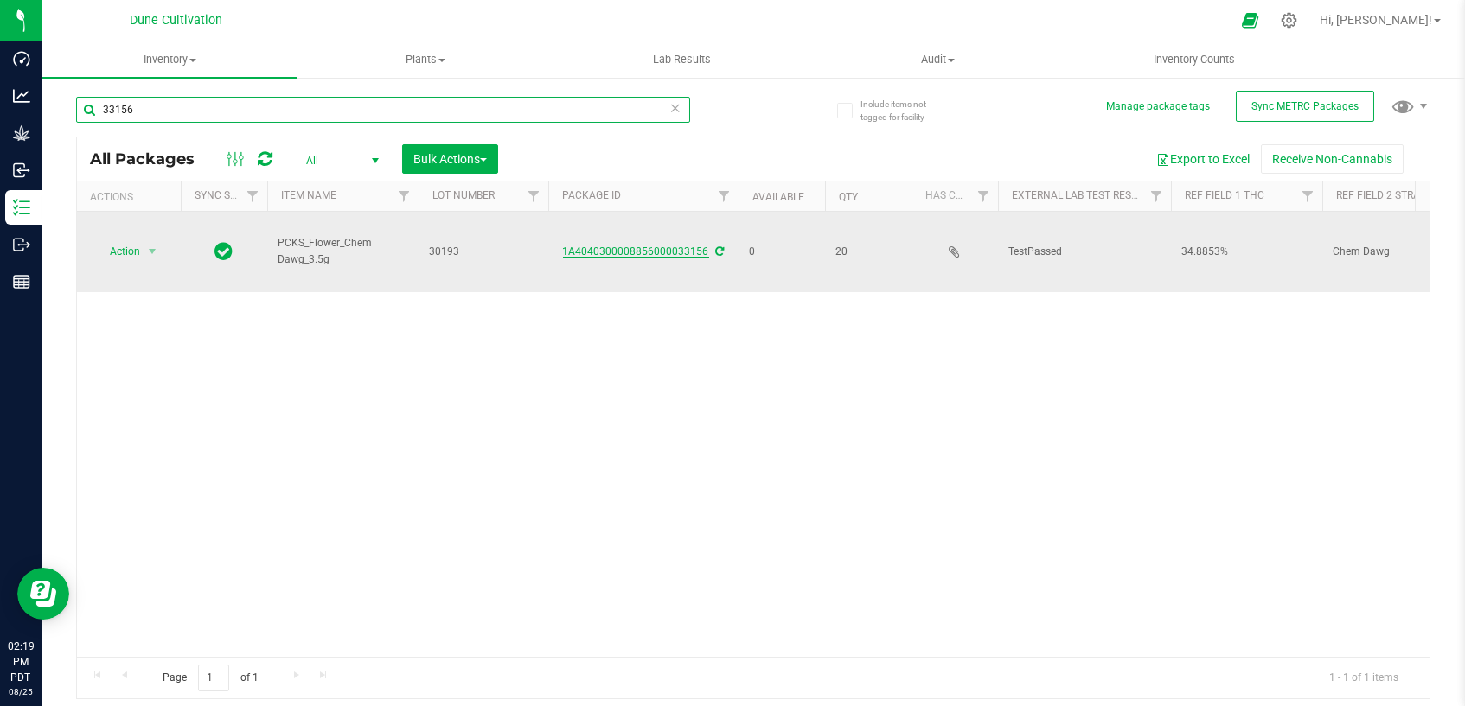
type input "33156"
click at [646, 247] on link "1A4040300008856000033156" at bounding box center [636, 252] width 146 height 12
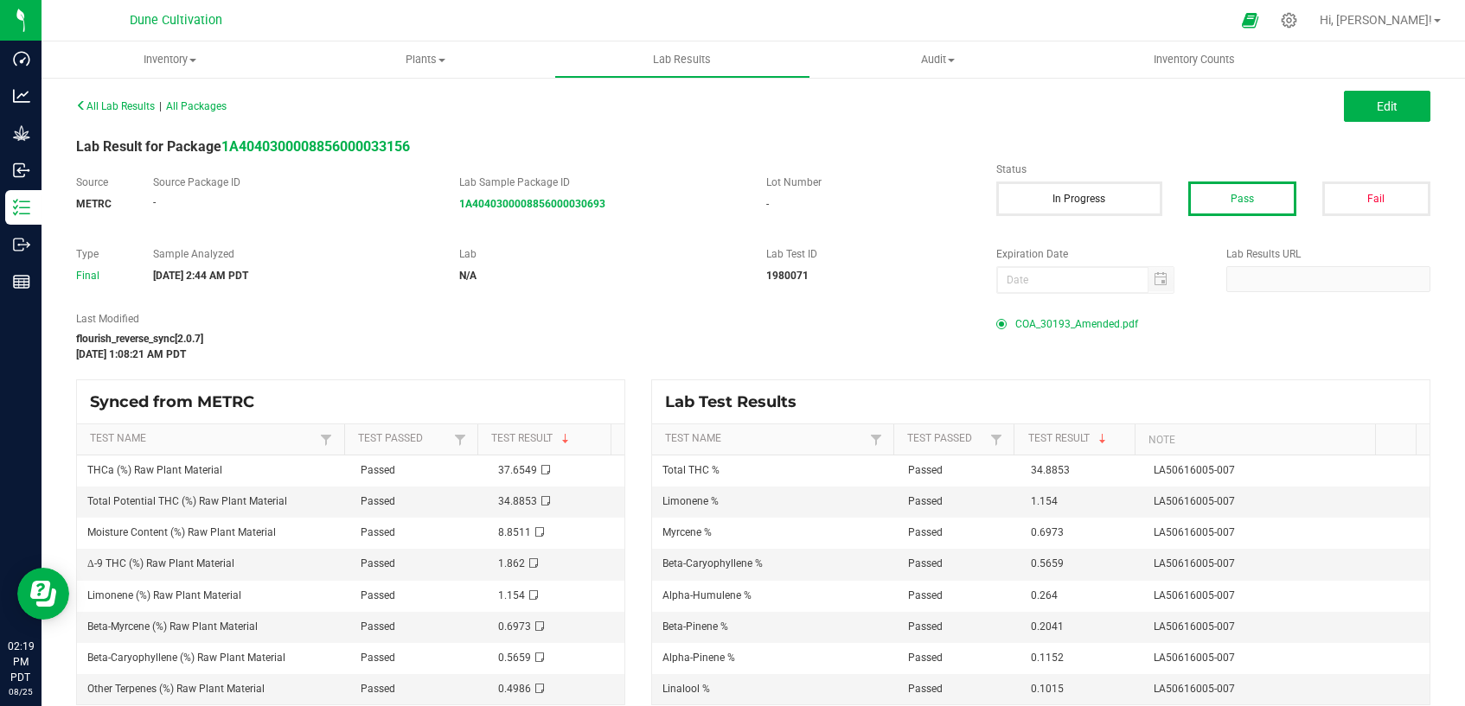
click at [1044, 323] on span "COA_30193_Amended.pdf" at bounding box center [1076, 324] width 123 height 26
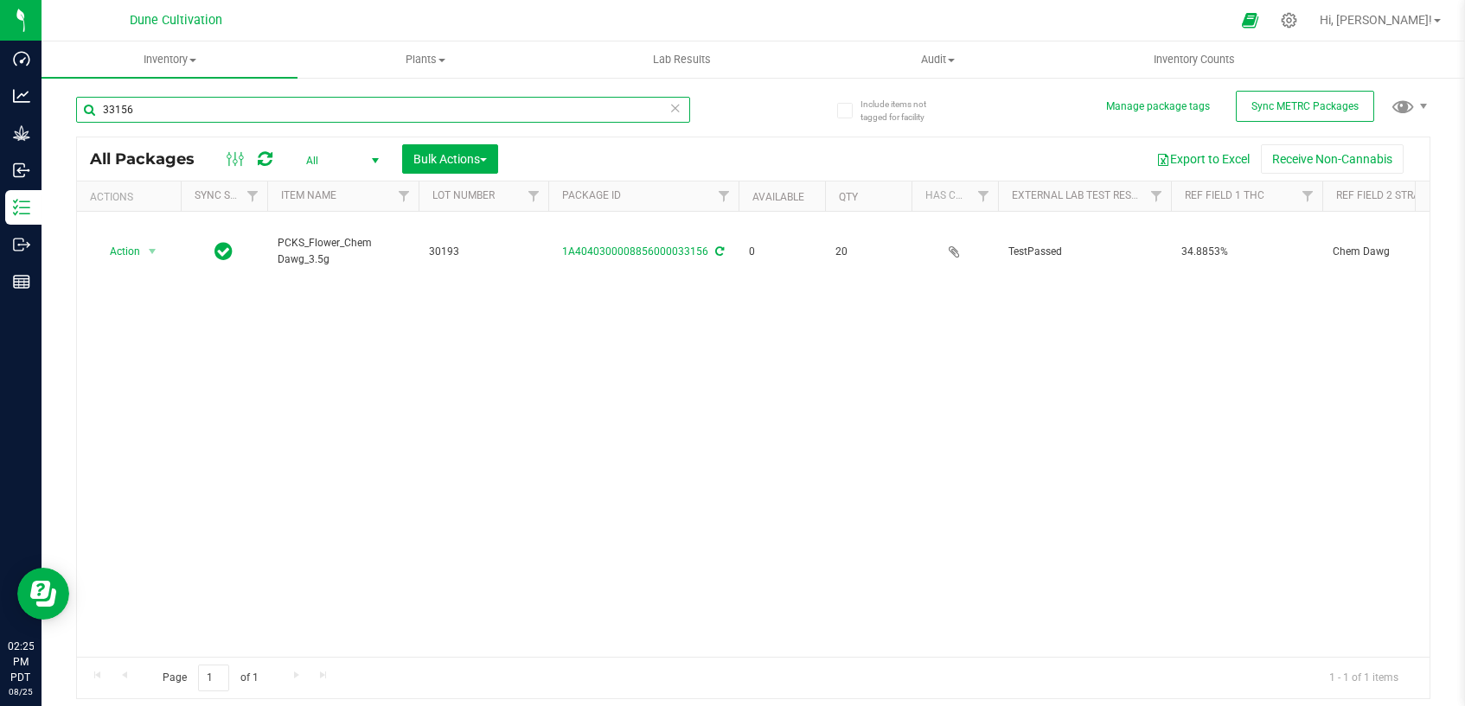
click at [500, 112] on input "33156" at bounding box center [383, 110] width 614 height 26
type input "33163"
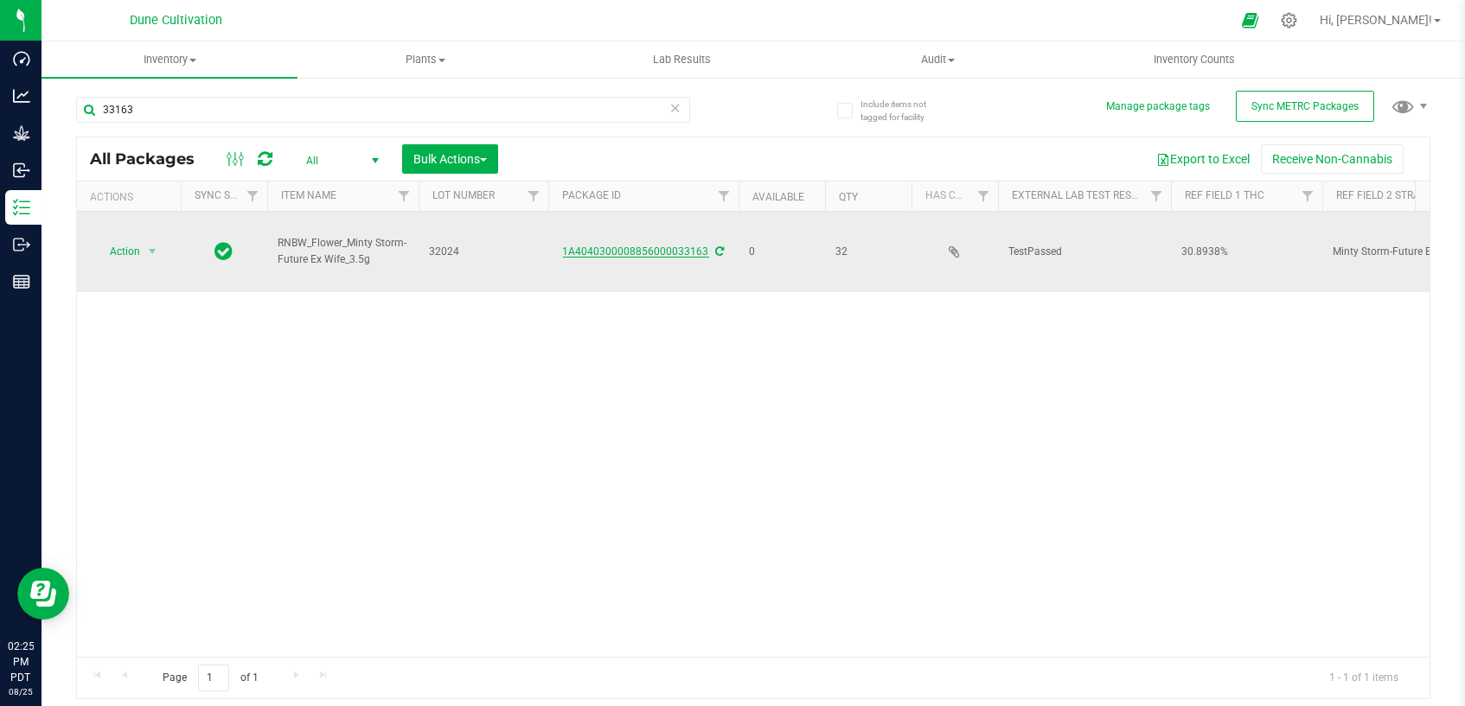
drag, startPoint x: 633, startPoint y: 242, endPoint x: 631, endPoint y: 251, distance: 8.8
click at [633, 242] on td "1A4040300008856000033163" at bounding box center [643, 252] width 190 height 80
click at [631, 250] on link "1A4040300008856000033163" at bounding box center [636, 252] width 146 height 12
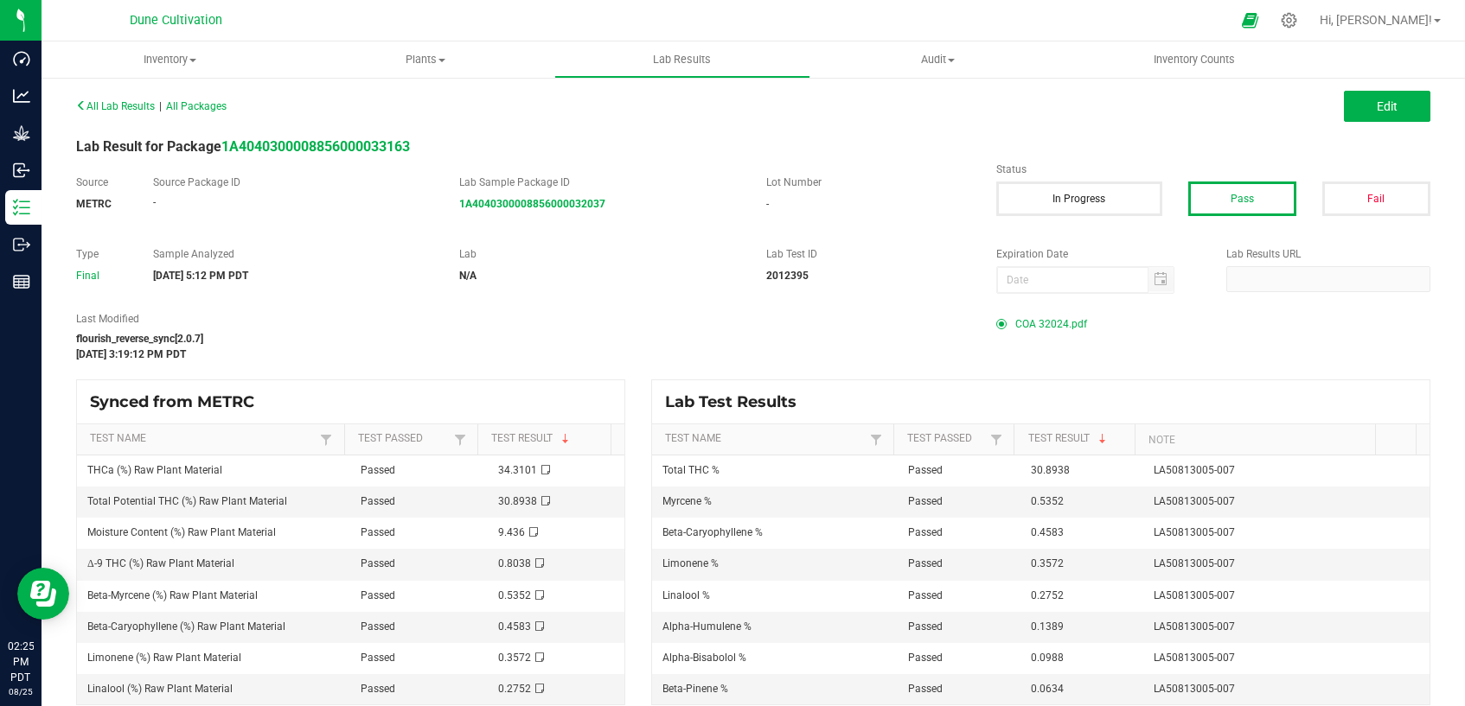
click at [1047, 329] on span "COA 32024.pdf" at bounding box center [1051, 324] width 72 height 26
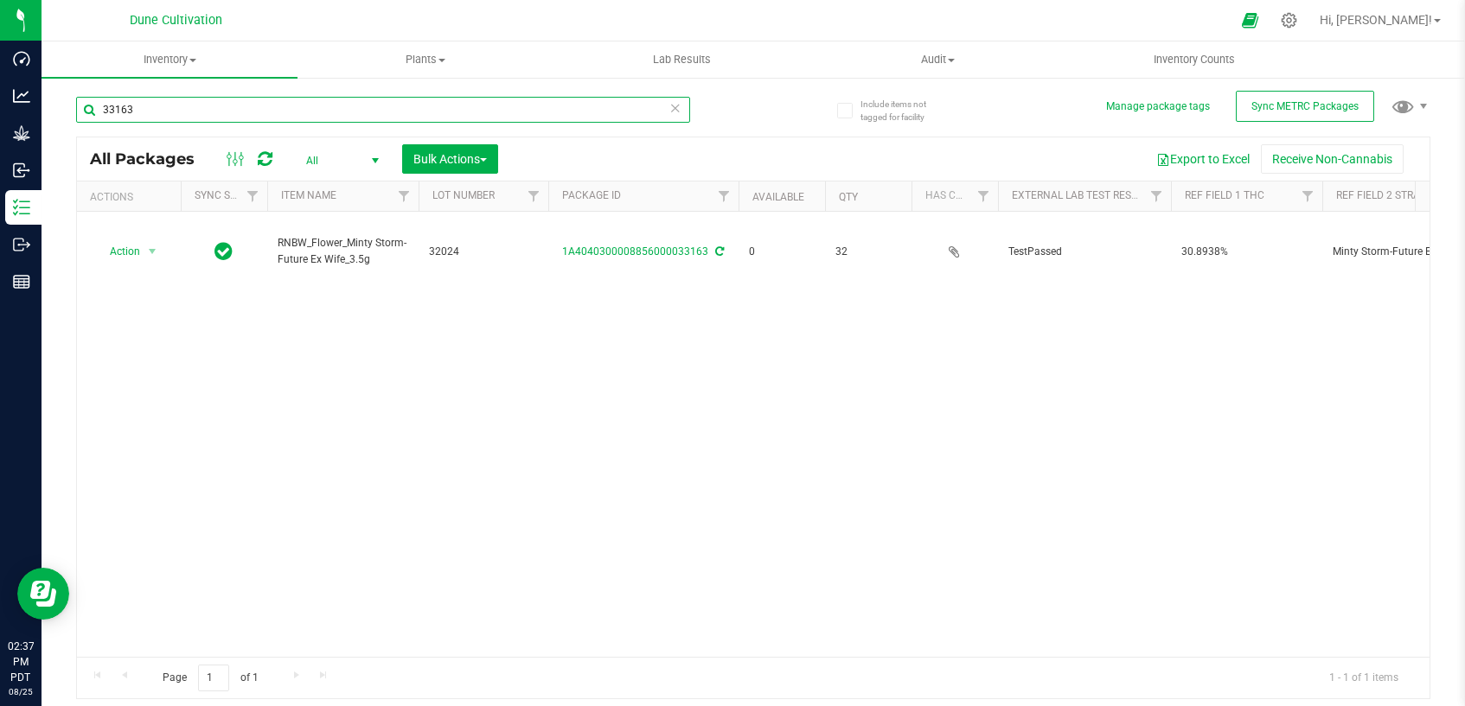
click at [568, 101] on input "33163" at bounding box center [383, 110] width 614 height 26
type input "3"
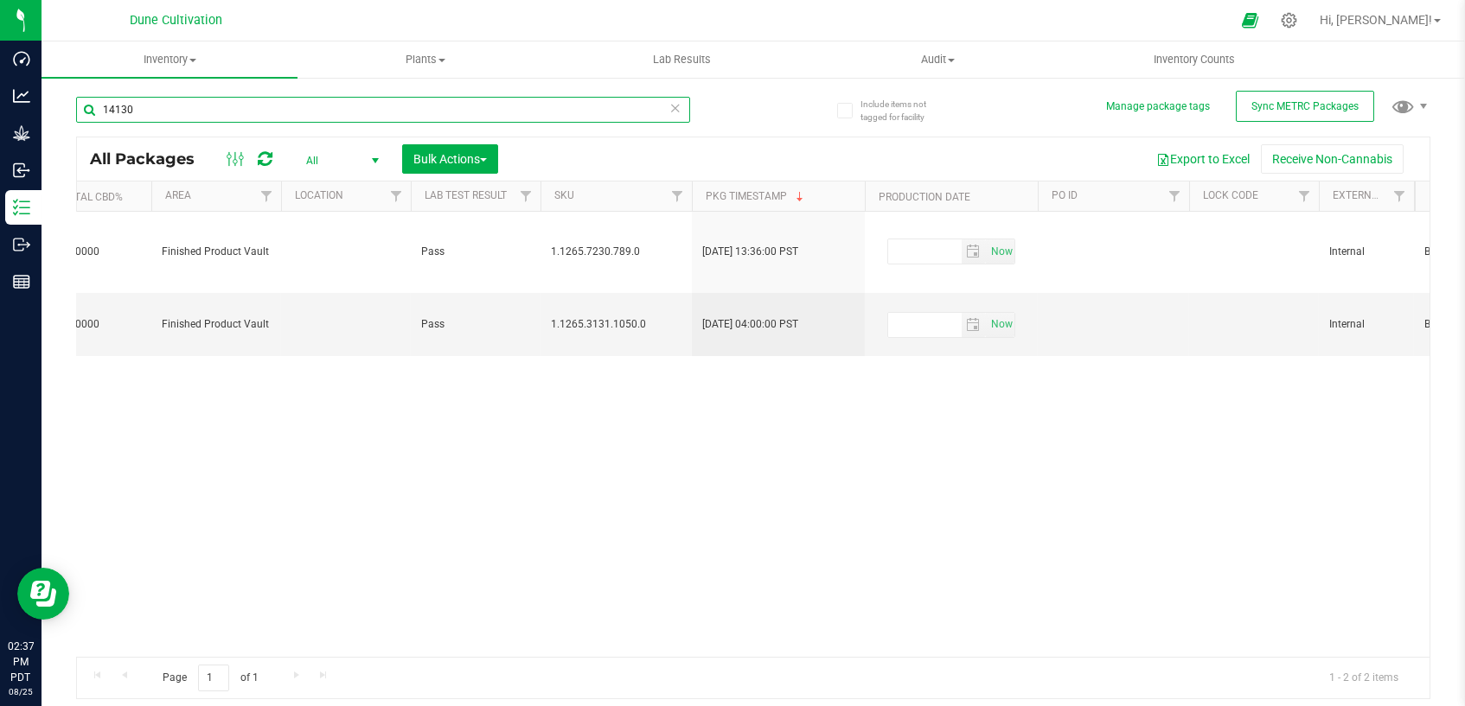
scroll to position [0, 2227]
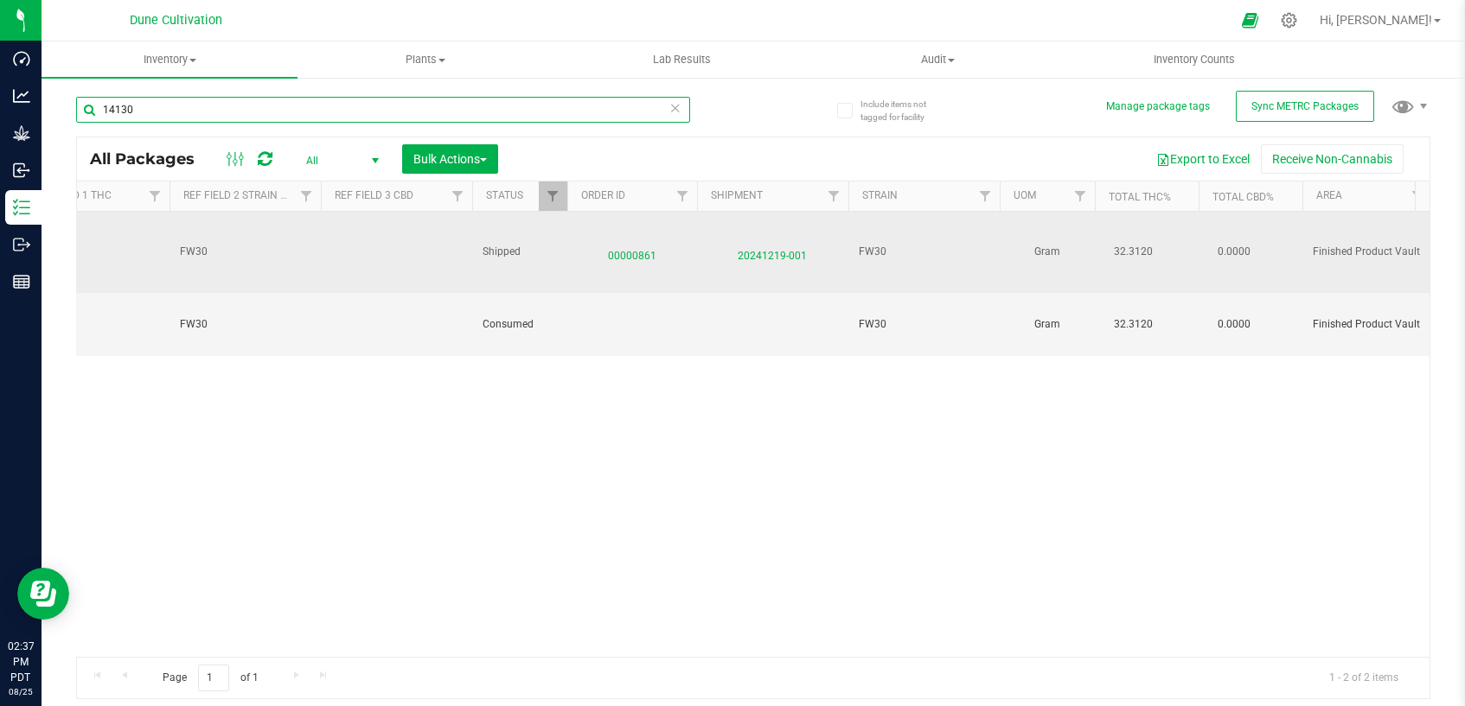
type input "14130"
click at [639, 239] on span "00000861" at bounding box center [632, 251] width 109 height 25
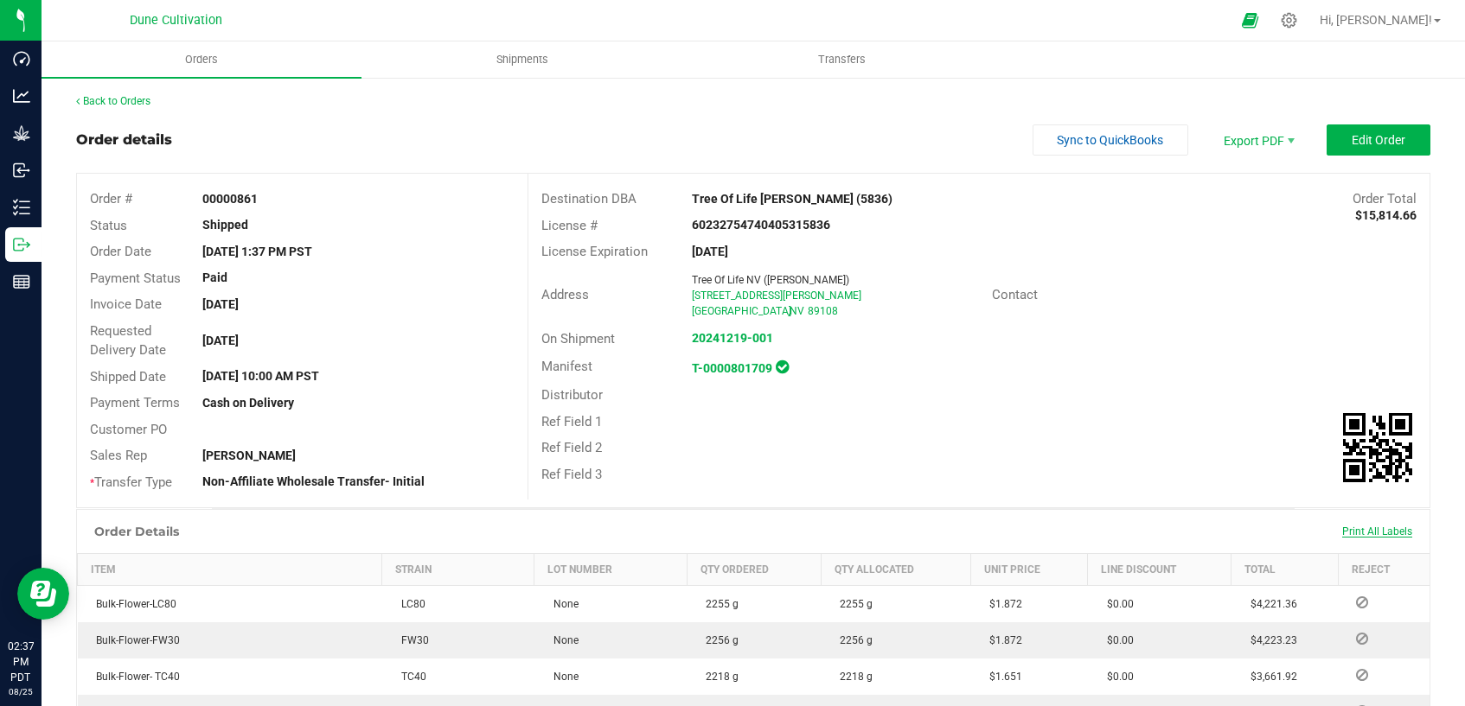
click at [1349, 531] on span "Print All Labels" at bounding box center [1377, 532] width 70 height 12
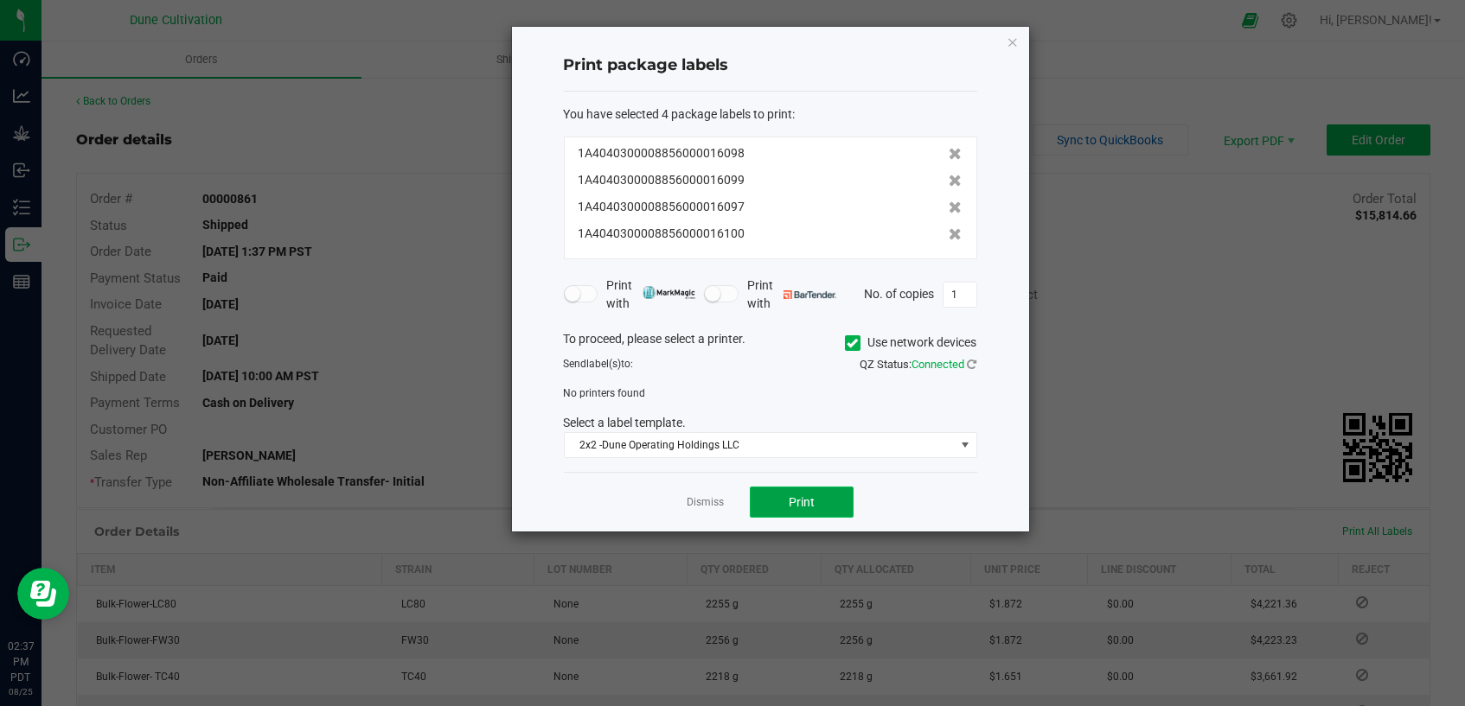
click at [821, 495] on button "Print" at bounding box center [802, 502] width 104 height 31
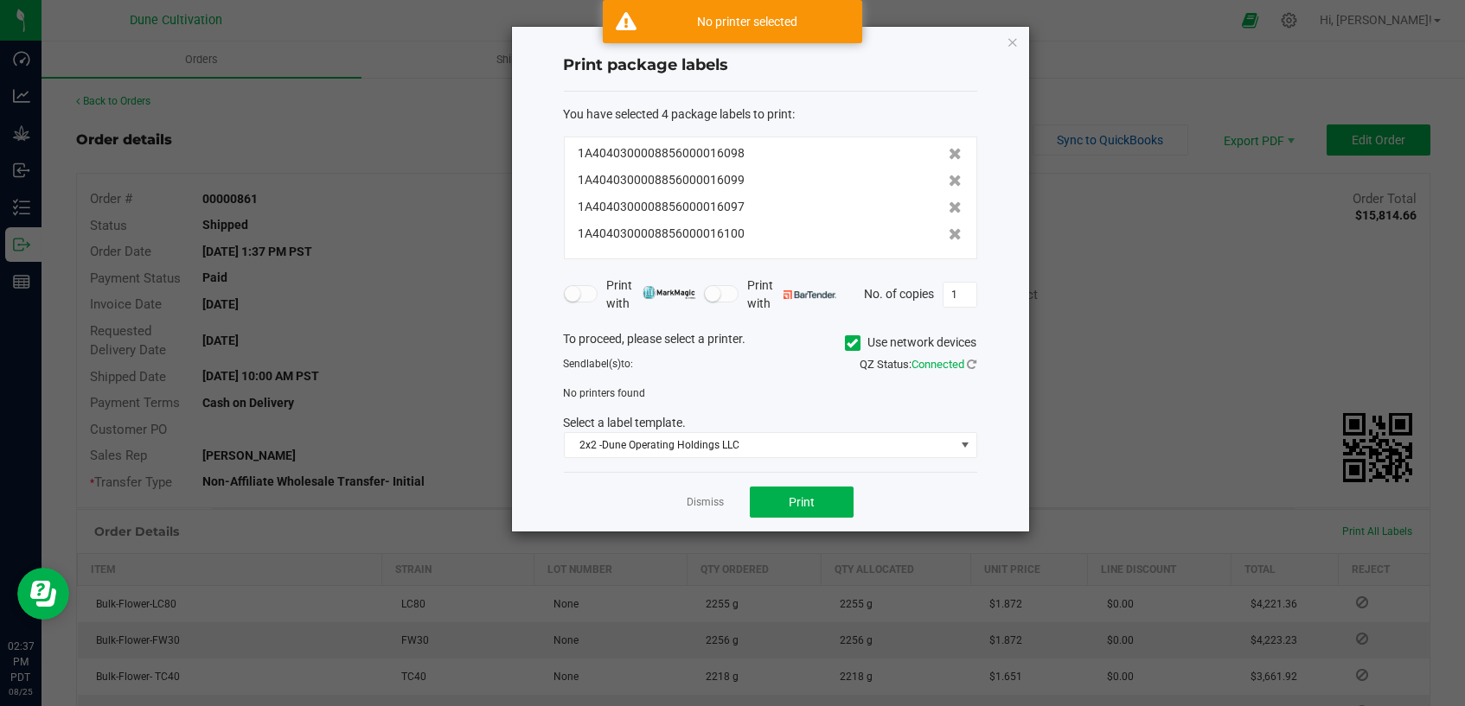
drag, startPoint x: 852, startPoint y: 342, endPoint x: 885, endPoint y: 382, distance: 52.1
click at [851, 343] on icon at bounding box center [851, 343] width 11 height 0
click at [0, 0] on input "Use network devices" at bounding box center [0, 0] width 0 height 0
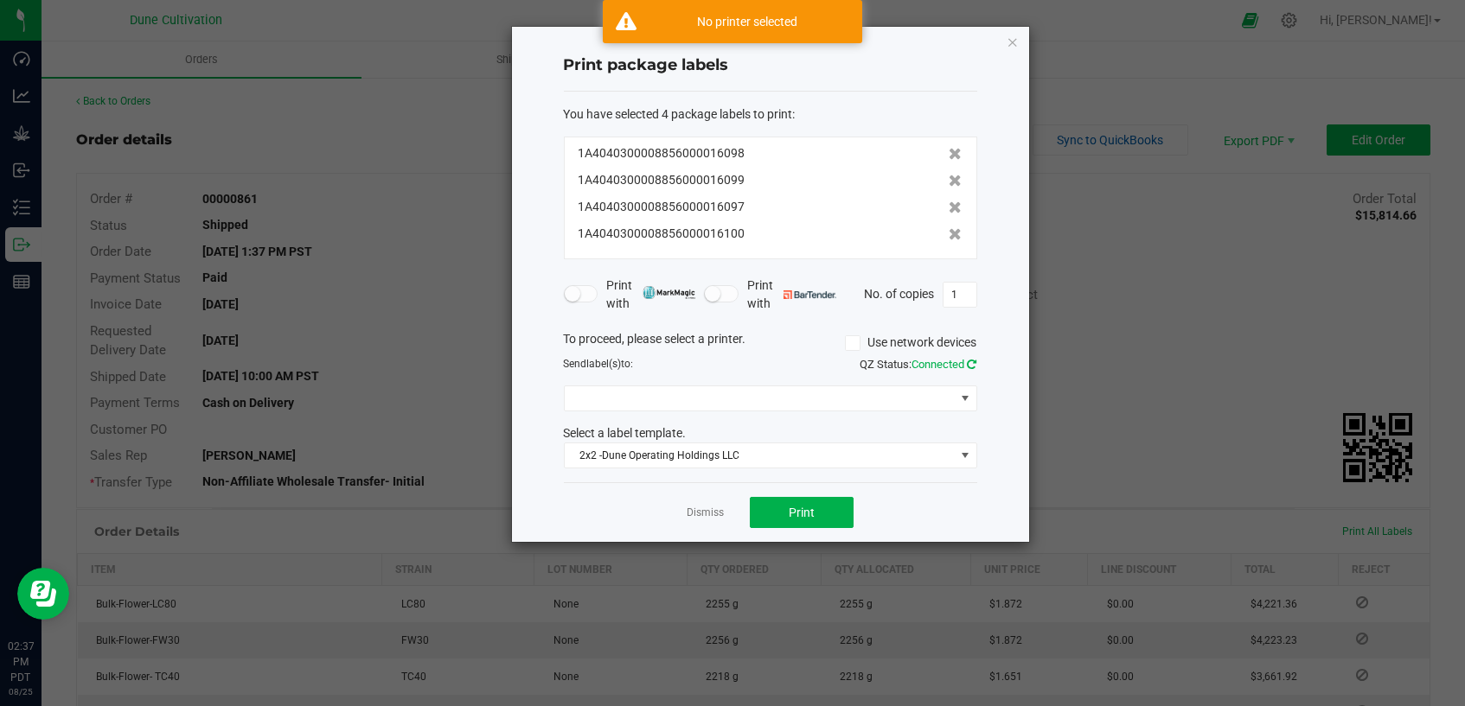
click at [973, 361] on icon at bounding box center [972, 364] width 10 height 11
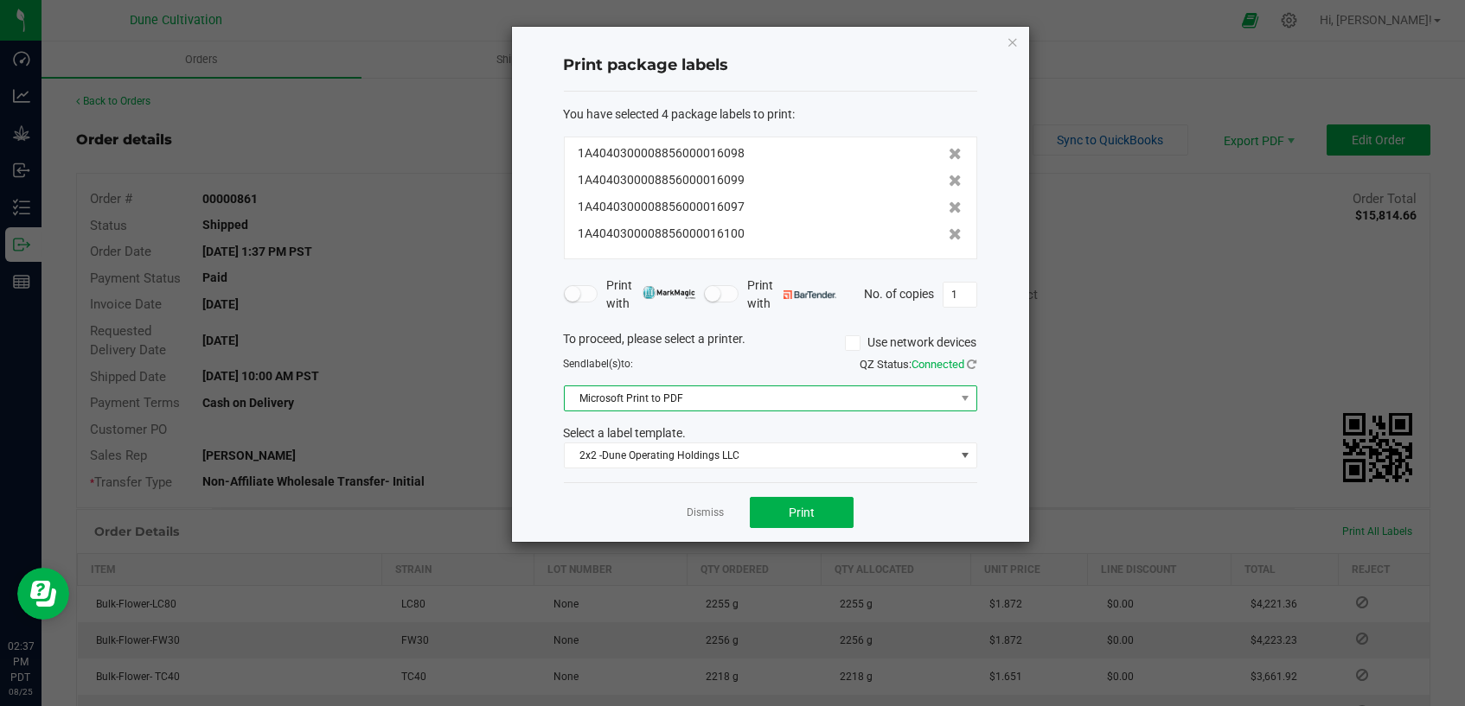
click at [930, 399] on span "Microsoft Print to PDF" at bounding box center [760, 398] width 390 height 24
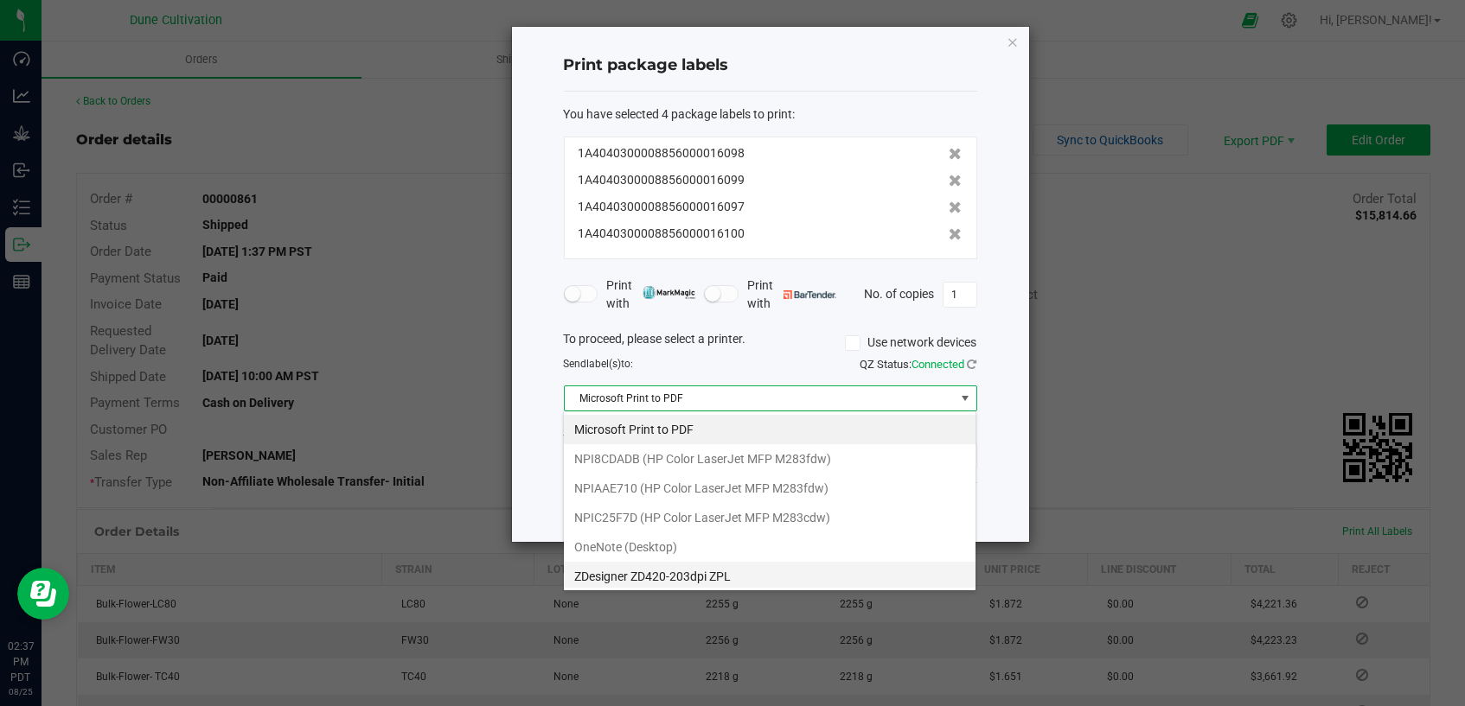
click at [787, 571] on ZPL "ZDesigner ZD420-203dpi ZPL" at bounding box center [770, 576] width 412 height 29
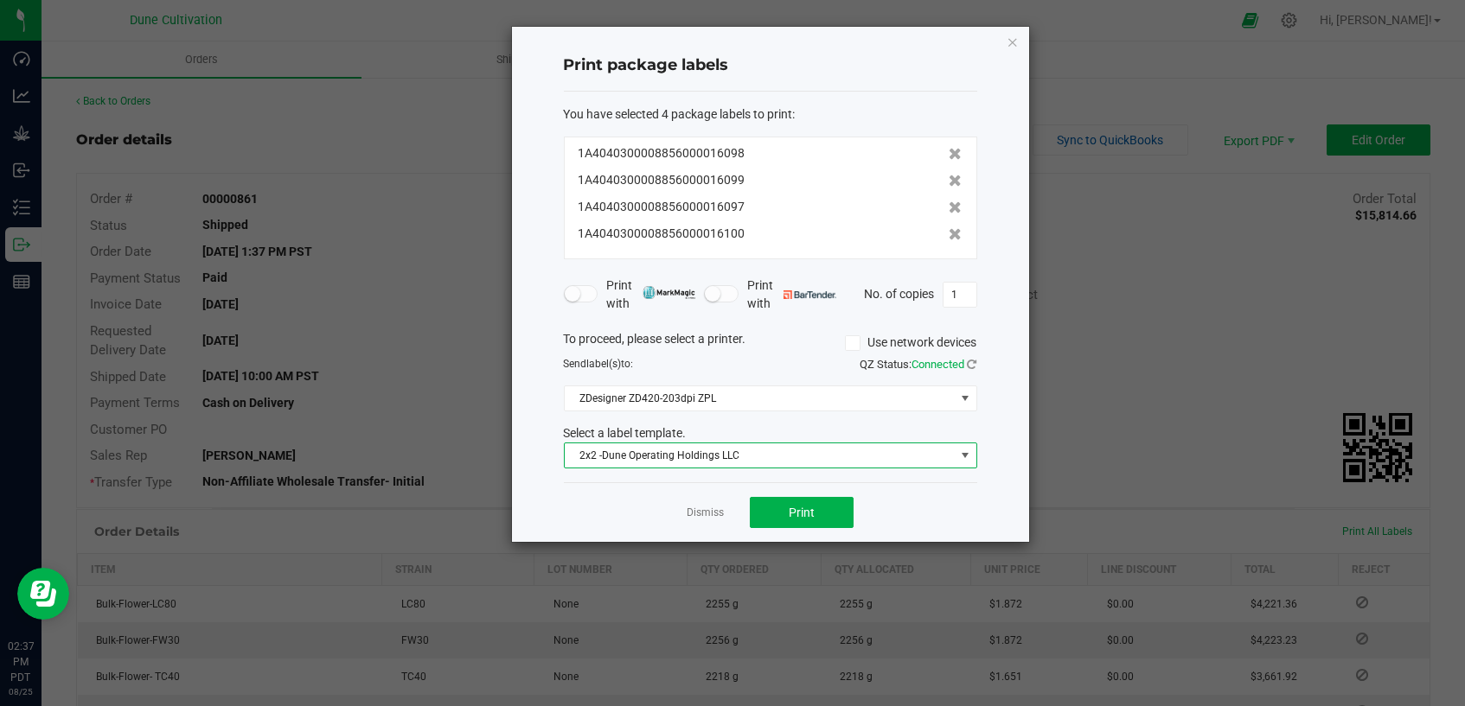
click at [838, 452] on span "2x2 -Dune Operating Holdings LLC" at bounding box center [760, 456] width 390 height 24
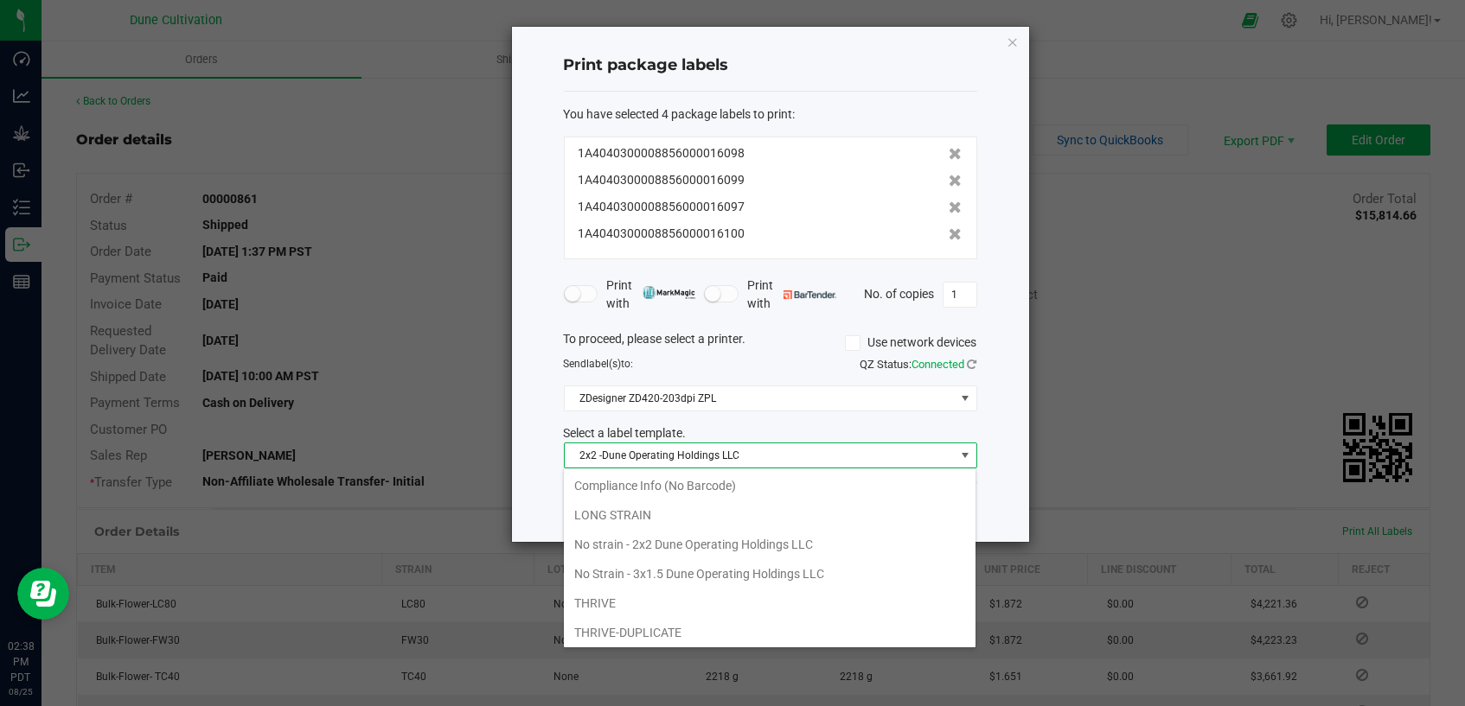
click at [874, 572] on li "No Strain - 3x1.5 Dune Operating Holdings LLC" at bounding box center [770, 573] width 412 height 29
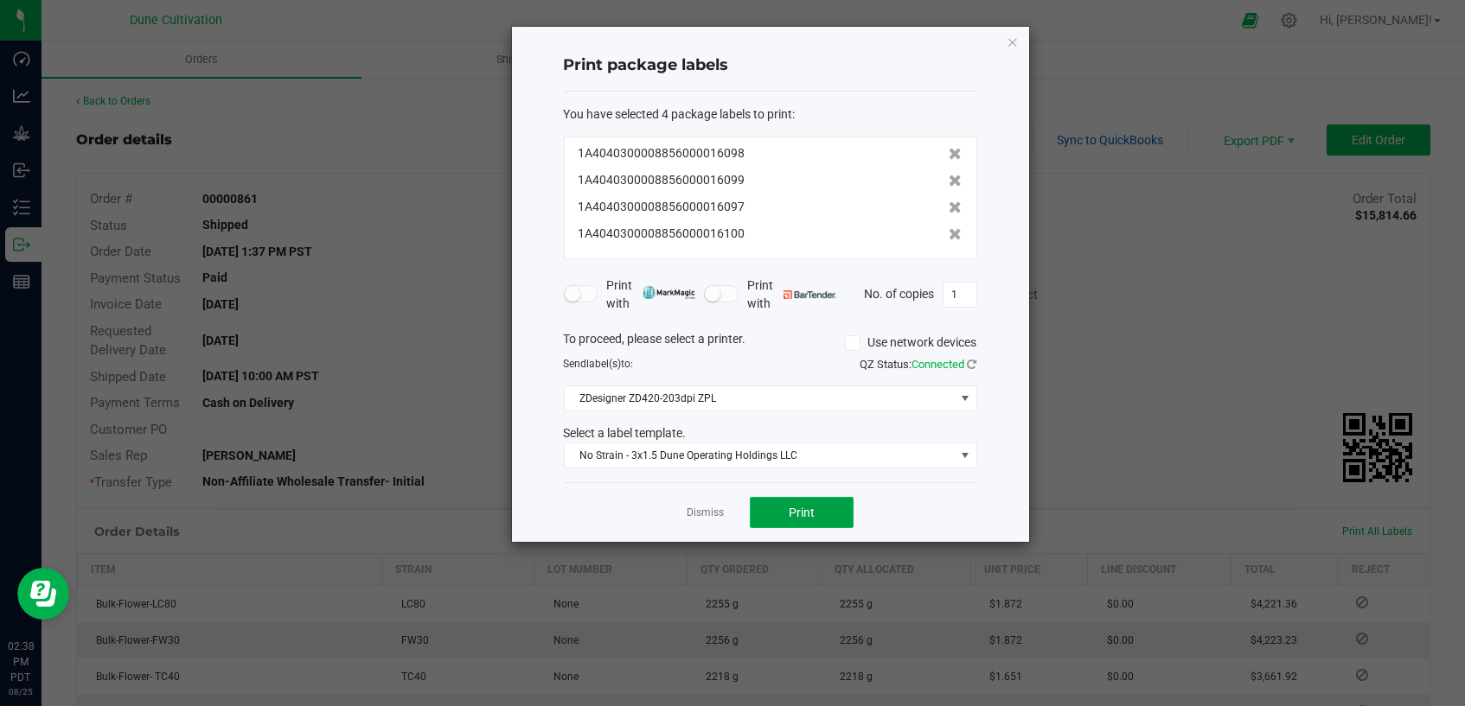
click at [826, 507] on button "Print" at bounding box center [802, 512] width 104 height 31
click at [688, 514] on link "Dismiss" at bounding box center [704, 513] width 37 height 15
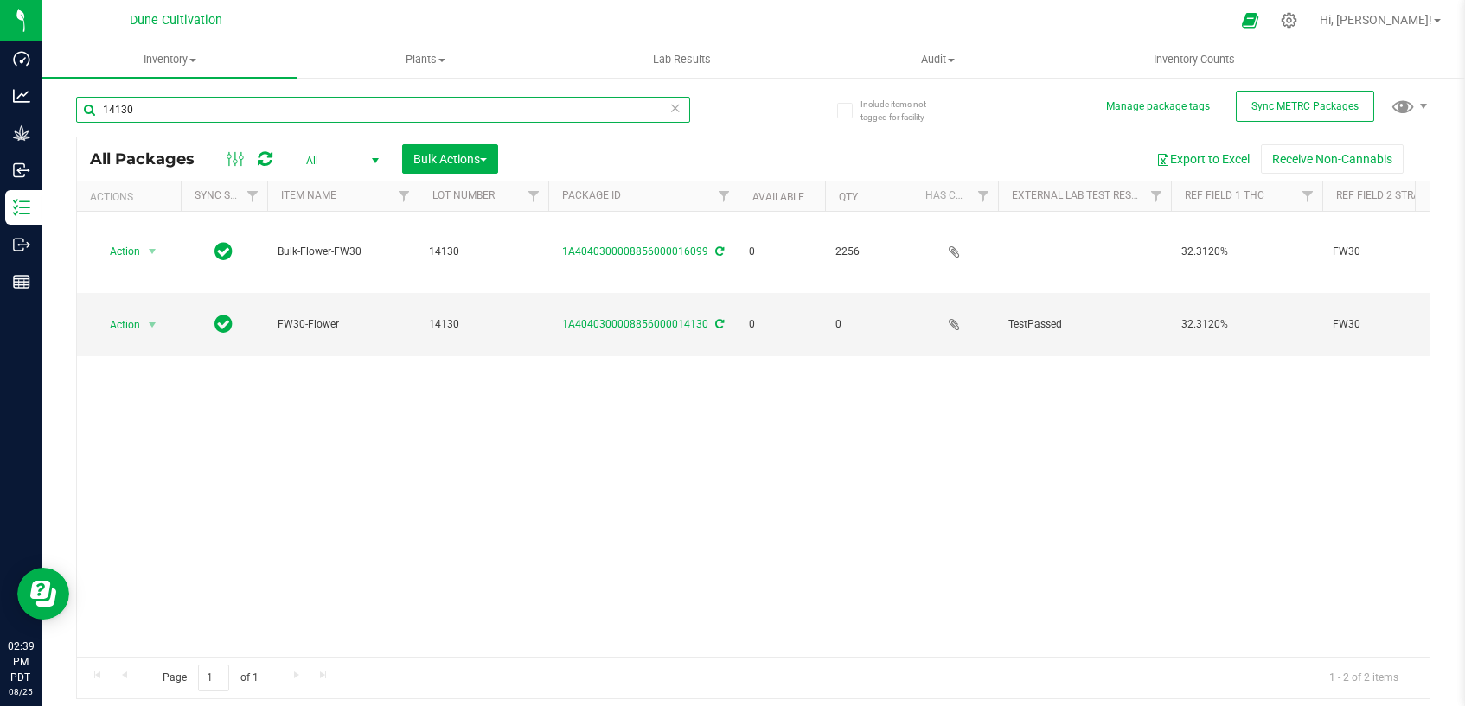
drag, startPoint x: 442, startPoint y: 124, endPoint x: 443, endPoint y: 116, distance: 8.7
click at [443, 116] on input "14130" at bounding box center [383, 110] width 614 height 26
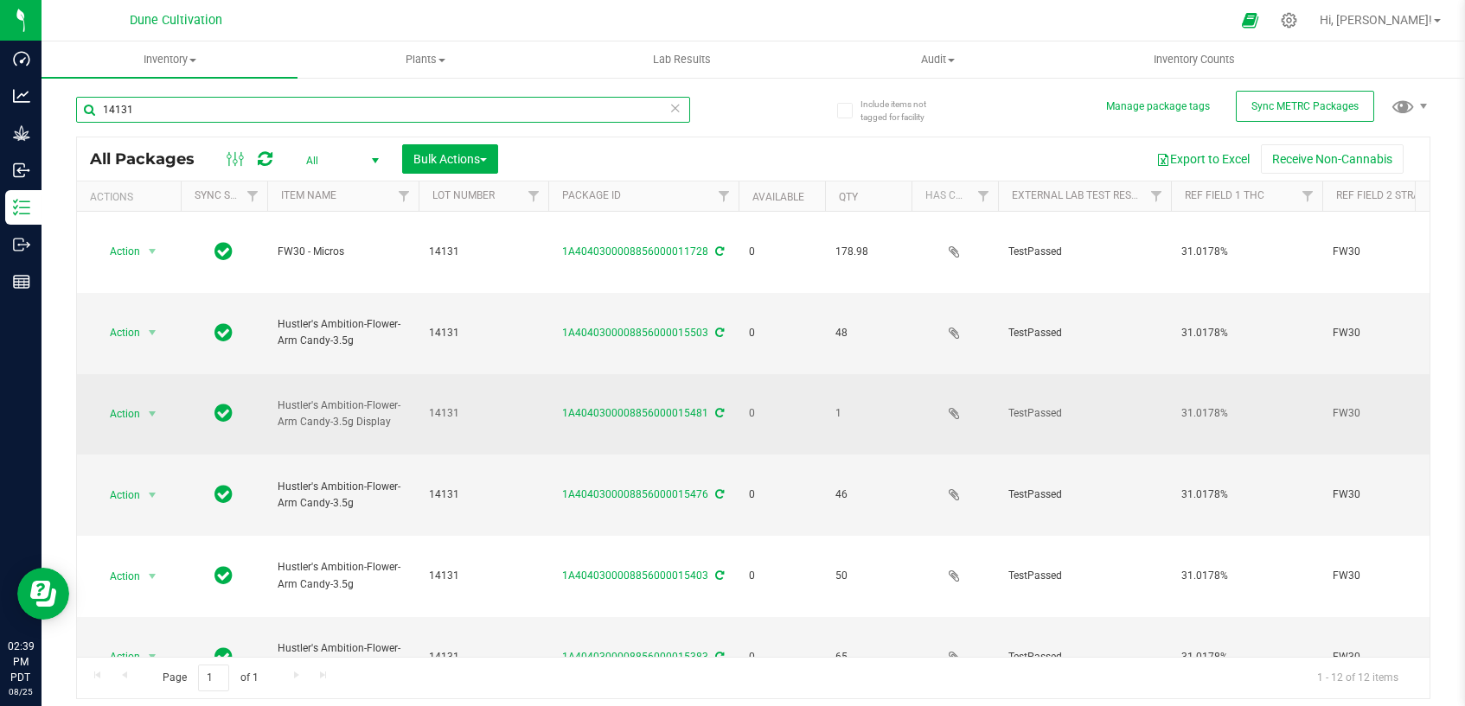
scroll to position [193, 0]
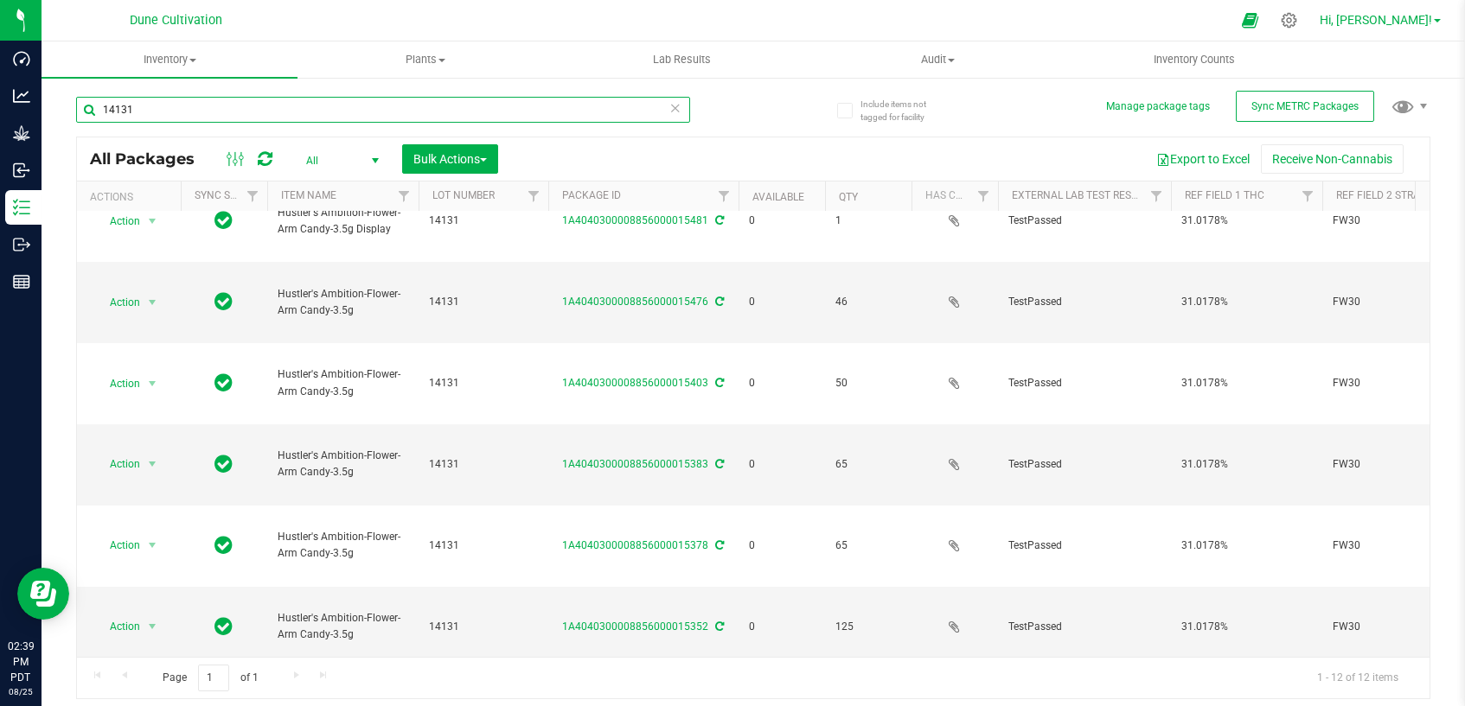
type input "14131"
click at [1410, 22] on span "Hi, [PERSON_NAME]!" at bounding box center [1375, 20] width 112 height 14
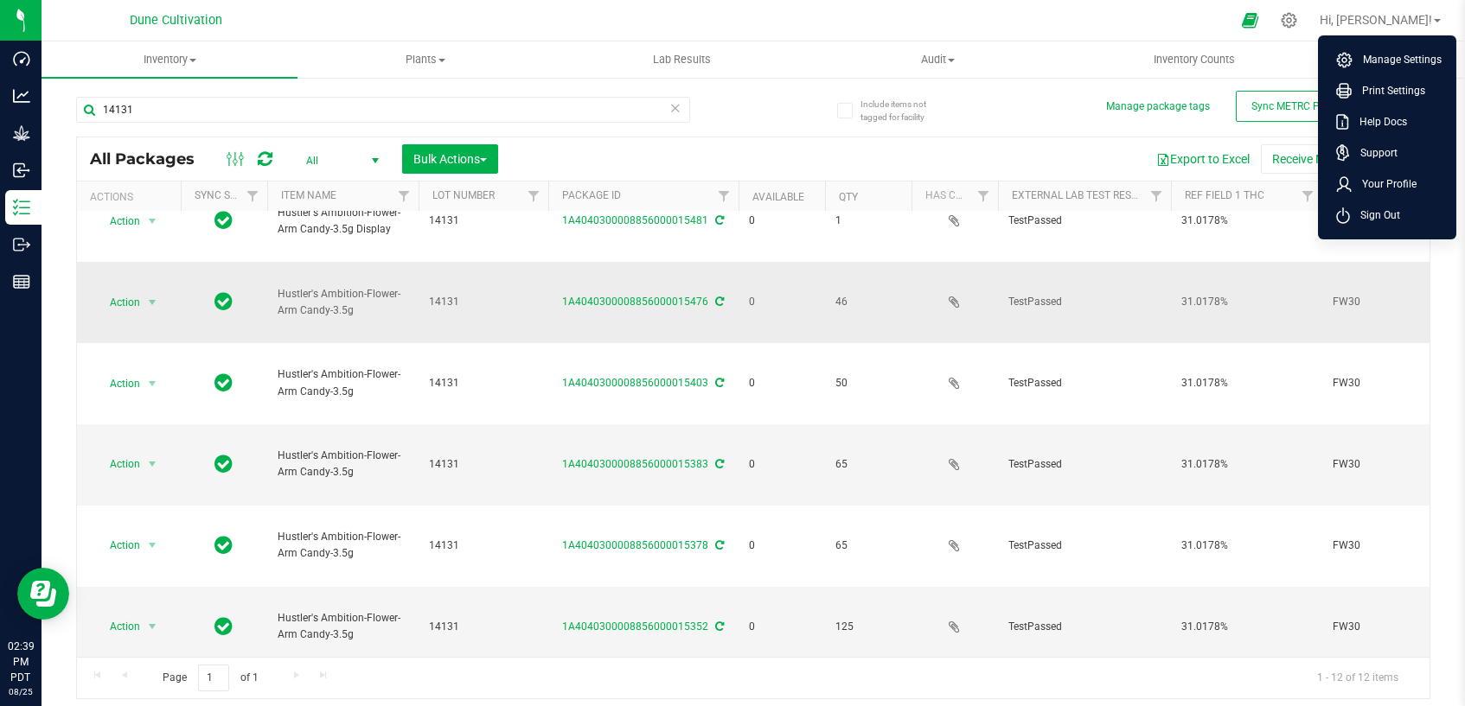
click at [1413, 222] on li "Sign Out" at bounding box center [1387, 215] width 130 height 31
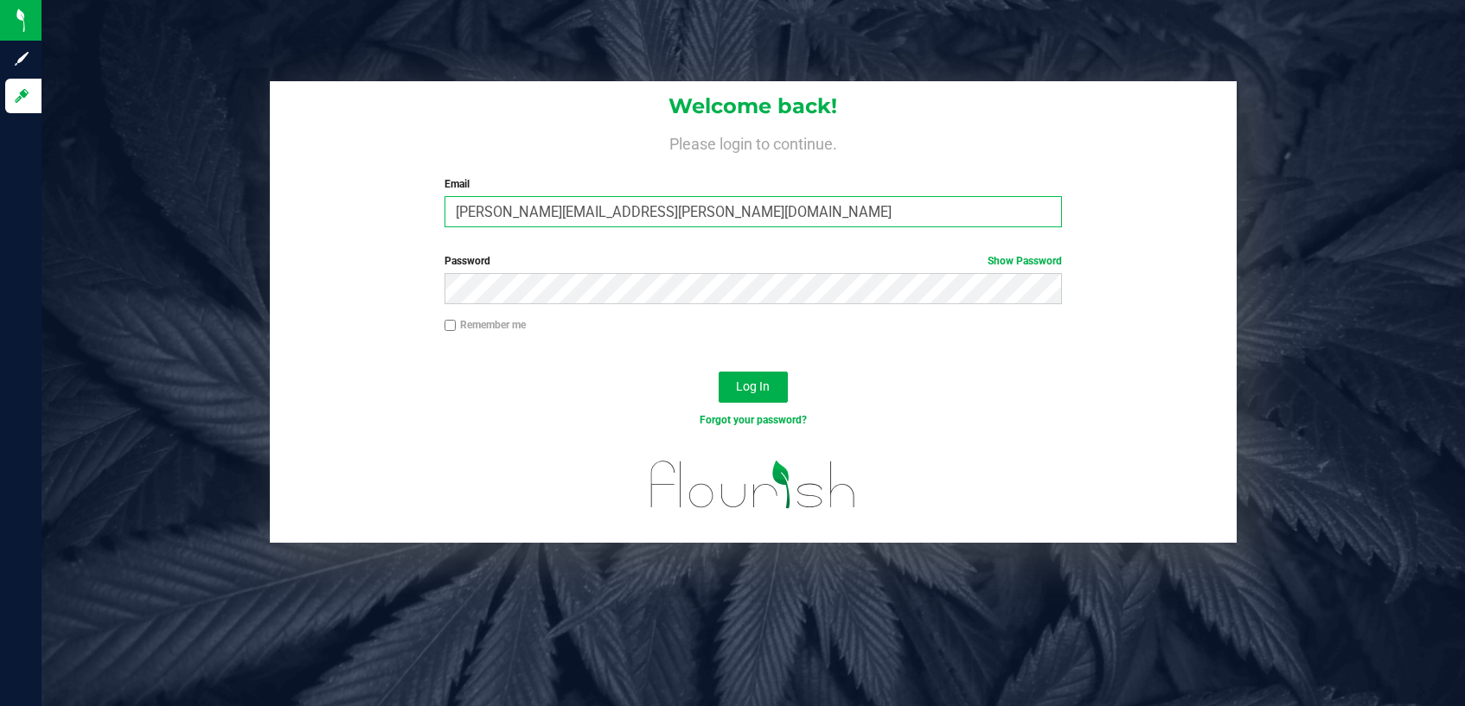
click at [767, 227] on input "[PERSON_NAME][EMAIL_ADDRESS][PERSON_NAME][DOMAIN_NAME]" at bounding box center [753, 211] width 618 height 31
type input "[PERSON_NAME][EMAIL_ADDRESS][PERSON_NAME][DOMAIN_NAME]"
click at [734, 390] on button "Log In" at bounding box center [752, 387] width 69 height 31
